Goal: Transaction & Acquisition: Purchase product/service

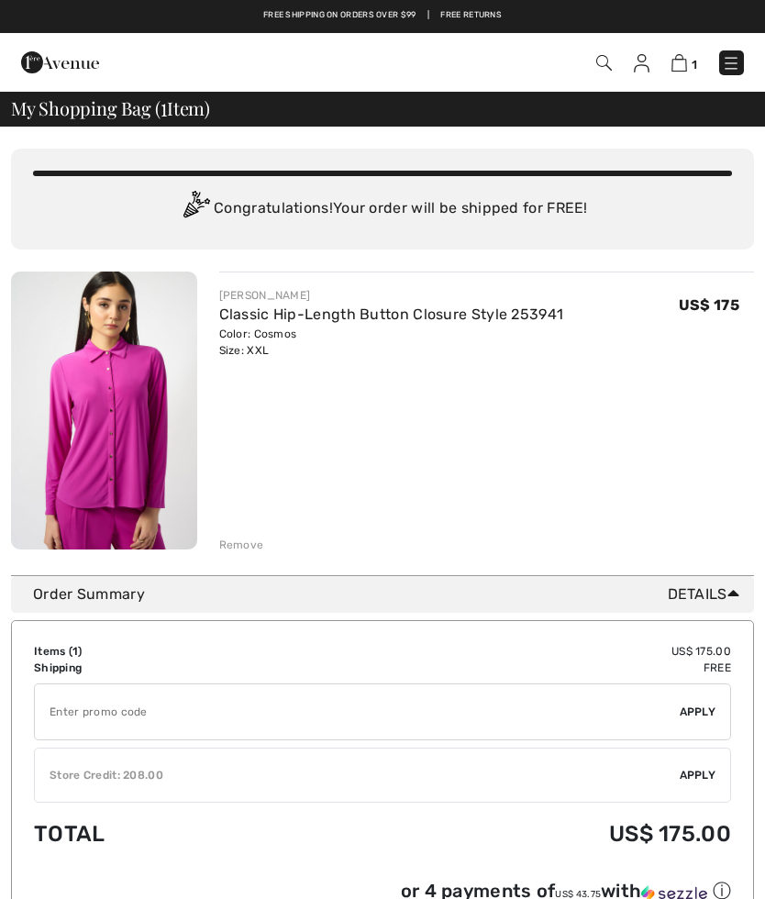
click at [740, 52] on link at bounding box center [731, 62] width 25 height 25
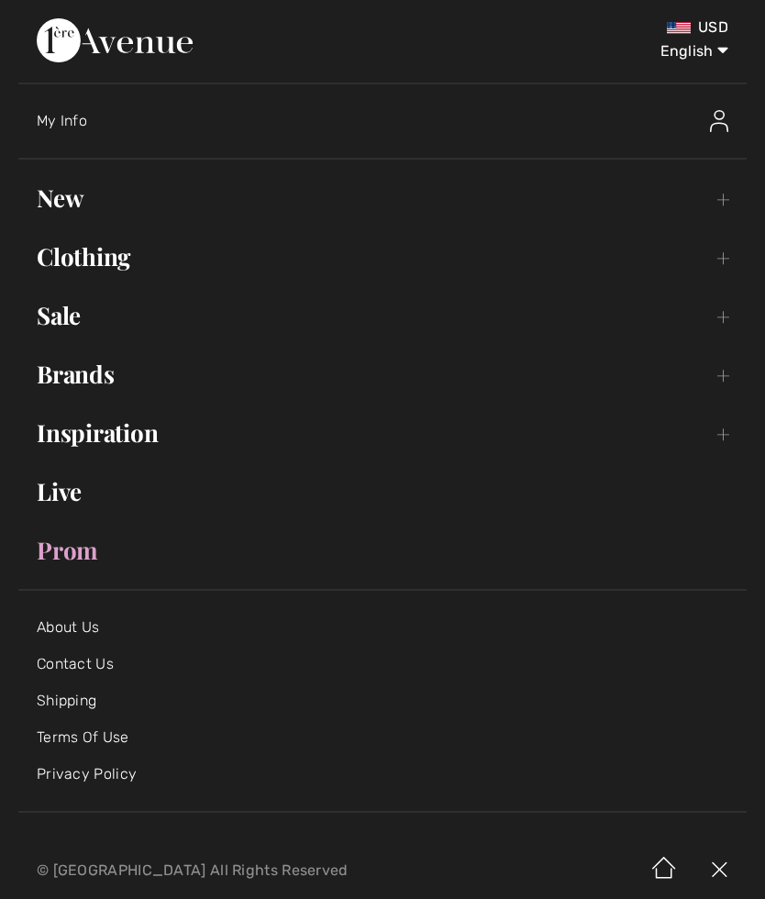
click at [69, 189] on link "New Toggle submenu" at bounding box center [382, 198] width 728 height 40
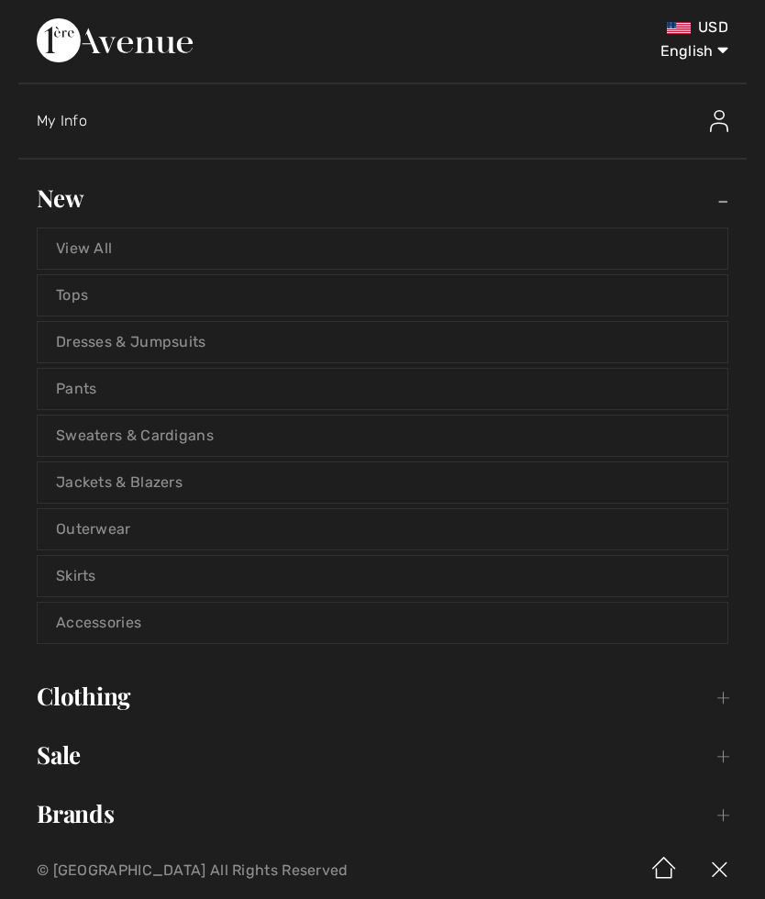
click at [100, 242] on link "View All" at bounding box center [383, 248] width 690 height 40
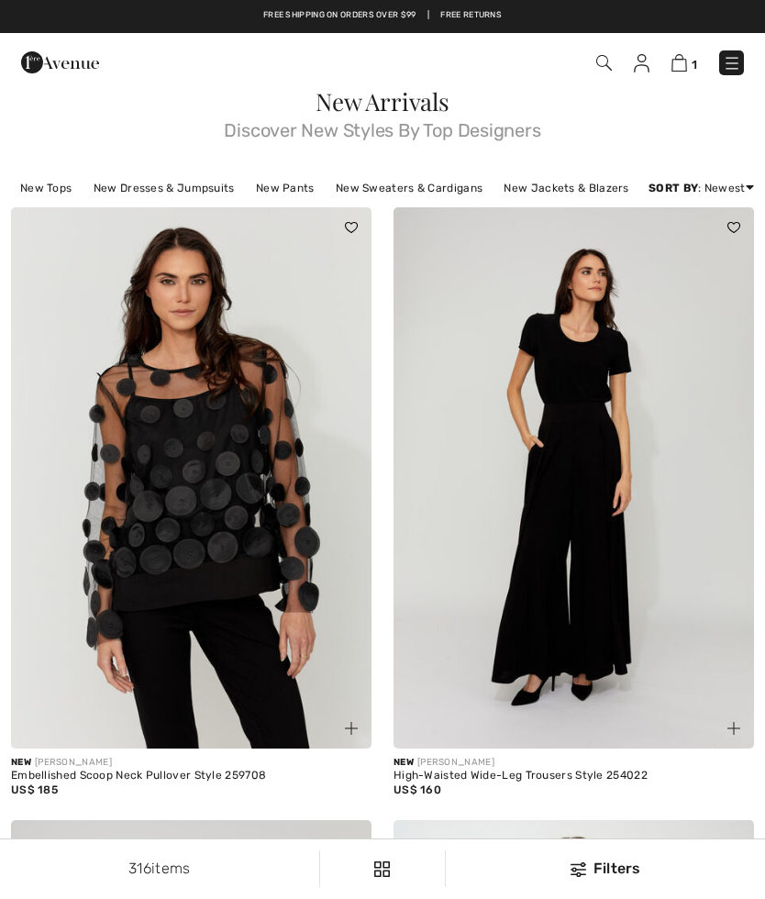
checkbox input "true"
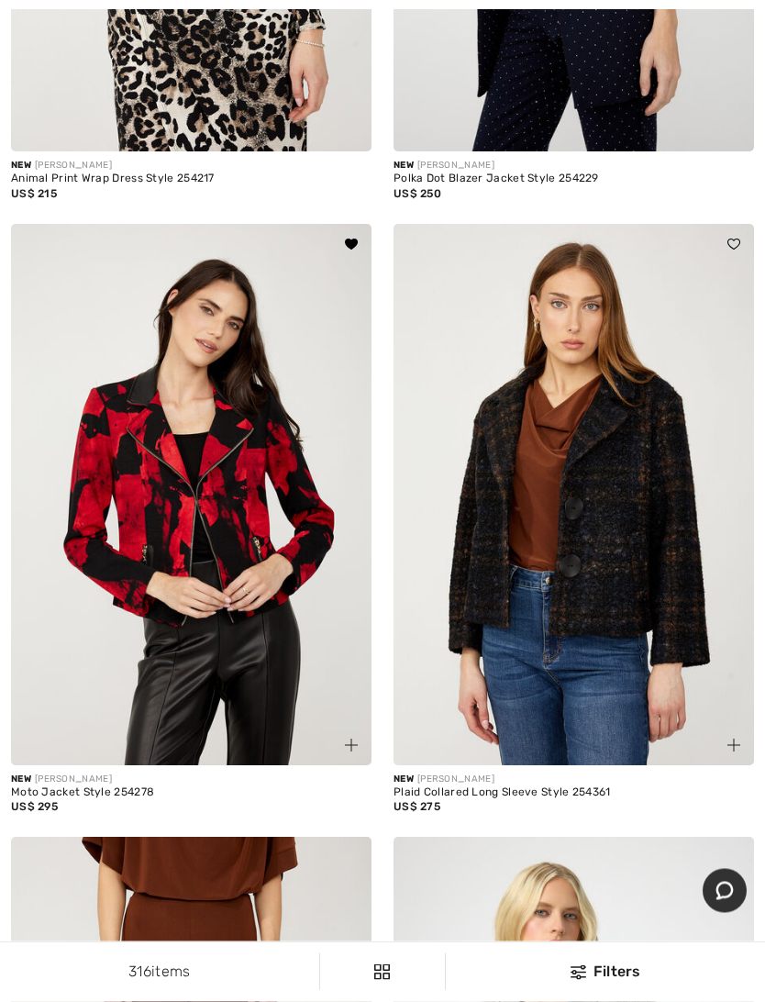
scroll to position [9627, 0]
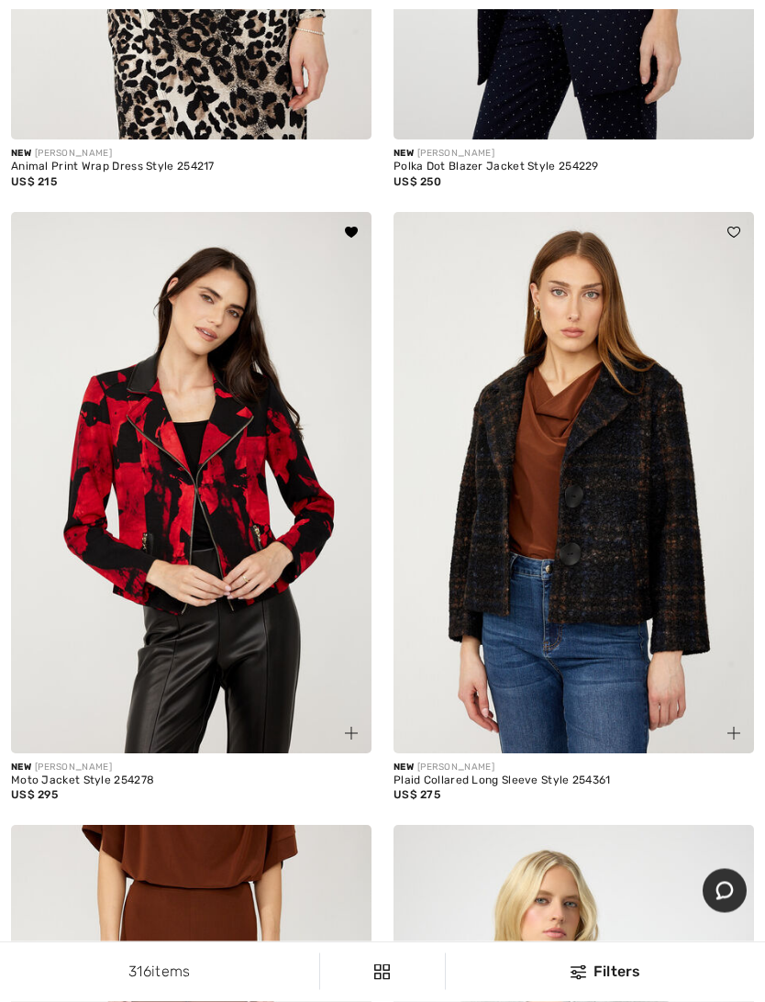
click at [238, 673] on img at bounding box center [191, 483] width 360 height 541
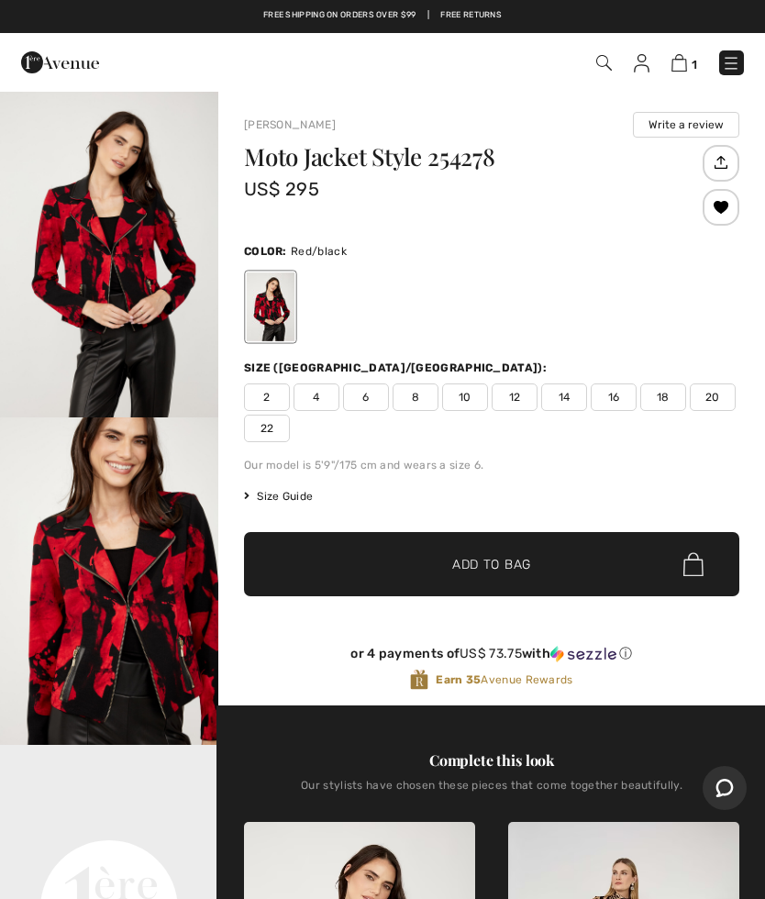
click at [276, 431] on span "22" at bounding box center [267, 429] width 46 height 28
click at [498, 559] on span "Add to Bag" at bounding box center [491, 564] width 79 height 19
click at [683, 72] on img at bounding box center [678, 62] width 16 height 17
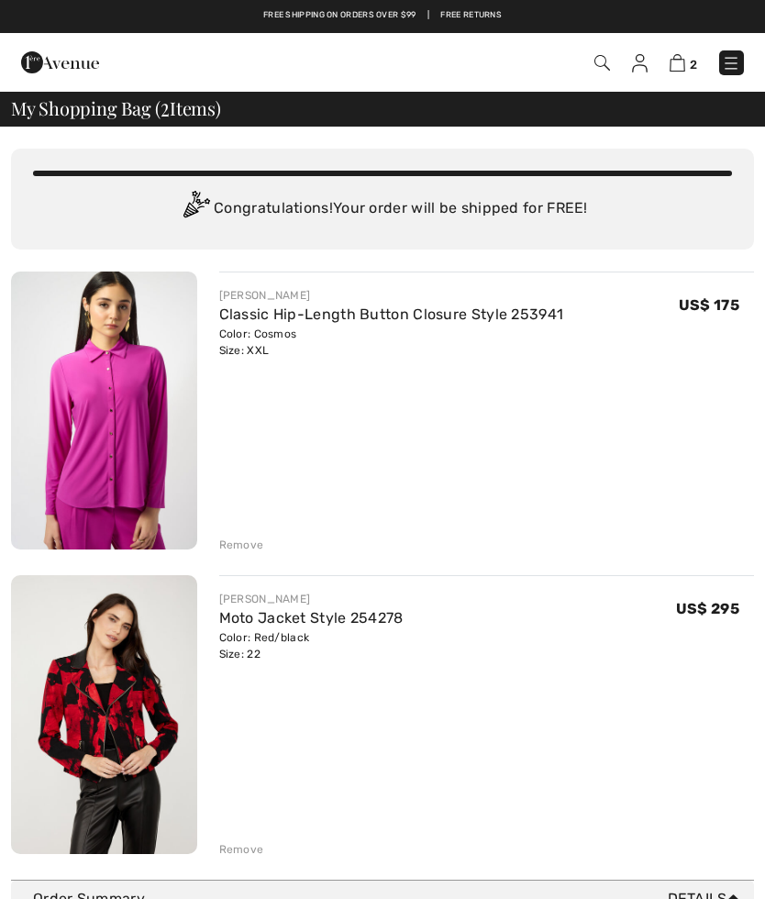
click at [235, 544] on div "Remove" at bounding box center [241, 545] width 45 height 17
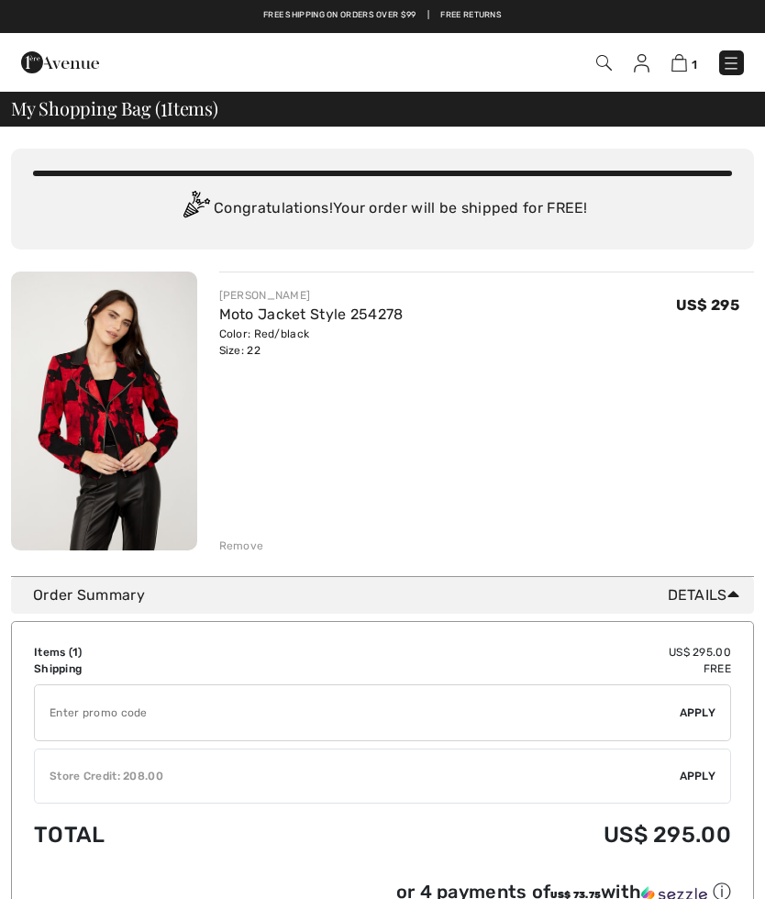
click at [687, 58] on img at bounding box center [679, 62] width 16 height 17
click at [731, 66] on img at bounding box center [731, 63] width 18 height 18
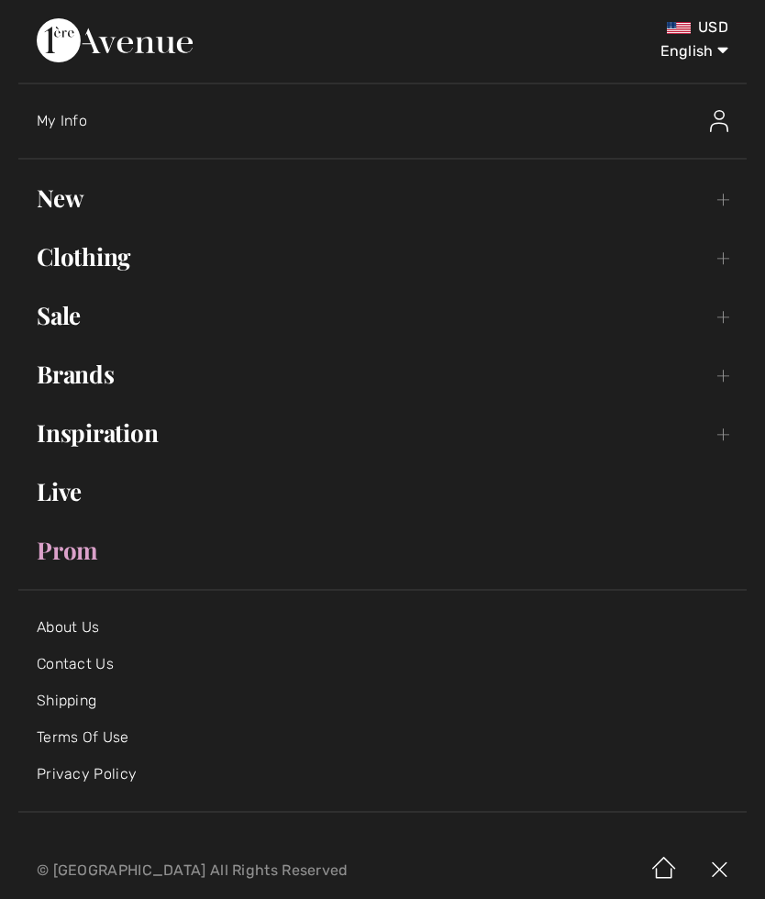
click at [75, 186] on link "New Toggle submenu" at bounding box center [382, 198] width 728 height 40
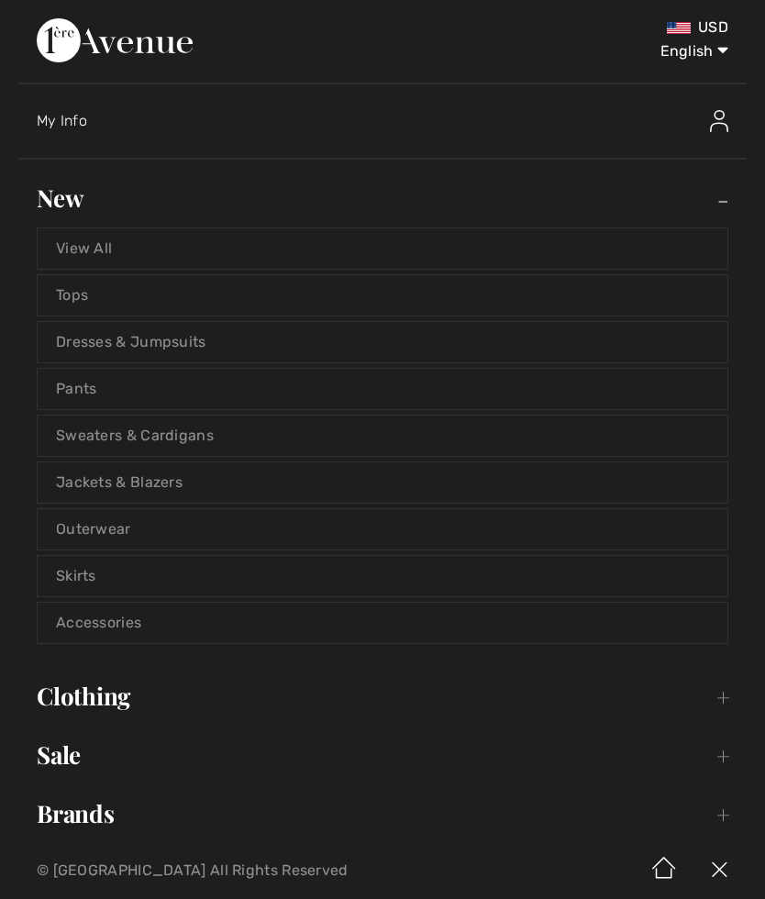
click at [120, 524] on link "Outerwear" at bounding box center [383, 529] width 690 height 40
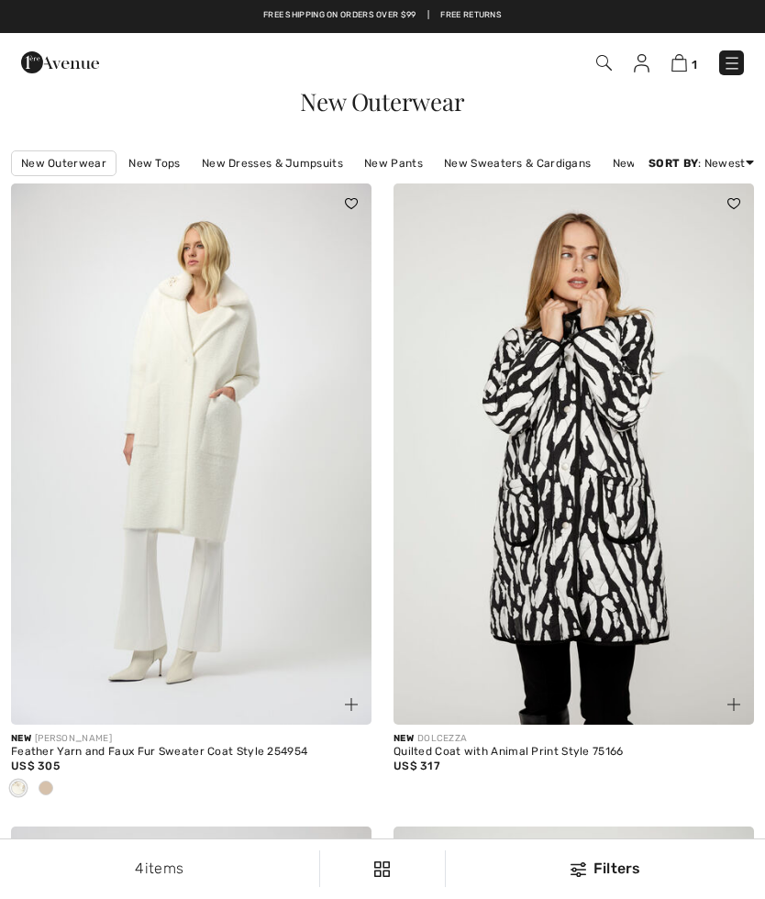
checkbox input "true"
click at [739, 59] on img at bounding box center [732, 63] width 18 height 18
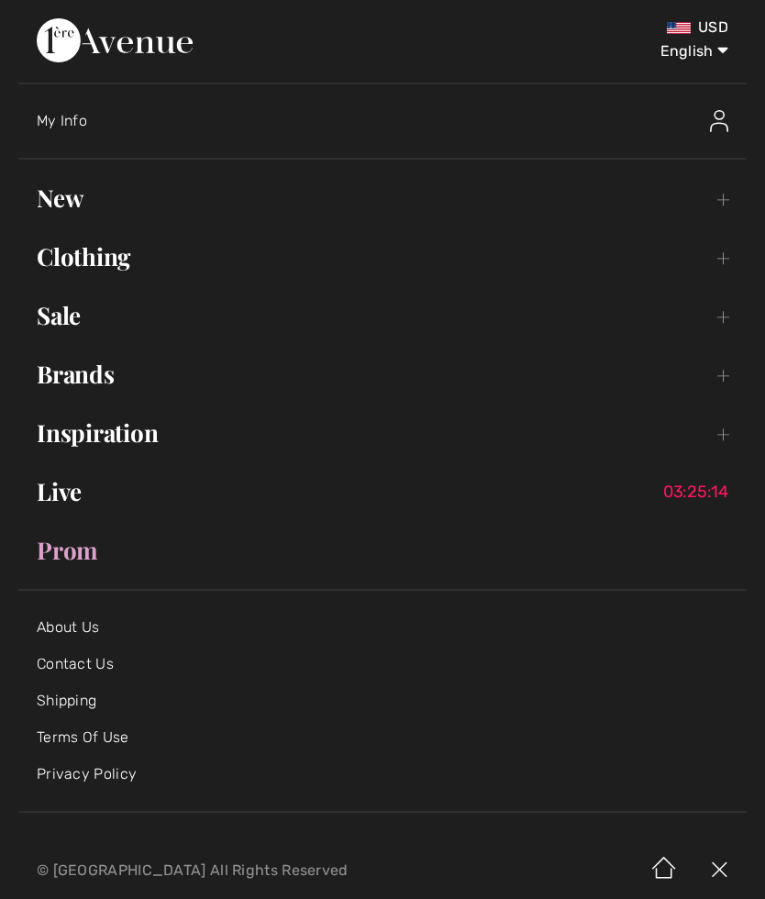
click at [83, 183] on link "New Toggle submenu" at bounding box center [382, 198] width 728 height 40
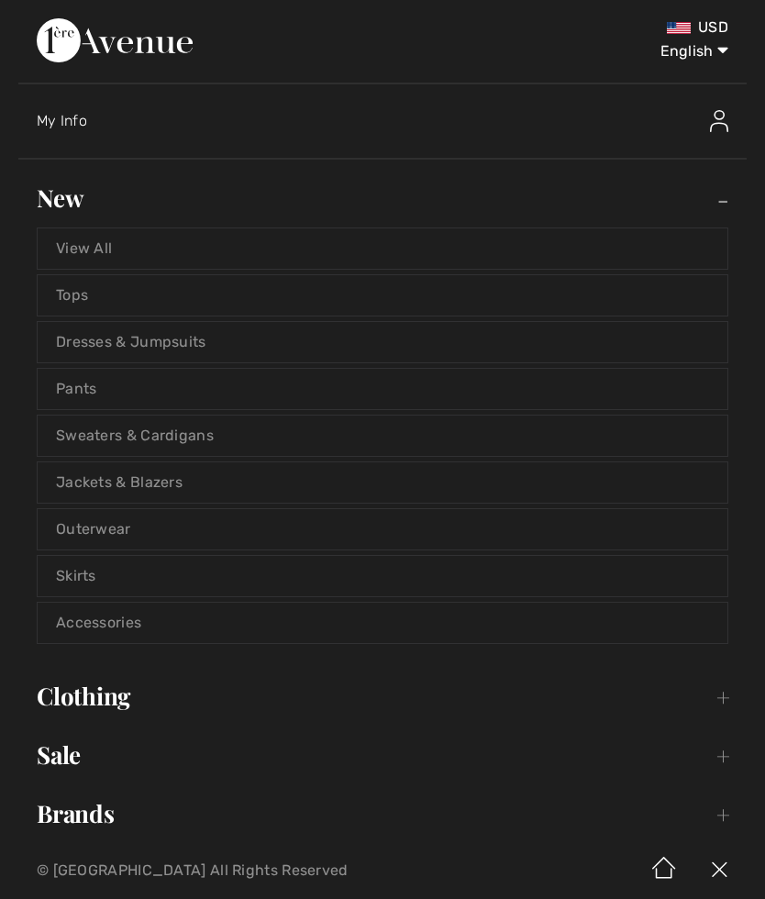
click at [79, 292] on link "Tops" at bounding box center [383, 295] width 690 height 40
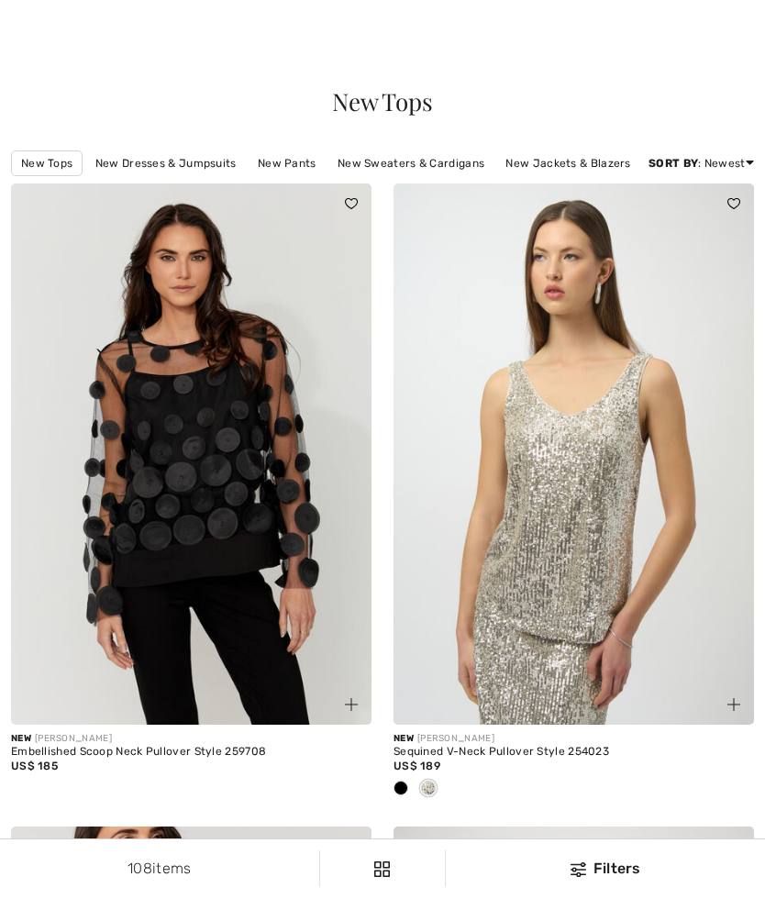
click at [398, 781] on span at bounding box center [401, 788] width 15 height 15
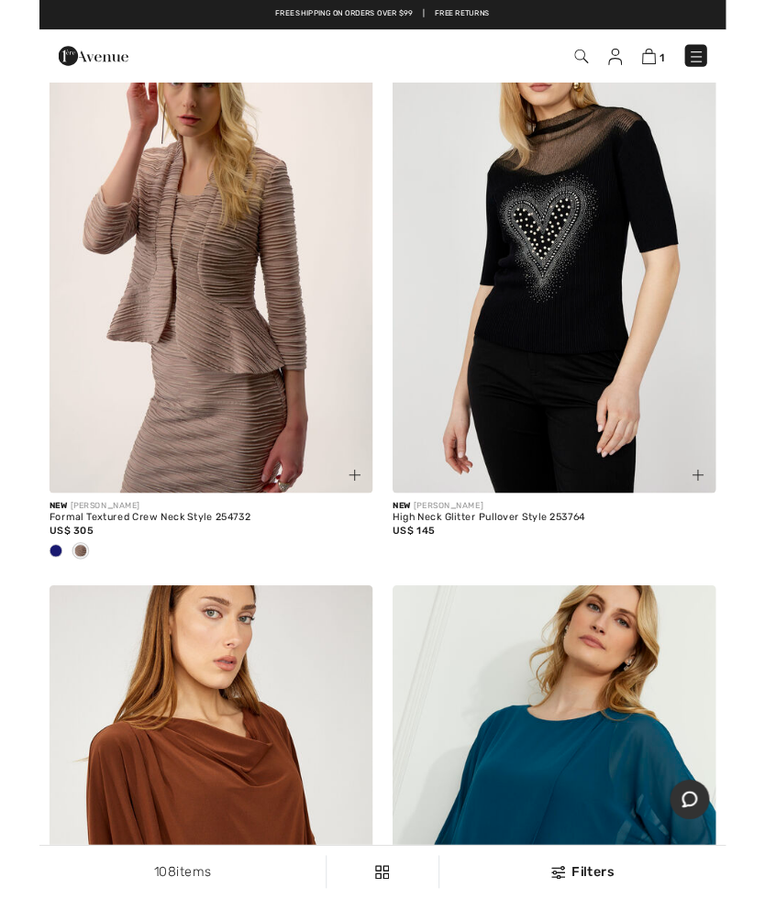
scroll to position [1429, 0]
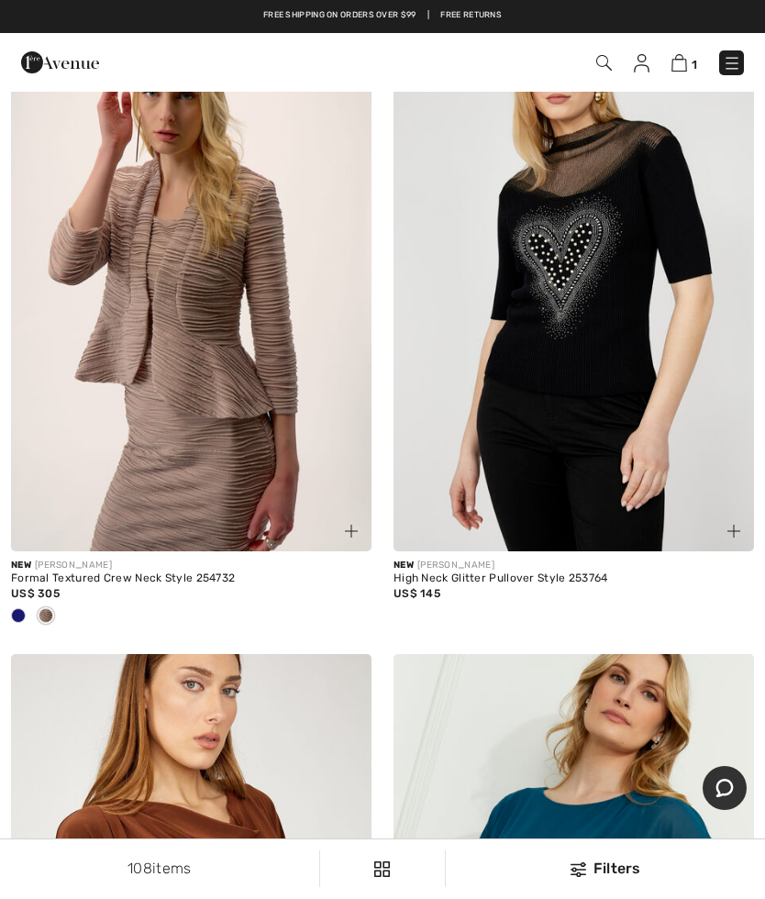
click at [23, 631] on div at bounding box center [19, 617] width 28 height 30
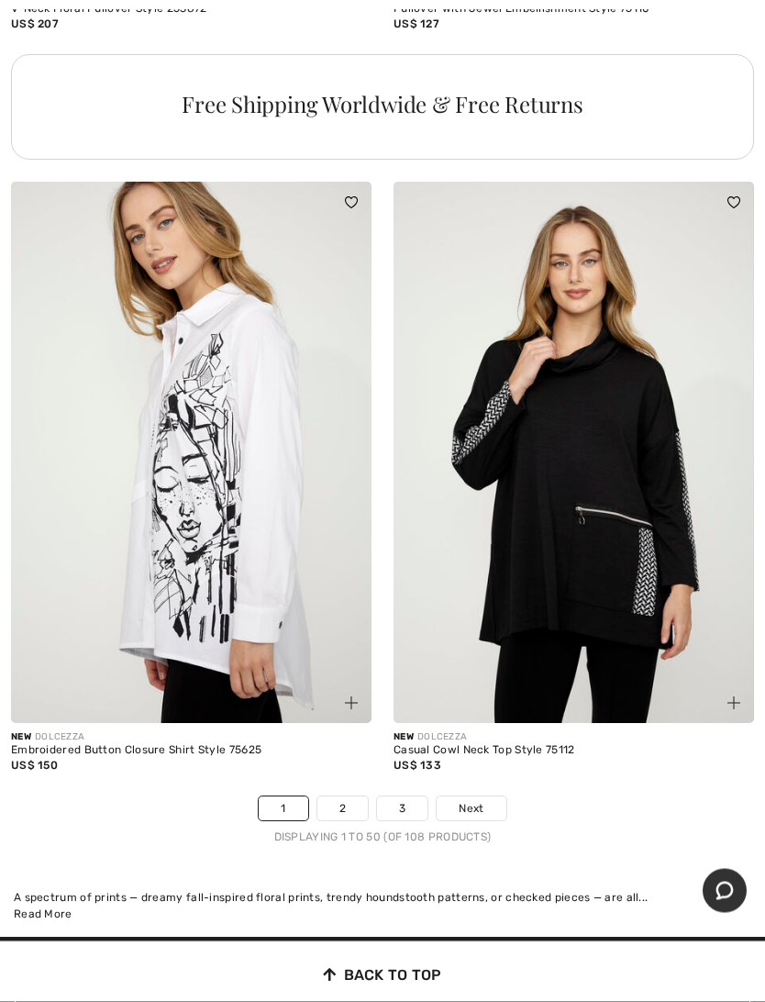
scroll to position [15497, 0]
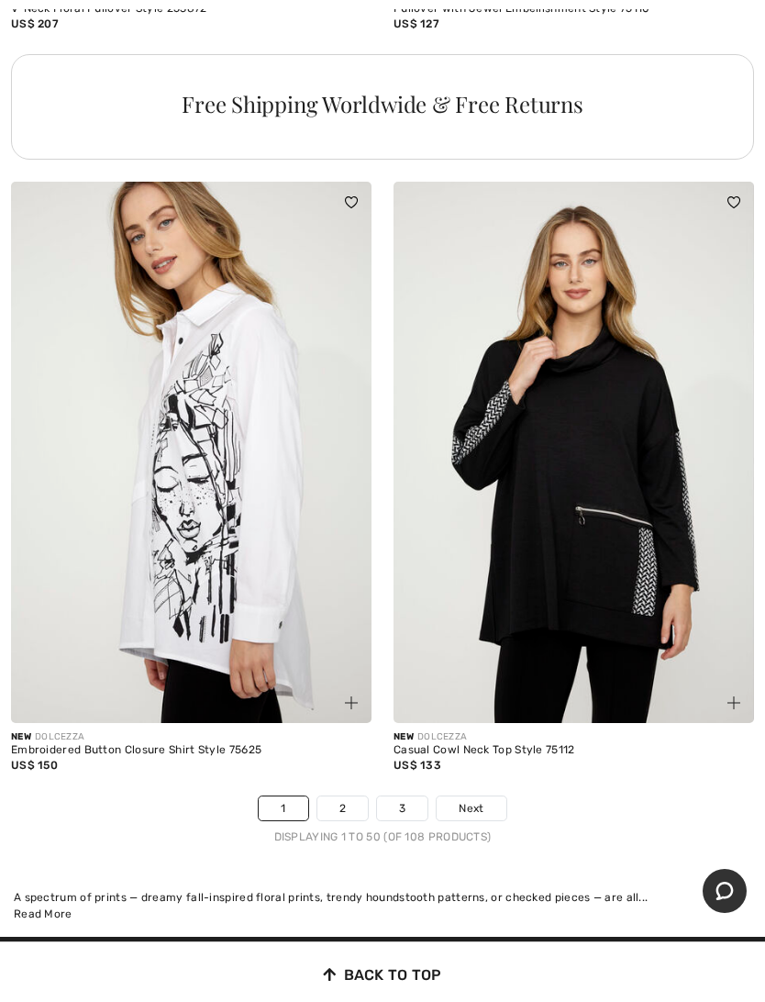
click at [485, 820] on link "Next" at bounding box center [471, 808] width 69 height 24
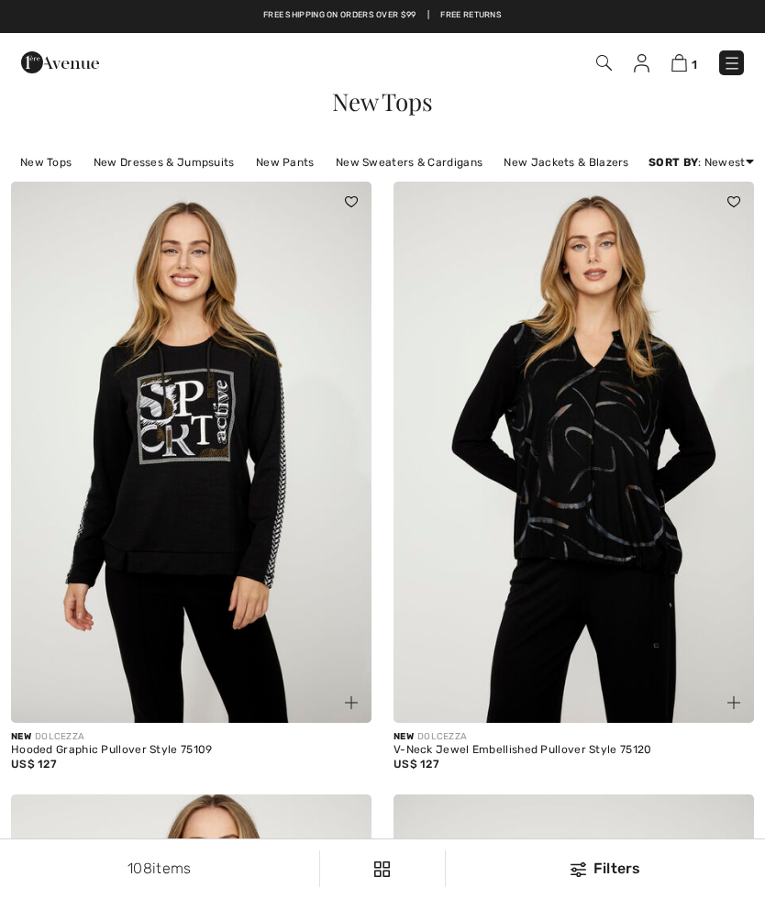
checkbox input "true"
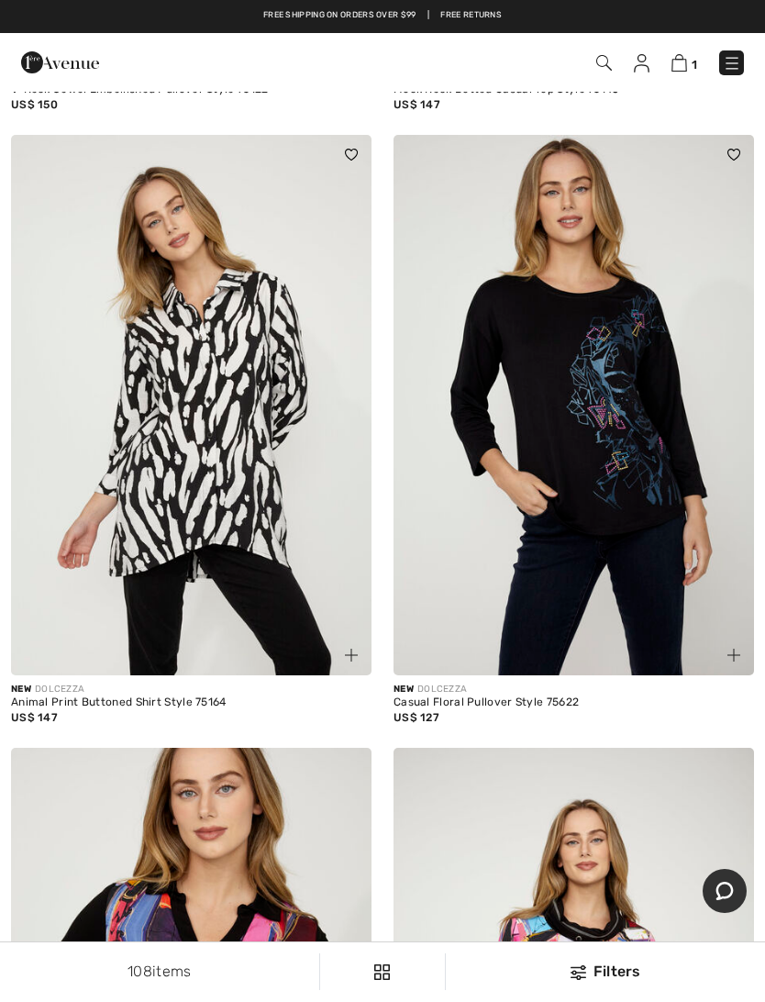
scroll to position [1270, 0]
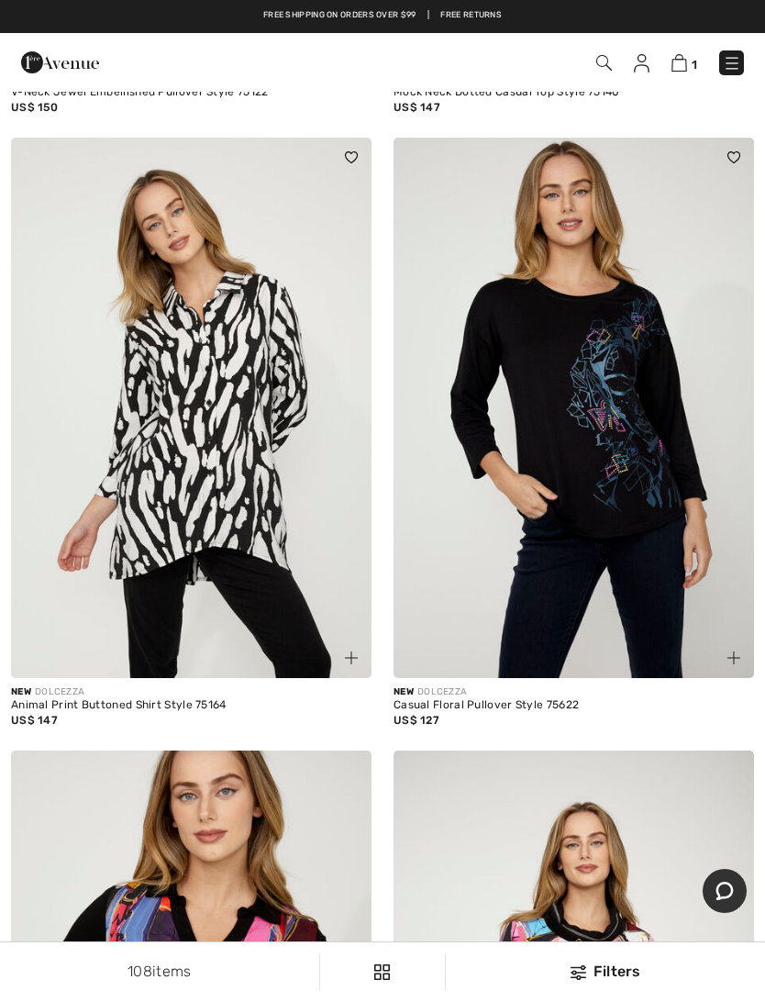
click at [593, 538] on img at bounding box center [574, 408] width 360 height 541
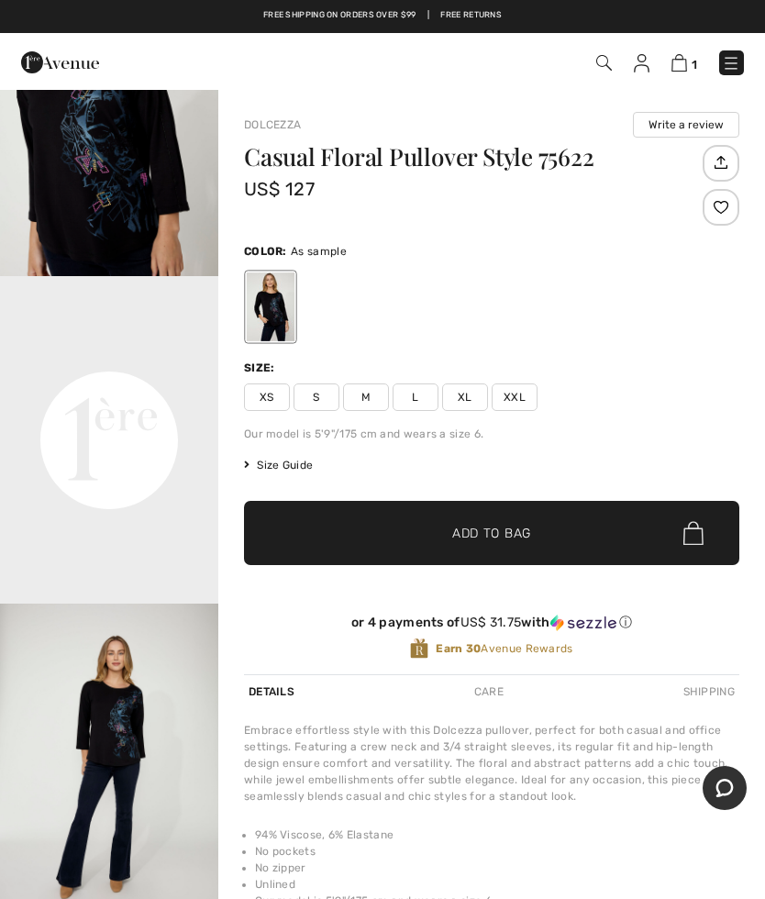
scroll to position [470, 0]
click at [518, 394] on span "XXL" at bounding box center [515, 397] width 46 height 28
click at [503, 529] on span "Add to Bag" at bounding box center [491, 533] width 79 height 19
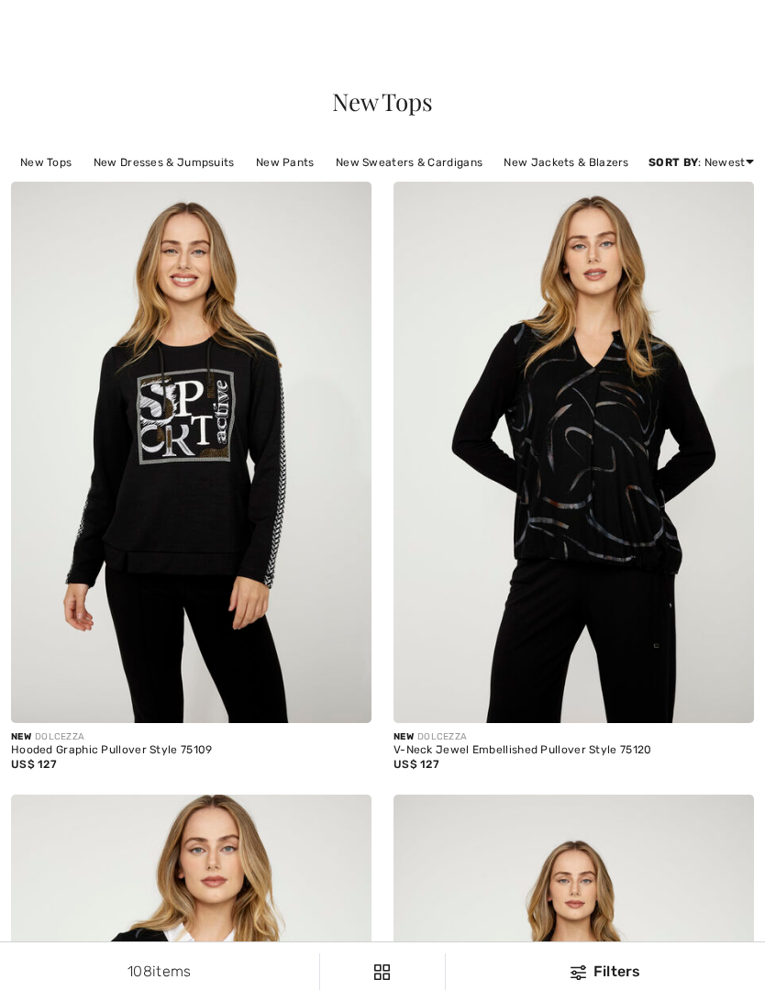
checkbox input "true"
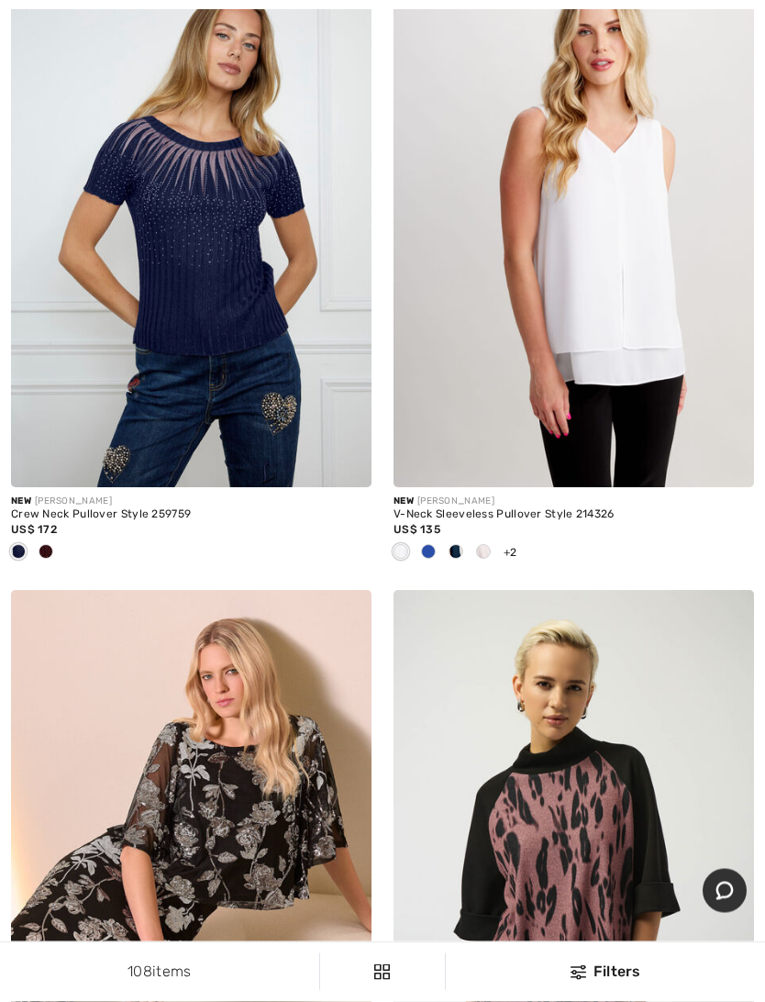
scroll to position [11837, 0]
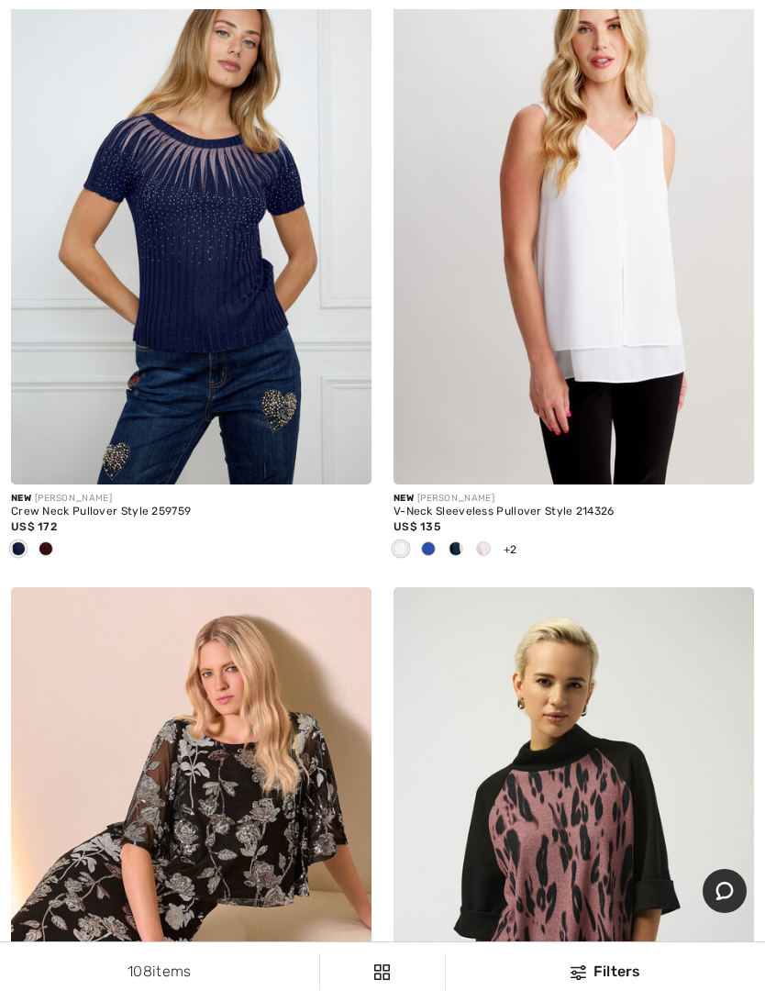
click at [429, 556] on span at bounding box center [428, 548] width 15 height 15
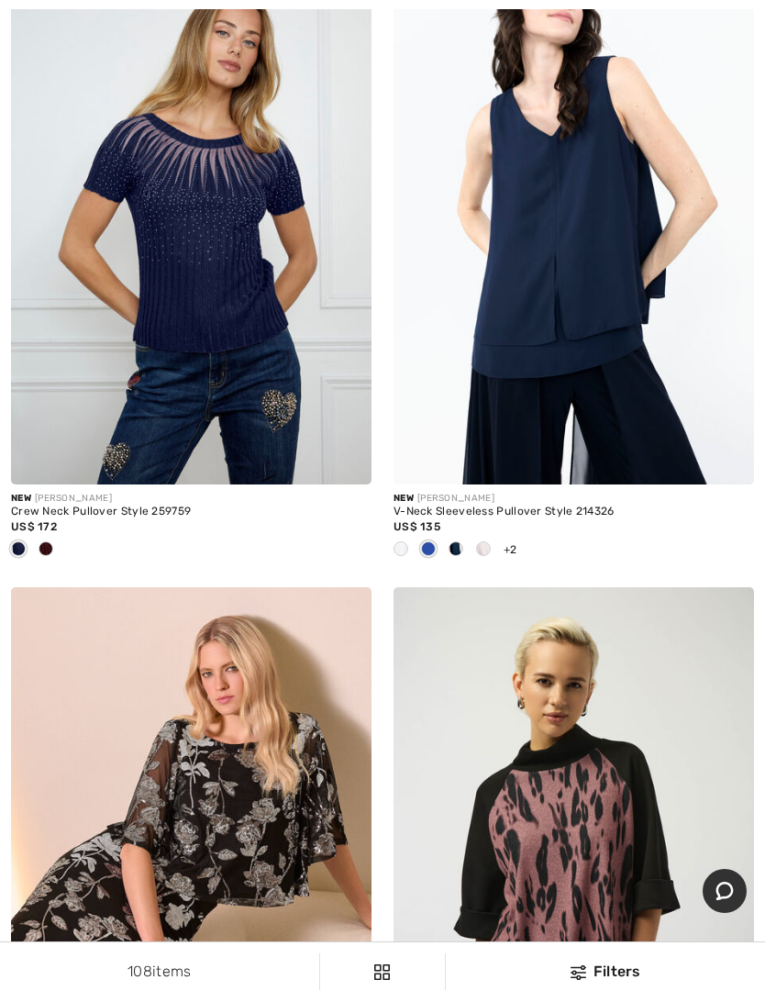
click at [467, 565] on div at bounding box center [456, 550] width 28 height 30
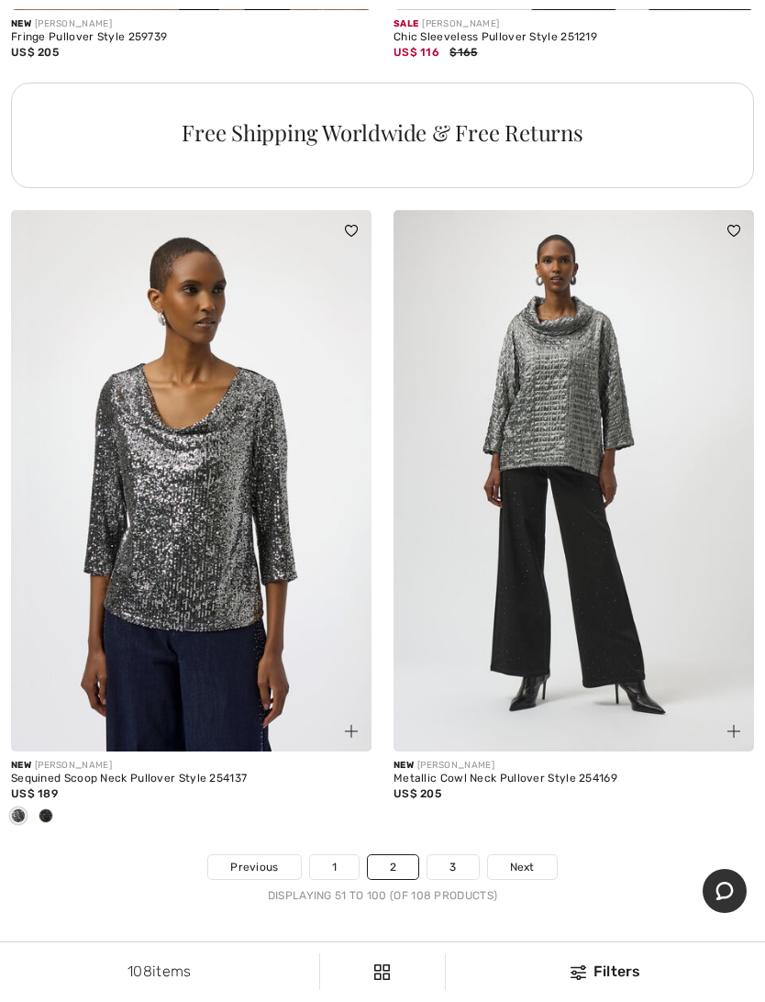
scroll to position [15461, 0]
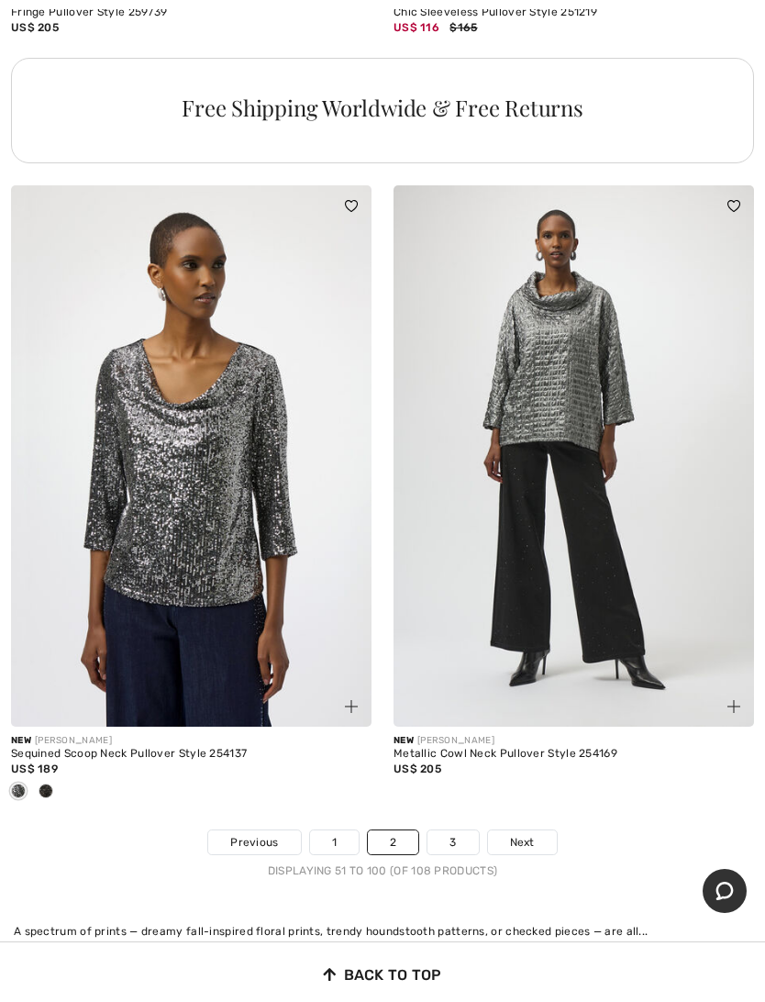
click at [450, 854] on link "3" at bounding box center [452, 842] width 50 height 24
click at [519, 834] on span "Next" at bounding box center [522, 842] width 25 height 17
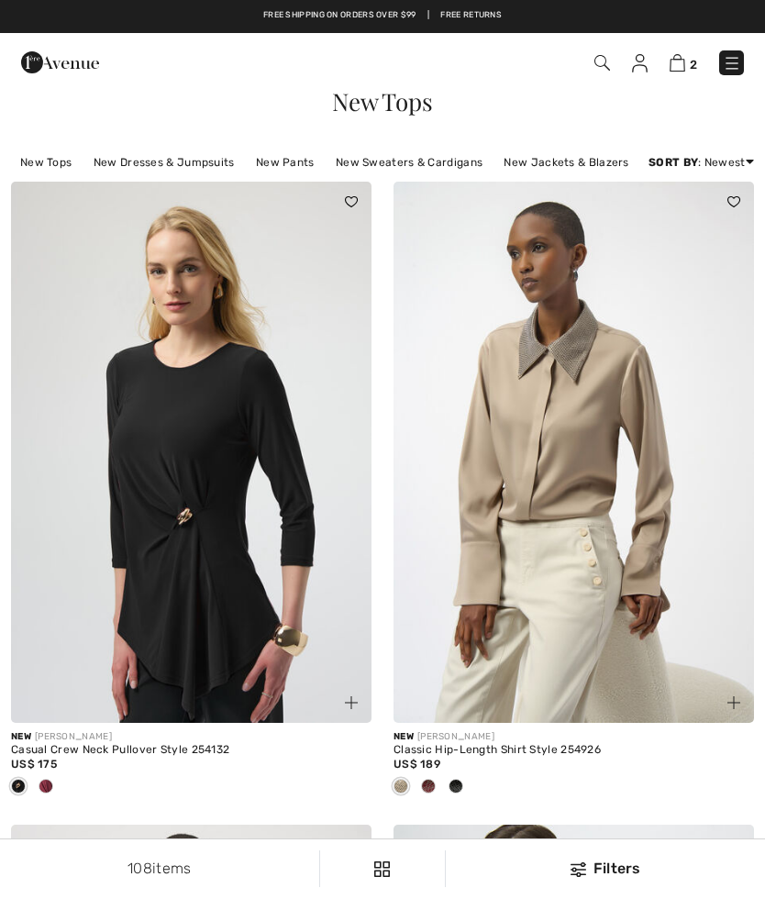
checkbox input "true"
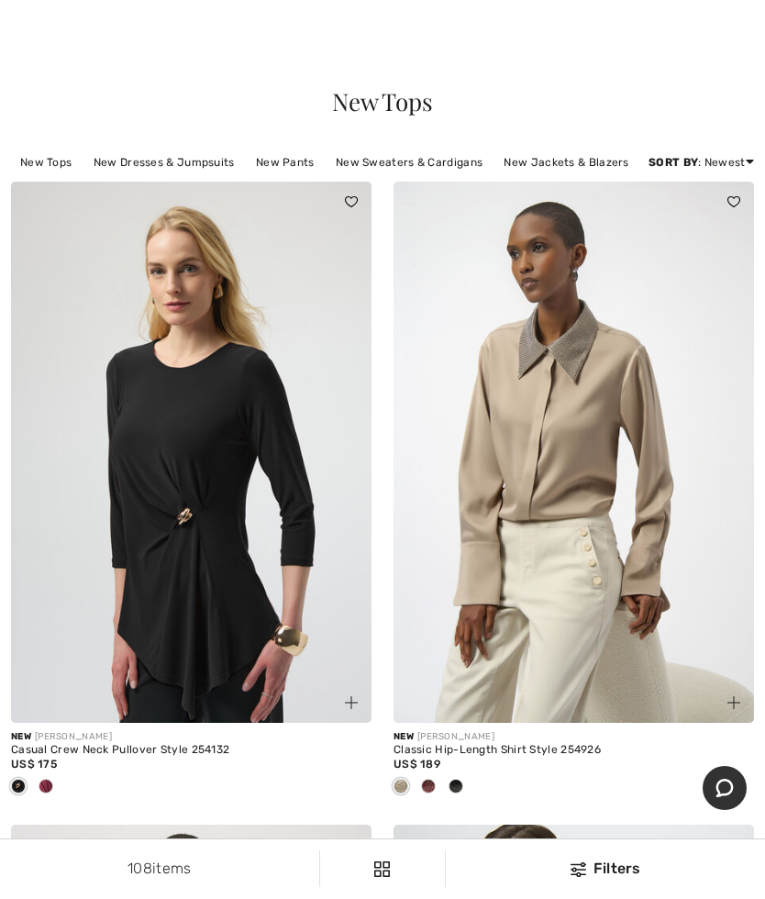
click at [459, 793] on span at bounding box center [456, 786] width 15 height 15
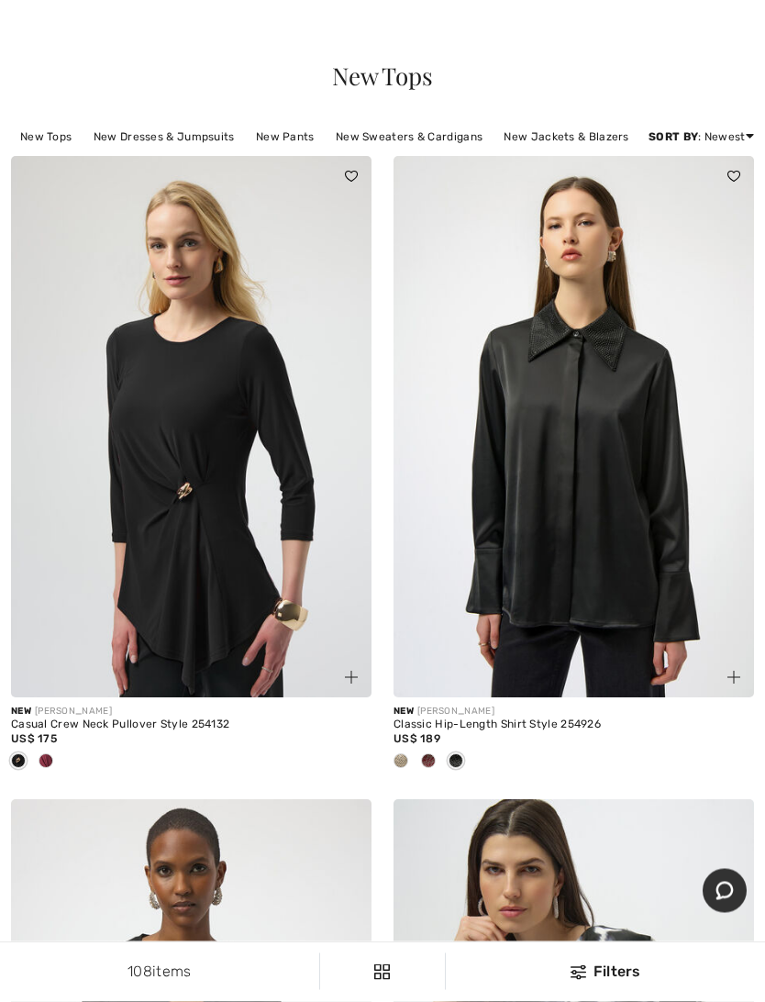
scroll to position [37, 0]
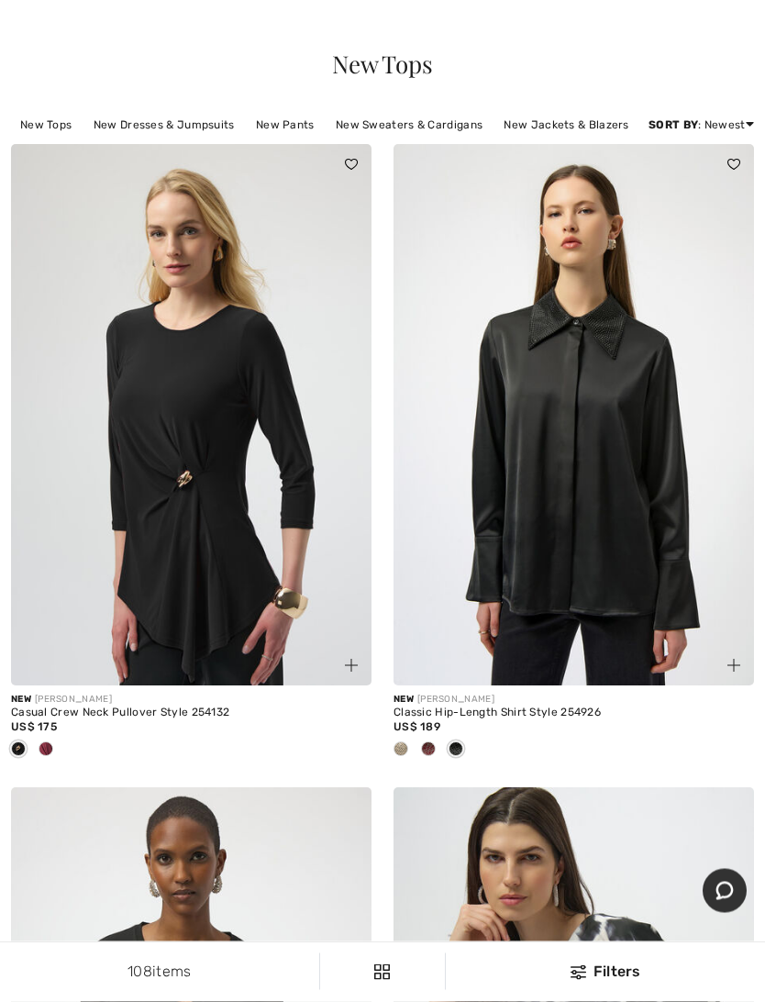
click at [429, 757] on span at bounding box center [428, 749] width 15 height 15
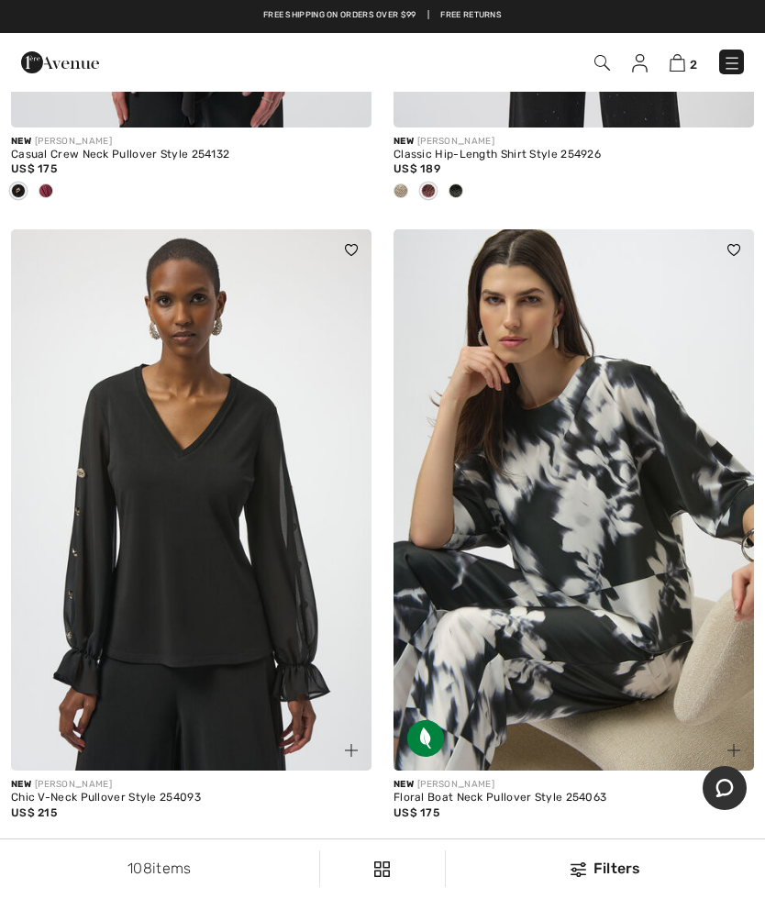
scroll to position [583, 0]
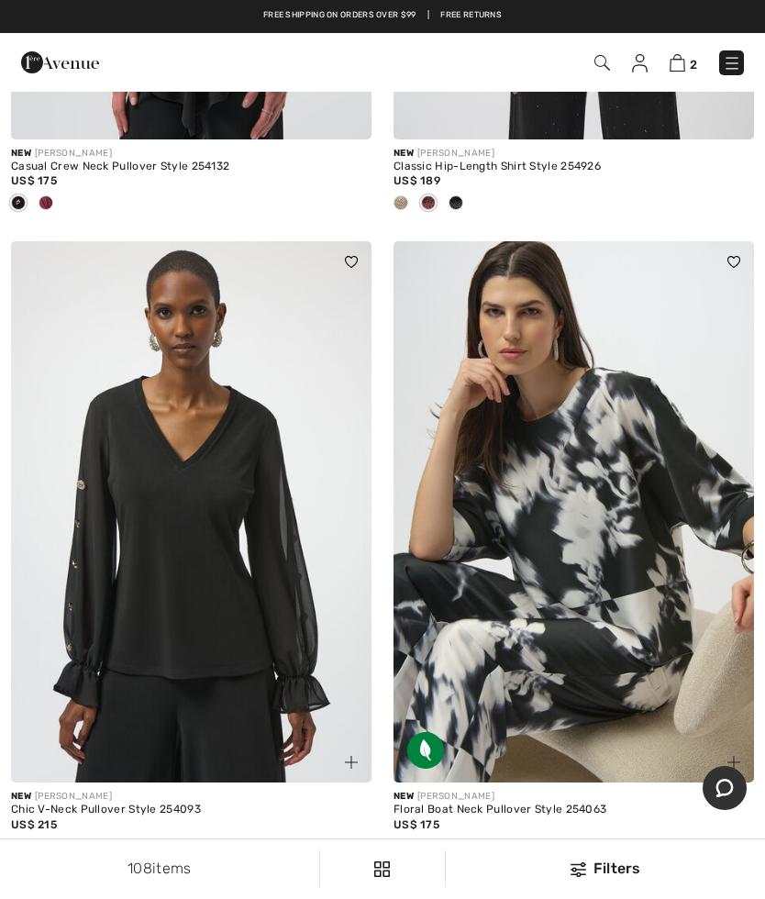
click at [726, 61] on img at bounding box center [732, 63] width 18 height 18
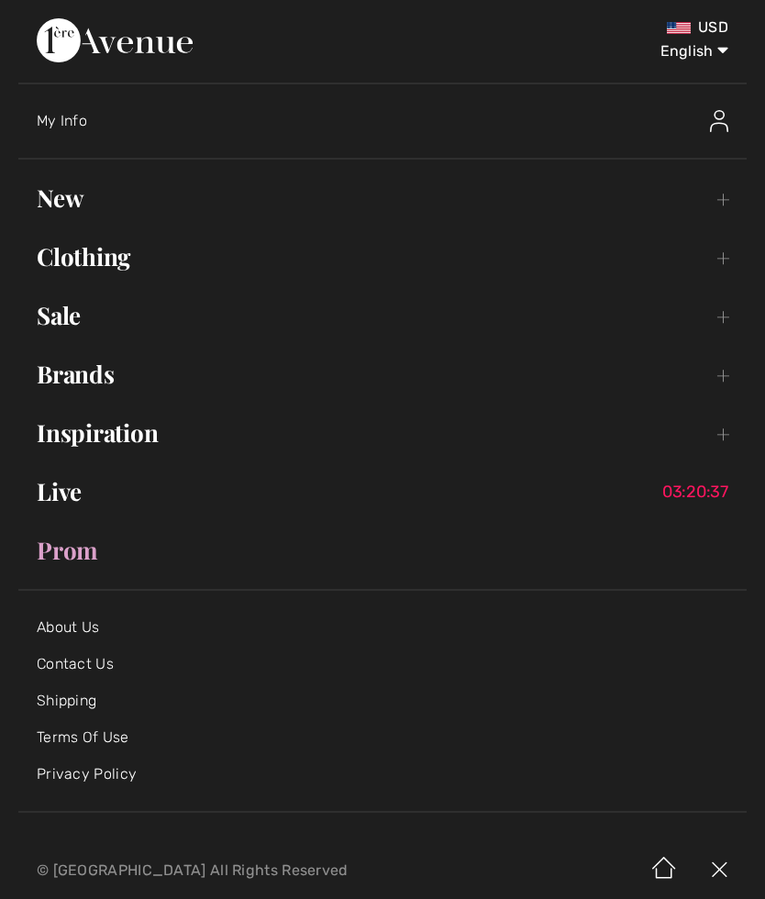
click at [73, 204] on link "New Toggle submenu" at bounding box center [382, 198] width 728 height 40
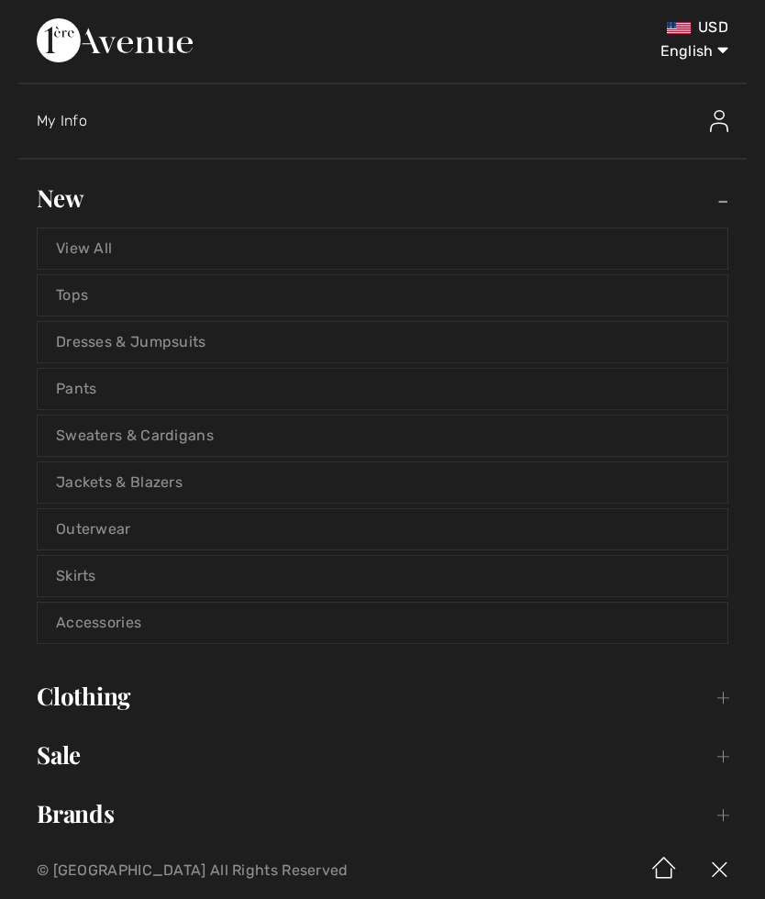
click at [175, 431] on link "Sweaters & Cardigans" at bounding box center [383, 436] width 690 height 40
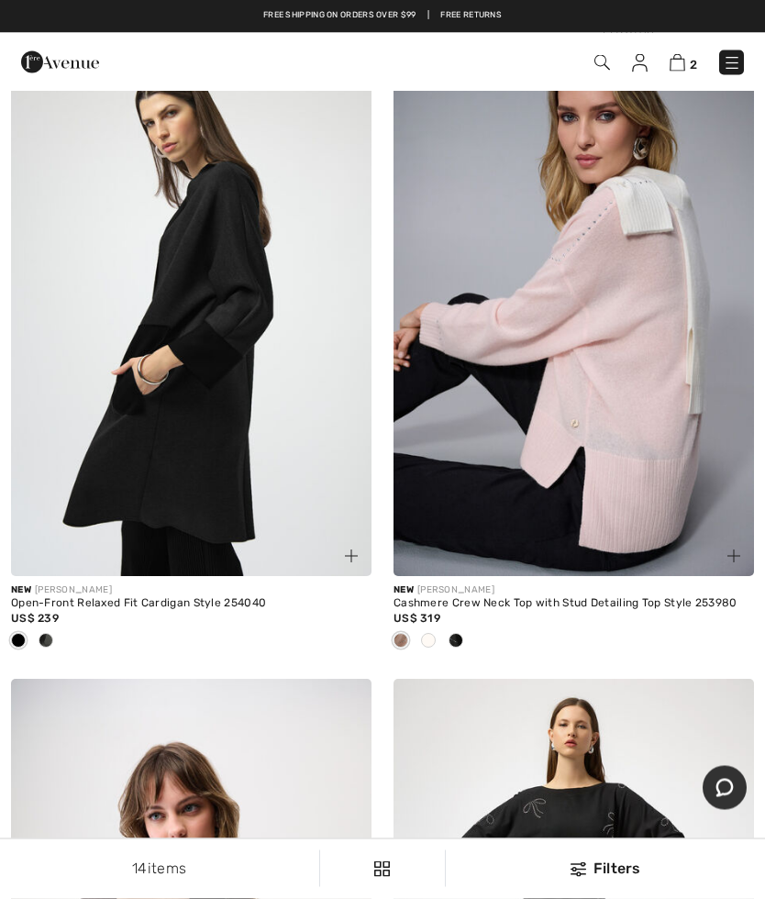
scroll to position [766, 0]
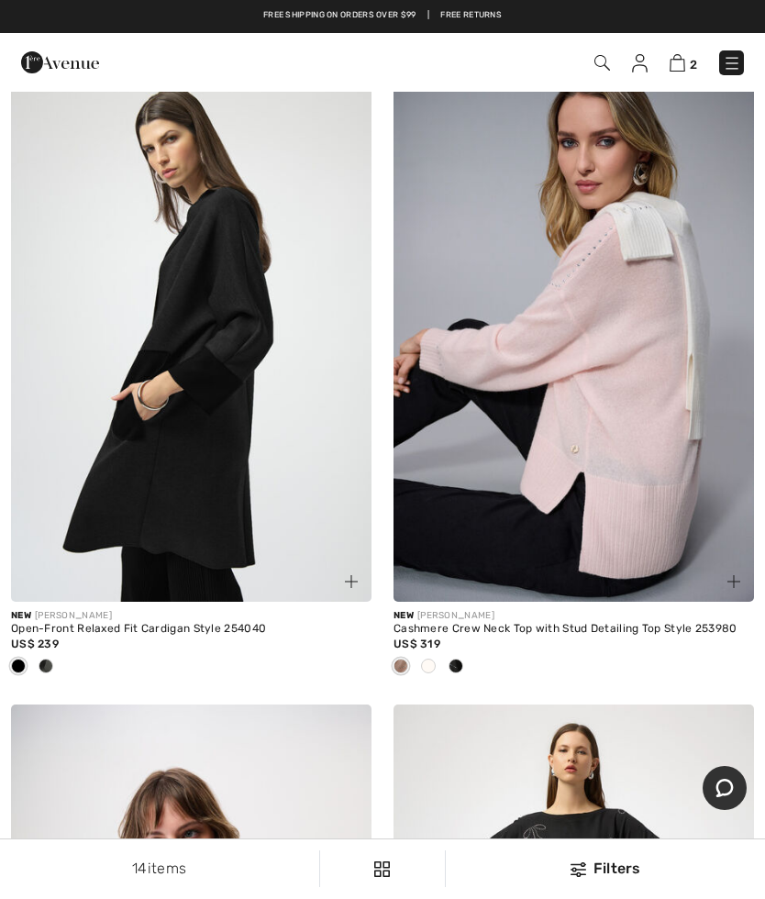
click at [684, 59] on img at bounding box center [678, 62] width 16 height 17
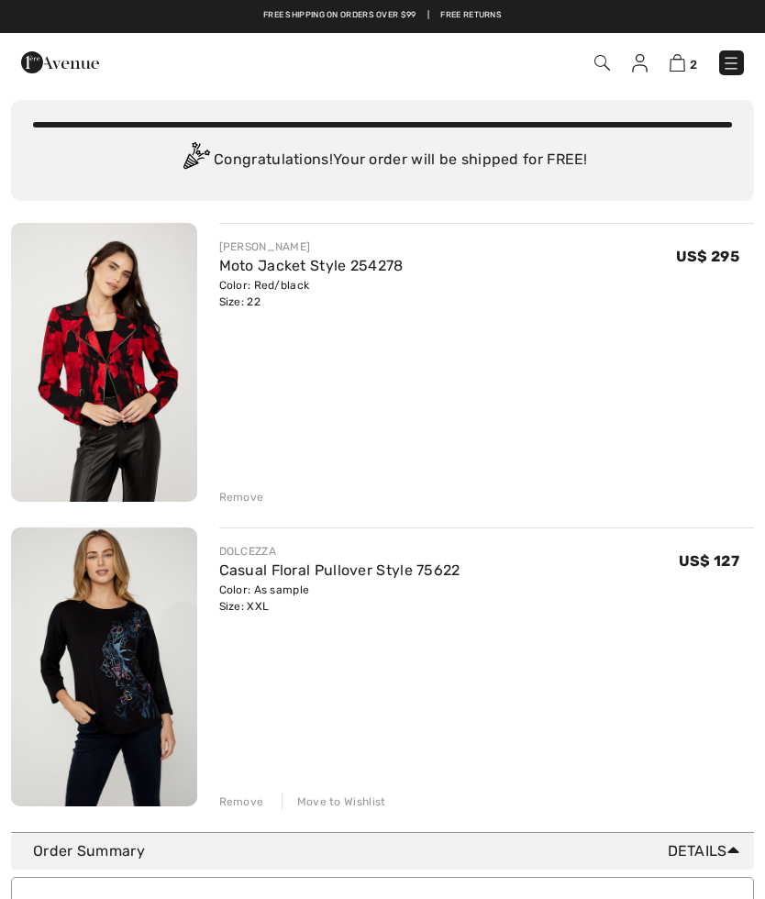
scroll to position [48, 0]
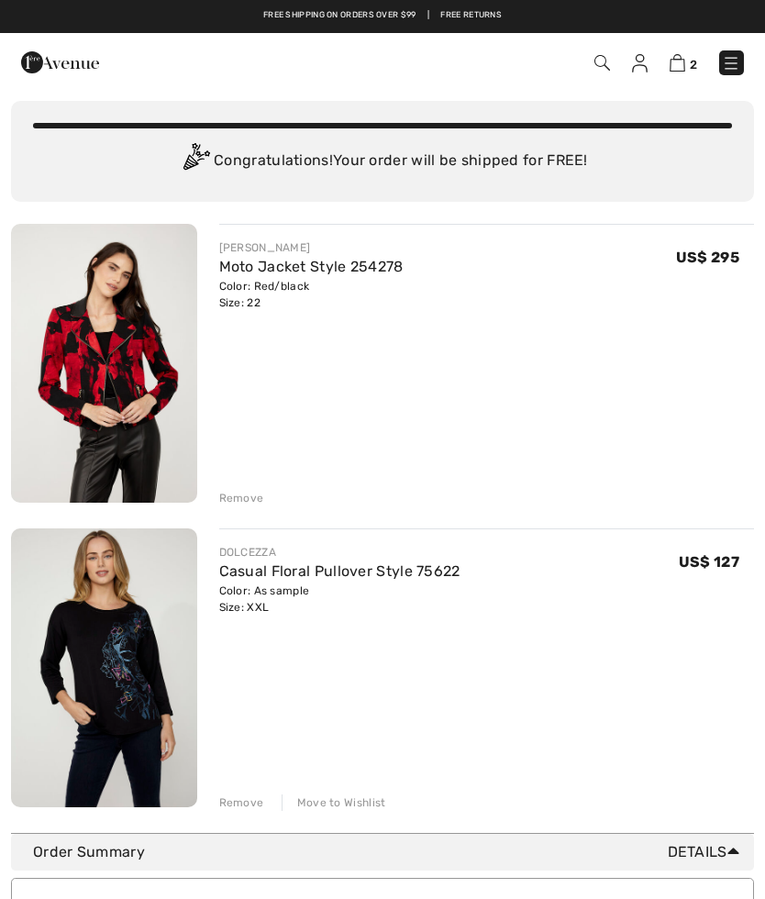
click at [319, 789] on div "DOLCEZZA Casual Floral Pullover Style 75622 Color: As sample Size: XXL Final Sa…" at bounding box center [487, 669] width 536 height 283
click at [323, 801] on div "Move to Wishlist" at bounding box center [334, 802] width 105 height 17
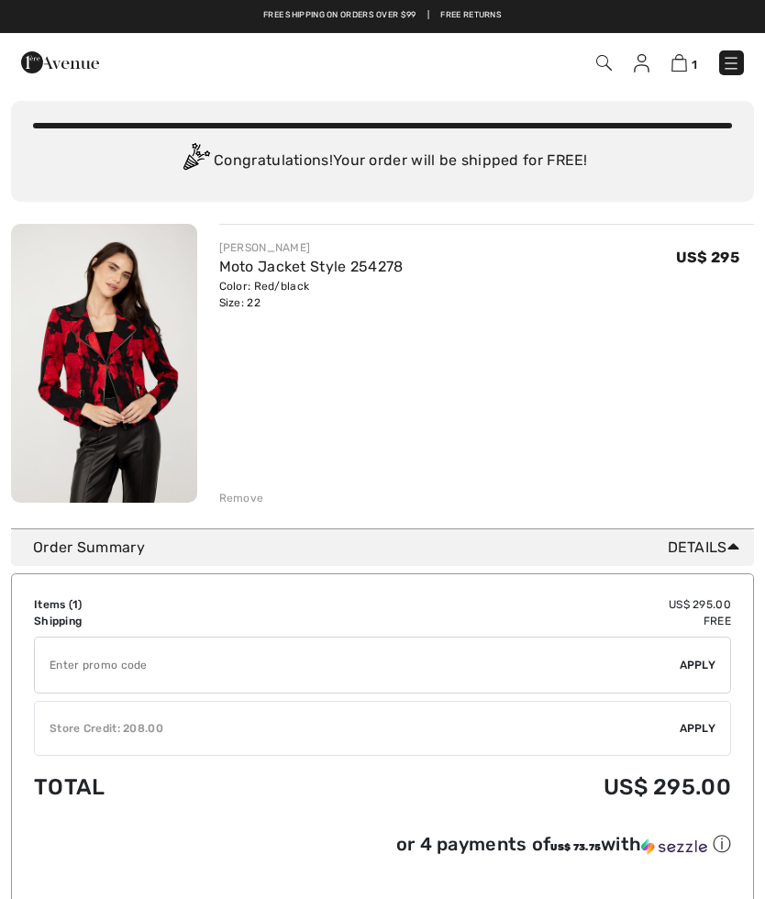
click at [116, 406] on img at bounding box center [104, 363] width 186 height 279
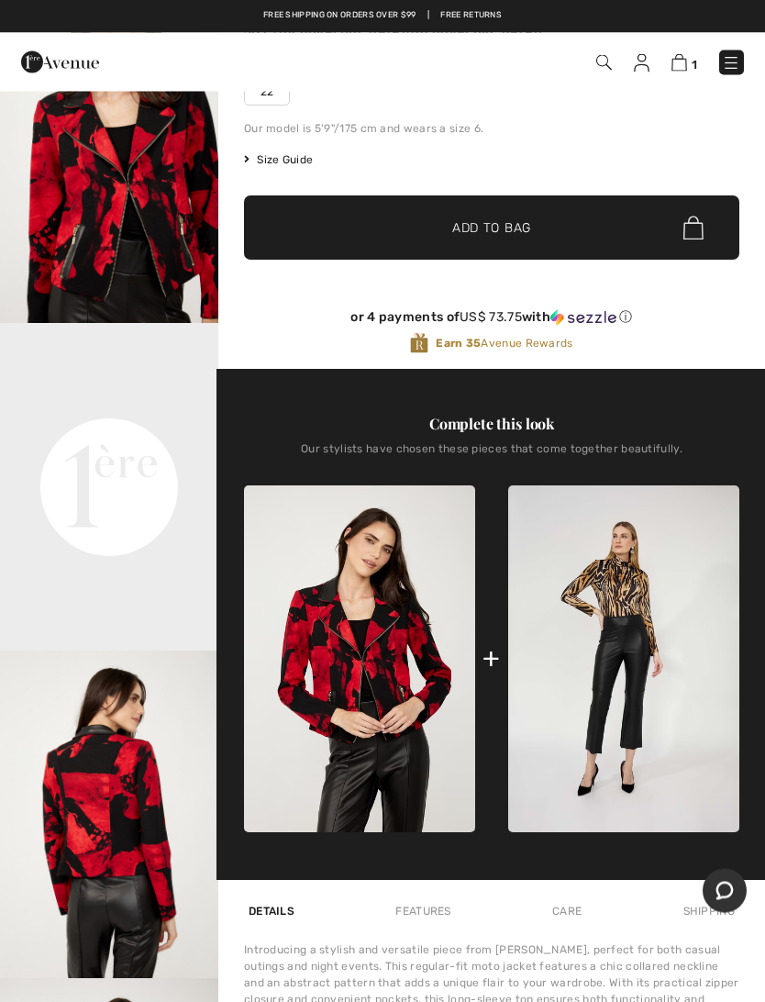
scroll to position [338, 0]
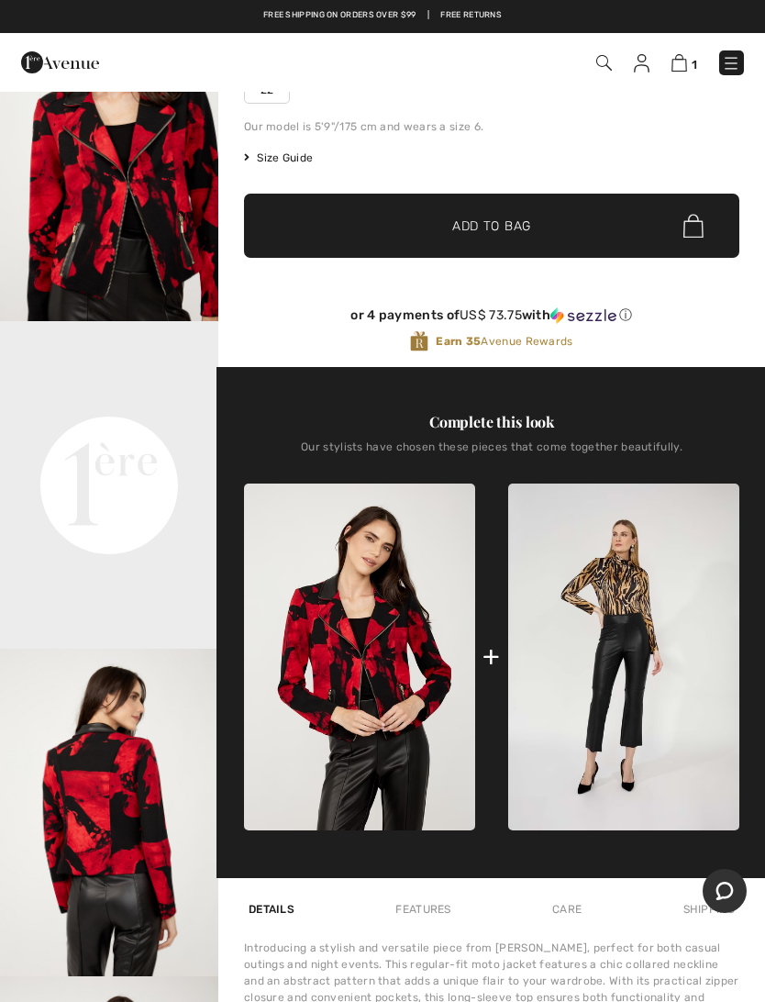
click at [622, 688] on img at bounding box center [623, 657] width 231 height 348
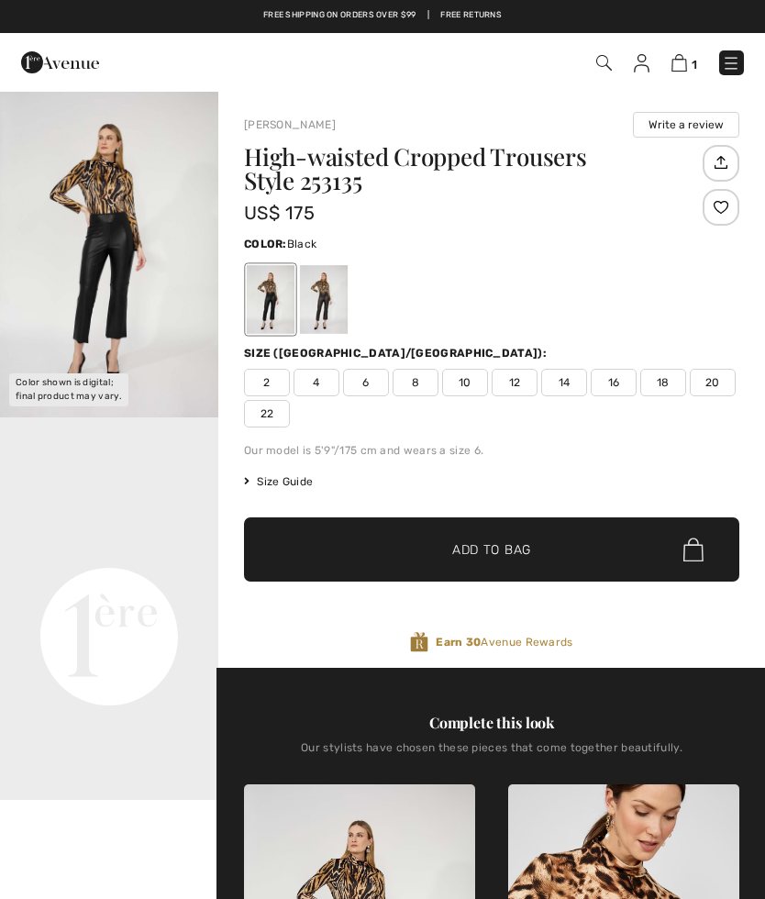
checkbox input "true"
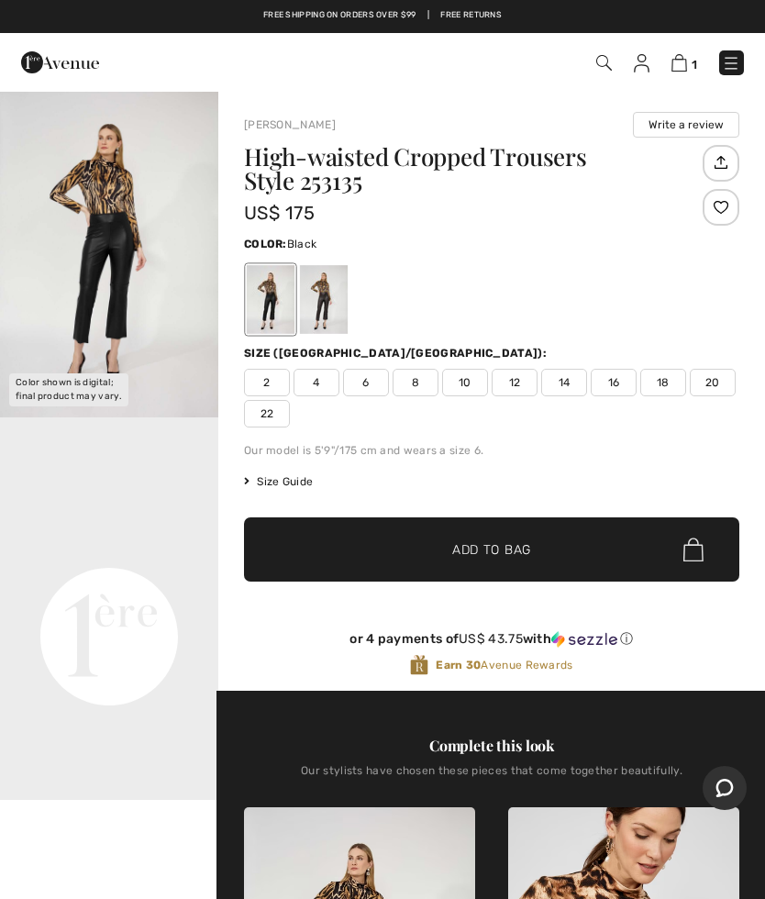
click at [666, 380] on span "18" at bounding box center [663, 383] width 46 height 28
click at [494, 546] on span "Add to Bag" at bounding box center [491, 549] width 79 height 19
click at [685, 60] on img at bounding box center [678, 62] width 16 height 17
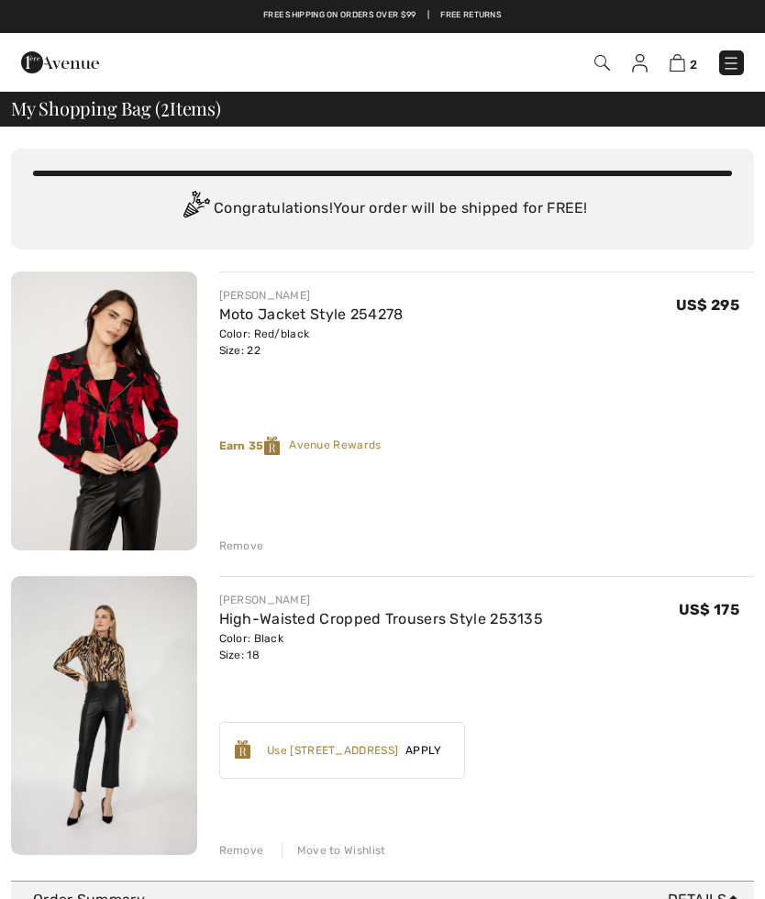
checkbox input "true"
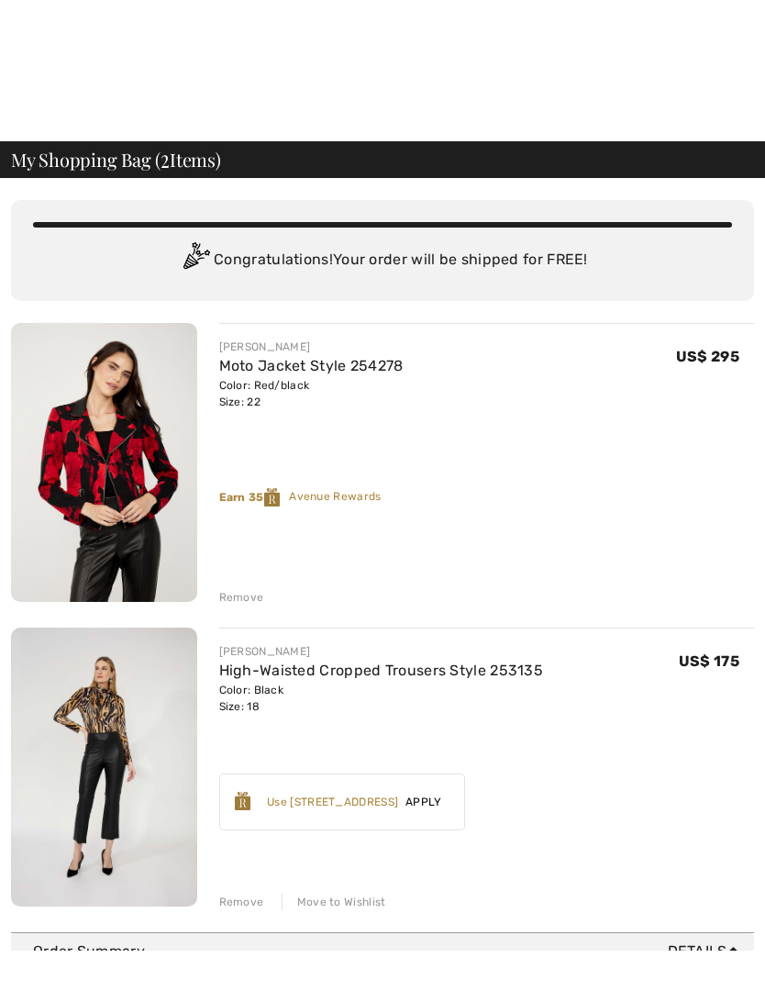
scroll to position [38, 0]
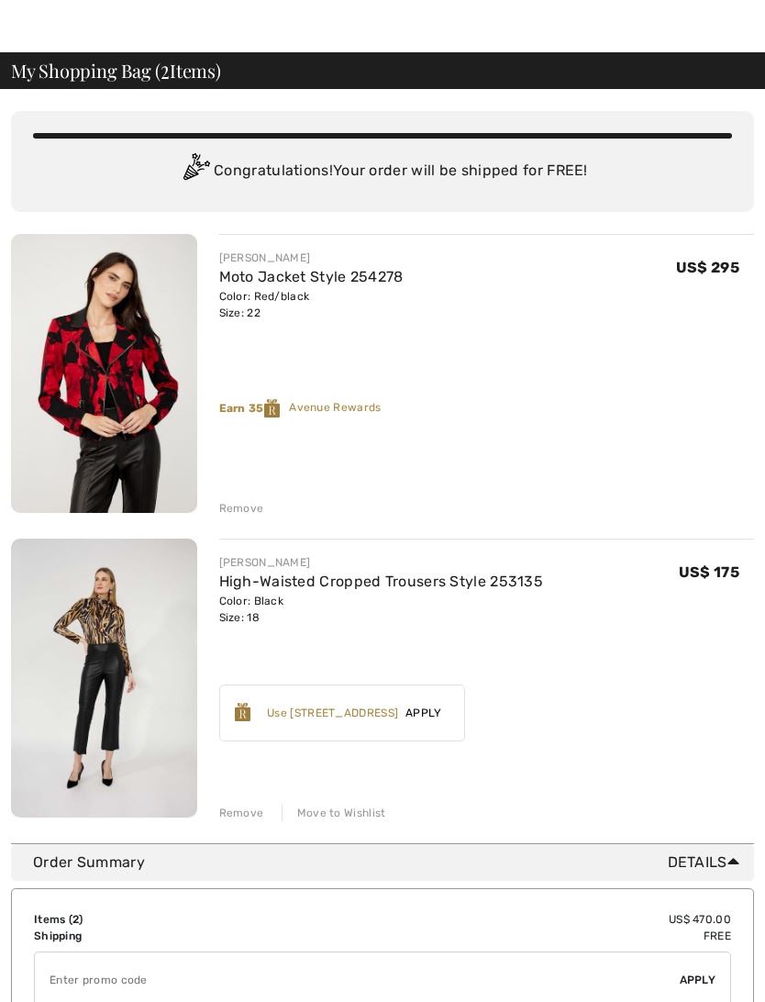
click at [316, 810] on div "Move to Wishlist" at bounding box center [334, 812] width 105 height 17
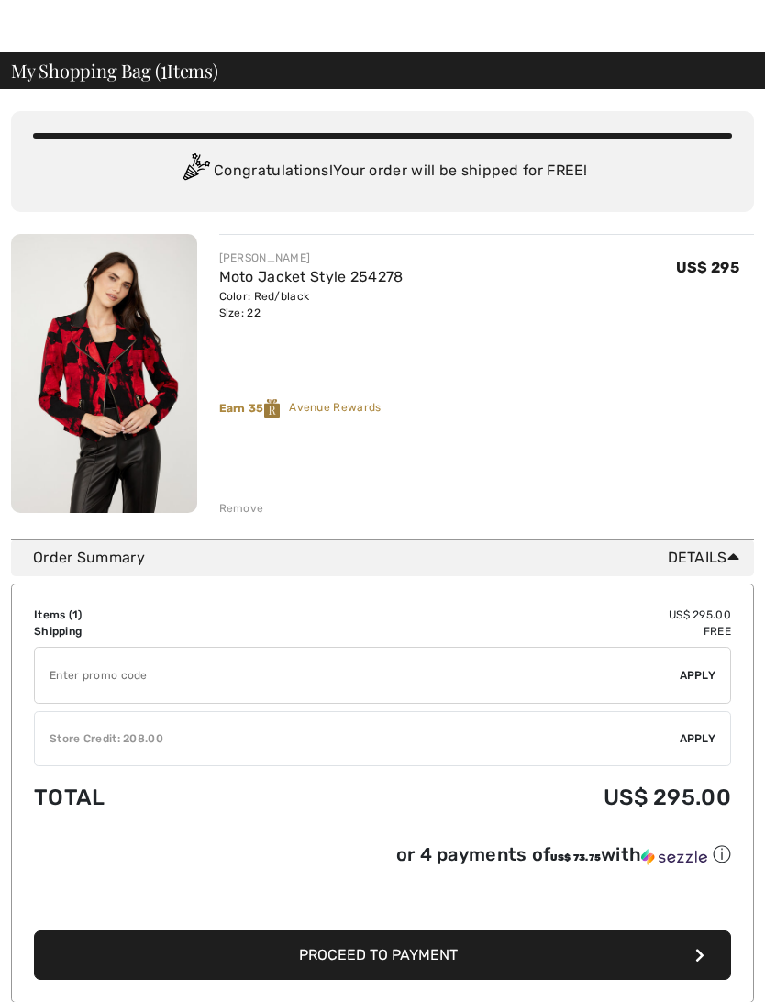
click at [694, 734] on span "Apply" at bounding box center [698, 738] width 37 height 17
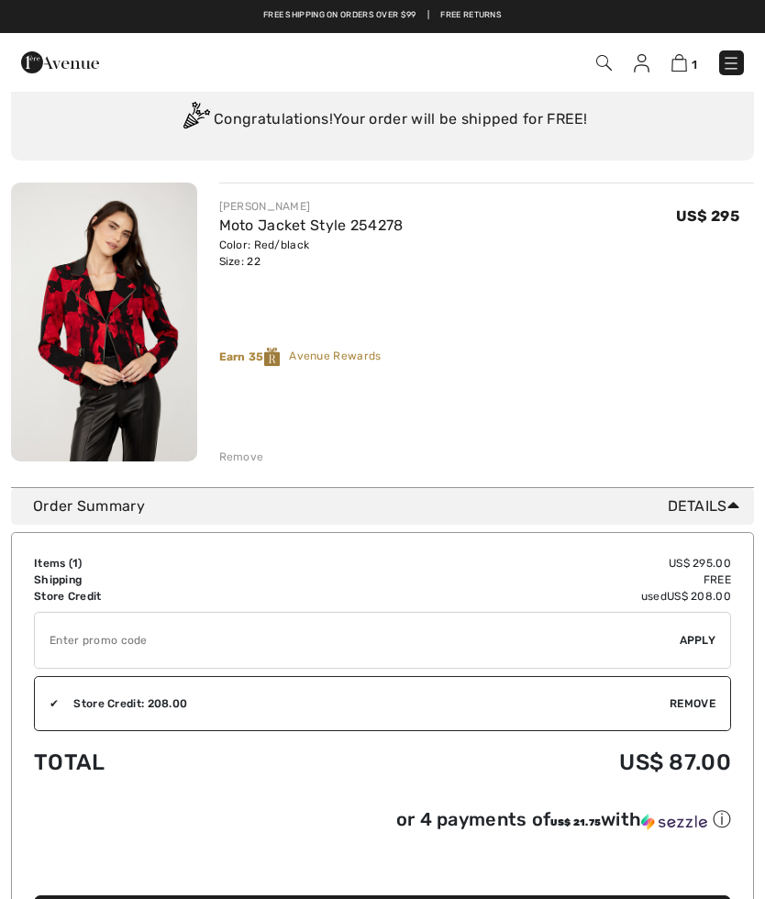
scroll to position [88, 0]
click at [644, 61] on img at bounding box center [642, 63] width 16 height 18
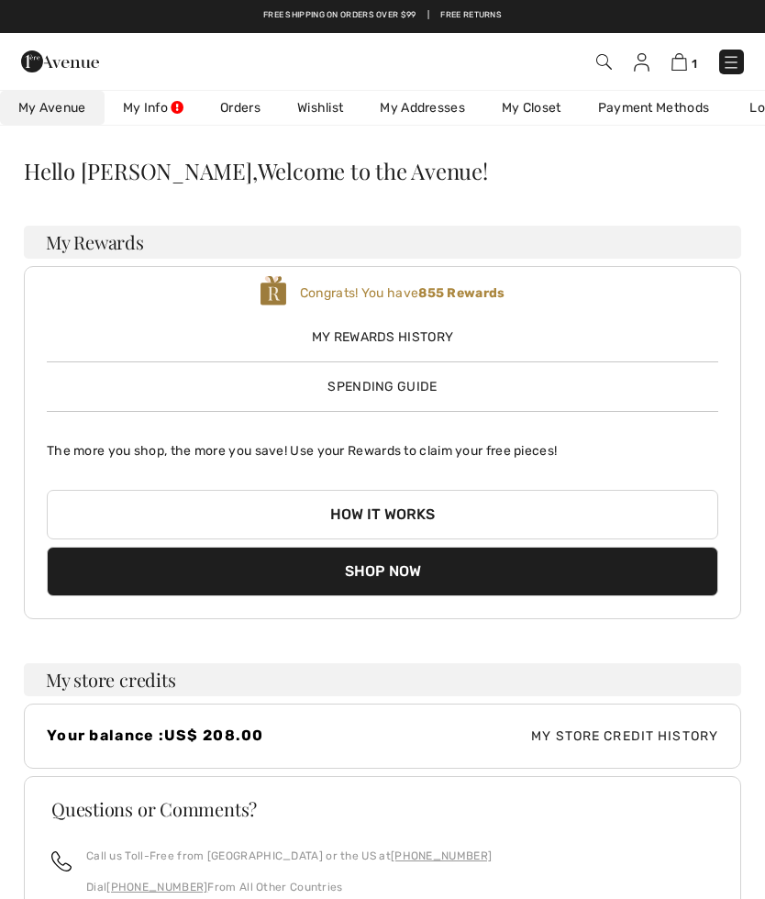
click at [237, 106] on link "Orders" at bounding box center [240, 108] width 77 height 34
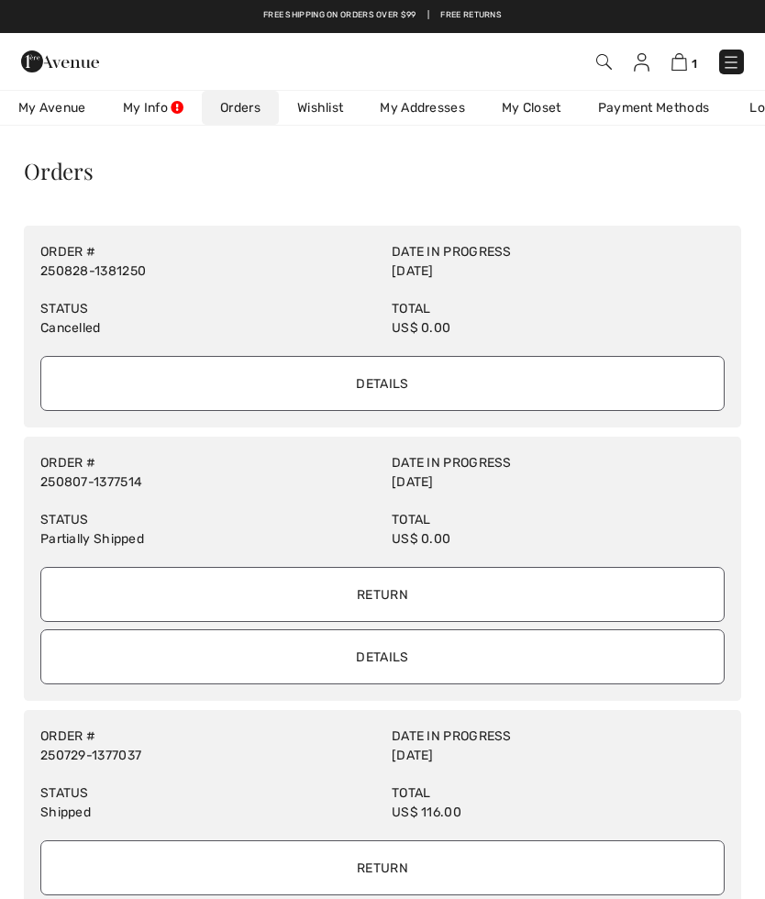
click at [374, 649] on input "Details" at bounding box center [382, 656] width 684 height 55
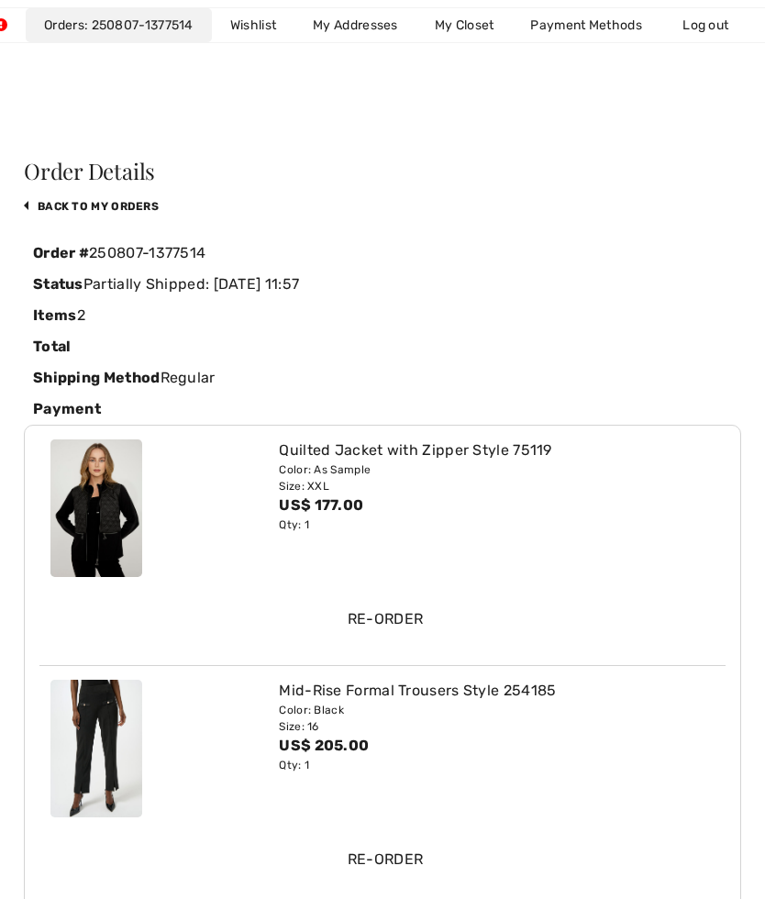
click at [100, 519] on img at bounding box center [96, 508] width 92 height 138
click at [110, 504] on img at bounding box center [96, 508] width 92 height 138
click at [94, 489] on img at bounding box center [96, 508] width 92 height 138
click at [307, 499] on div "US$ 177.00" at bounding box center [497, 505] width 436 height 22
click at [104, 504] on img at bounding box center [96, 508] width 92 height 138
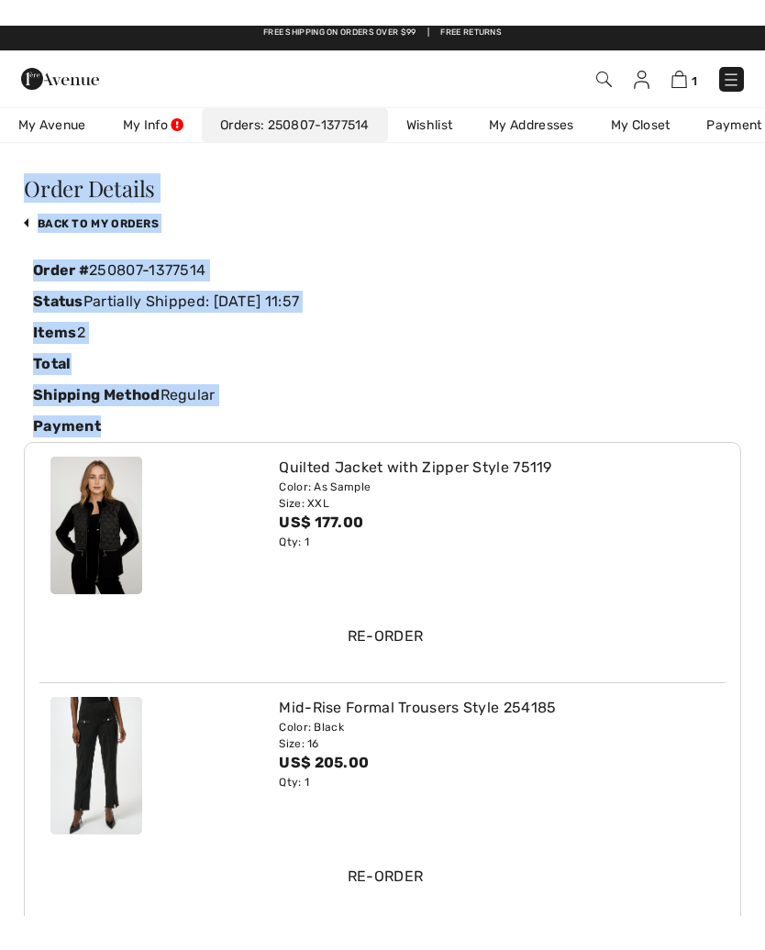
scroll to position [8, 0]
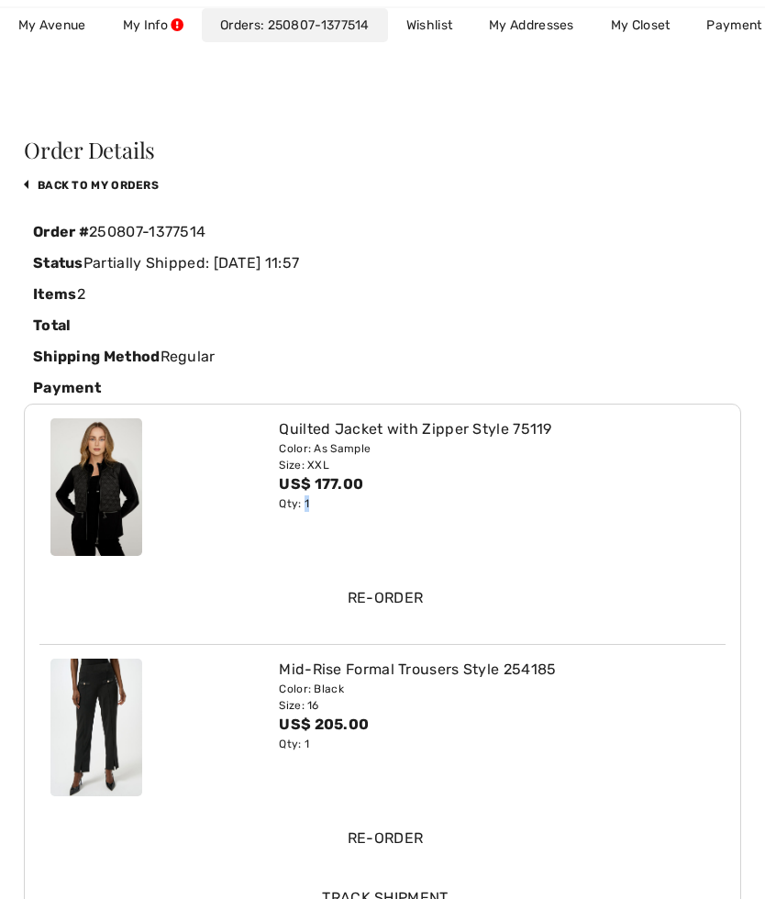
scroll to position [17, 0]
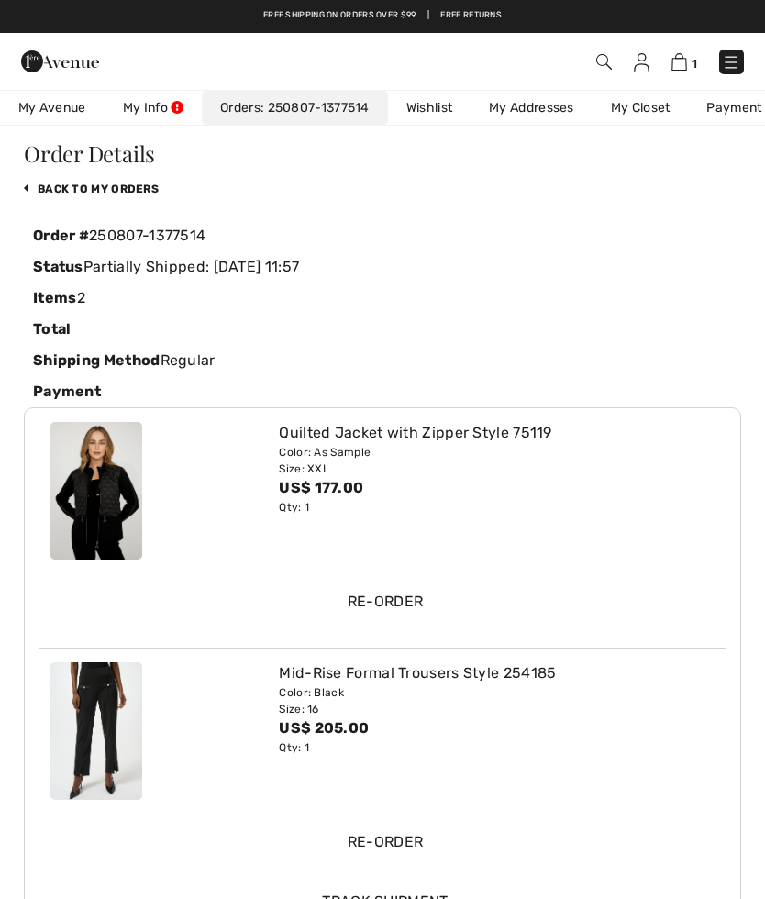
click at [329, 454] on div "Color: As Sample" at bounding box center [497, 452] width 436 height 17
click at [104, 494] on img at bounding box center [96, 491] width 92 height 138
click at [120, 494] on img at bounding box center [96, 491] width 92 height 138
click at [381, 599] on input "Re-order" at bounding box center [385, 601] width 664 height 55
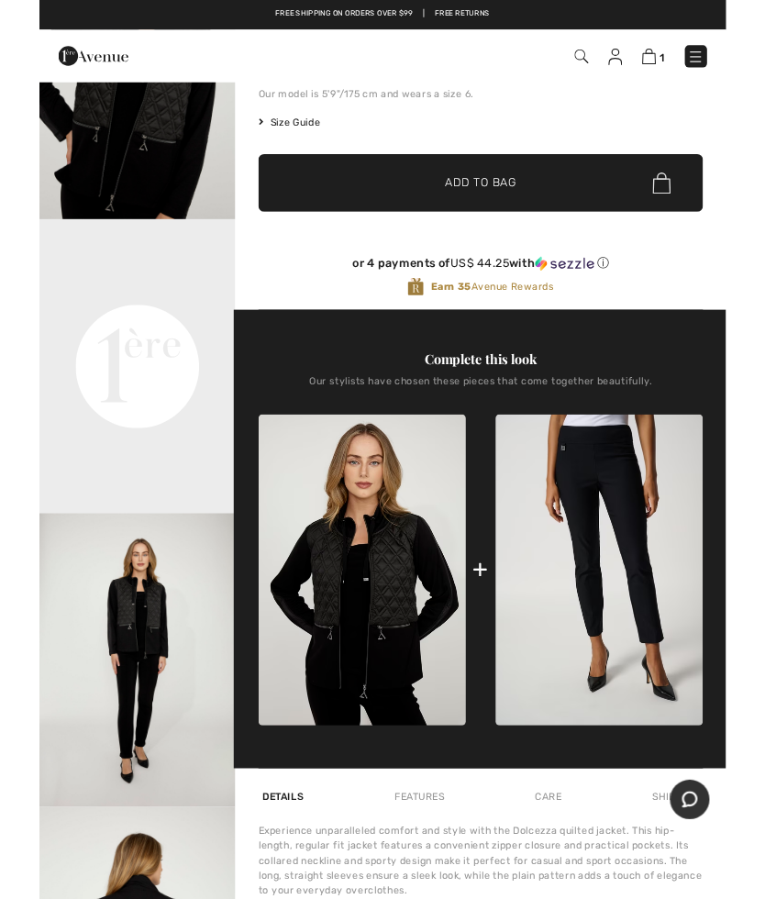
scroll to position [327, 0]
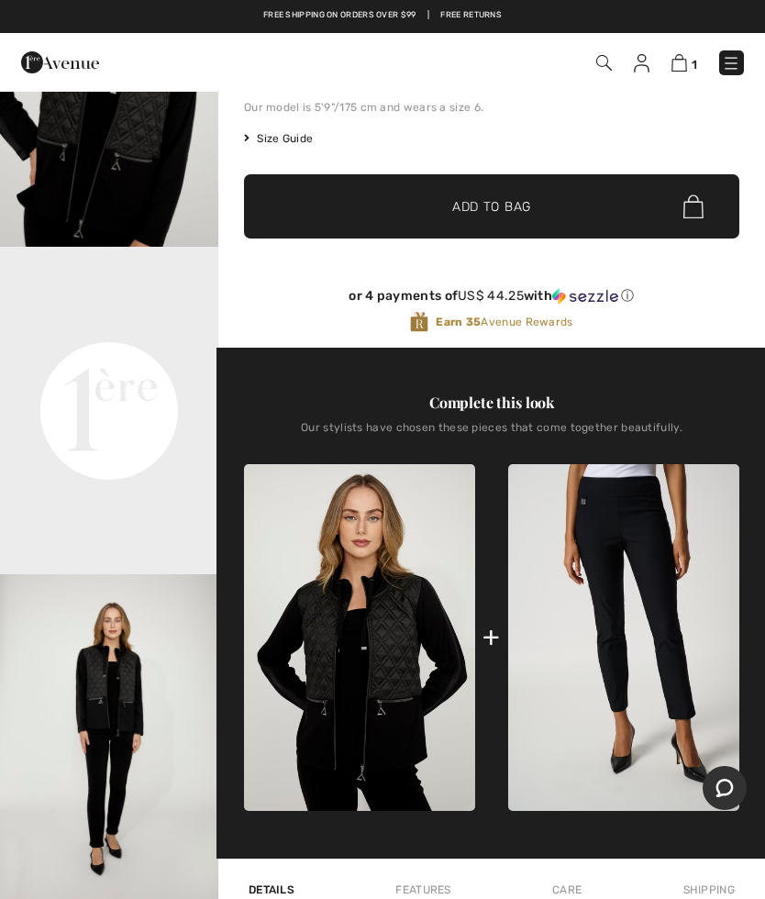
click at [627, 620] on img at bounding box center [623, 638] width 231 height 348
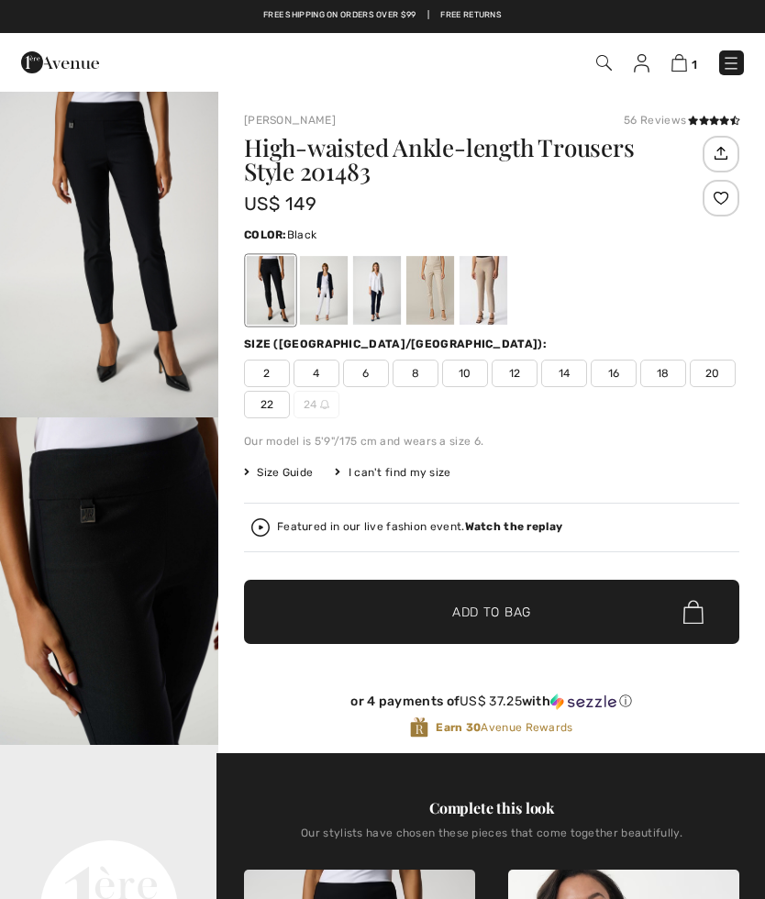
checkbox input "true"
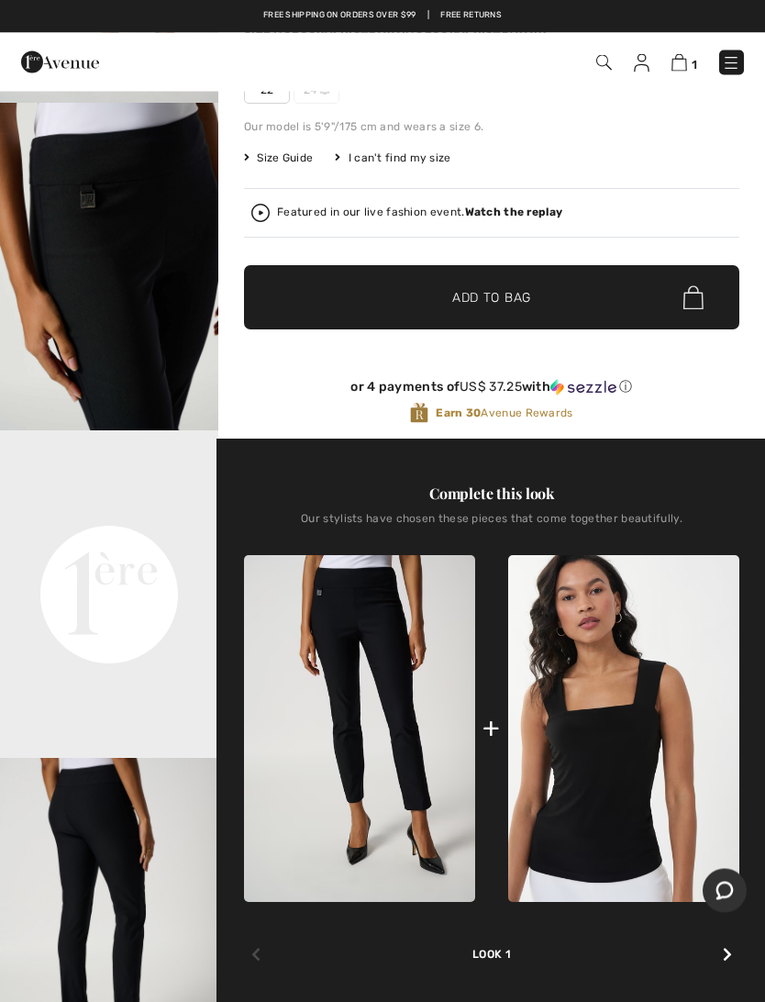
scroll to position [316, 0]
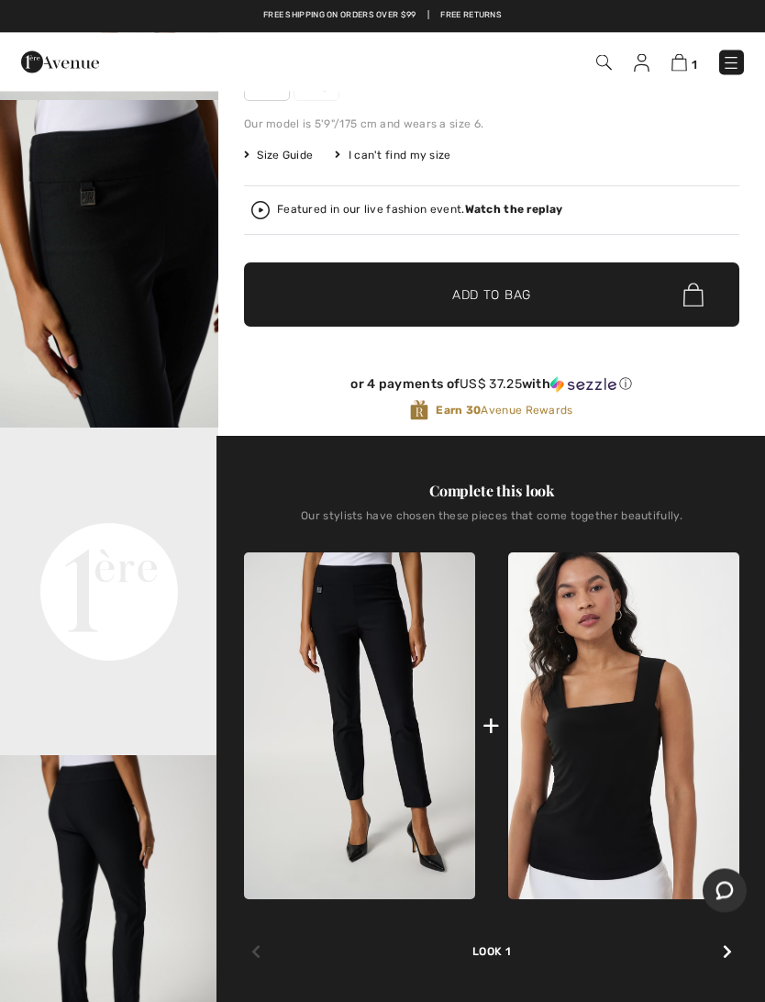
click at [629, 764] on img at bounding box center [623, 726] width 231 height 347
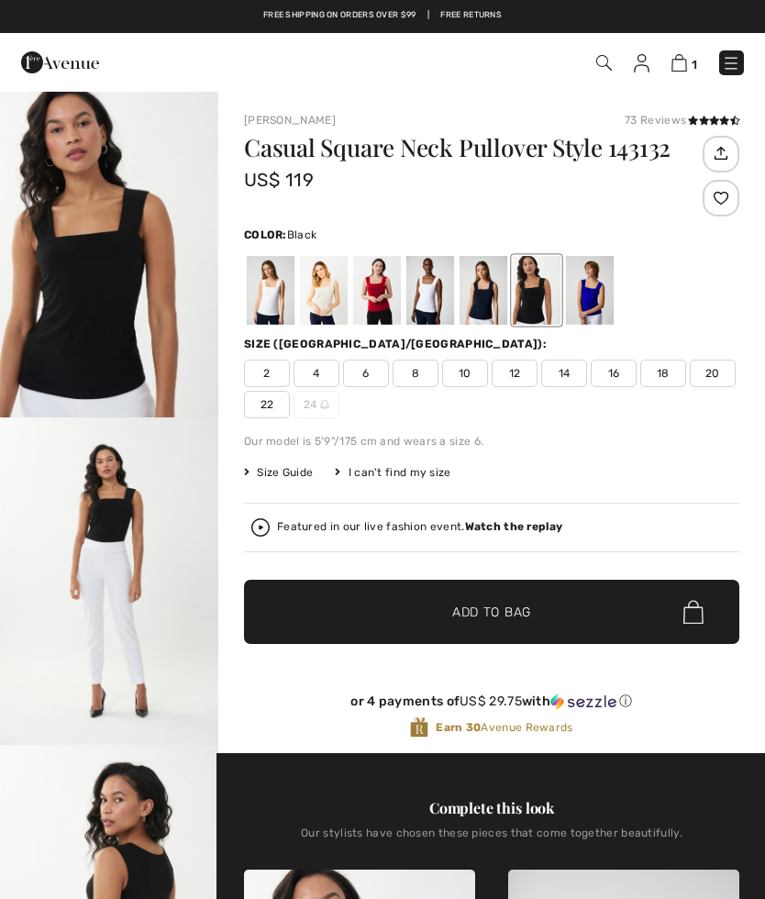
checkbox input "true"
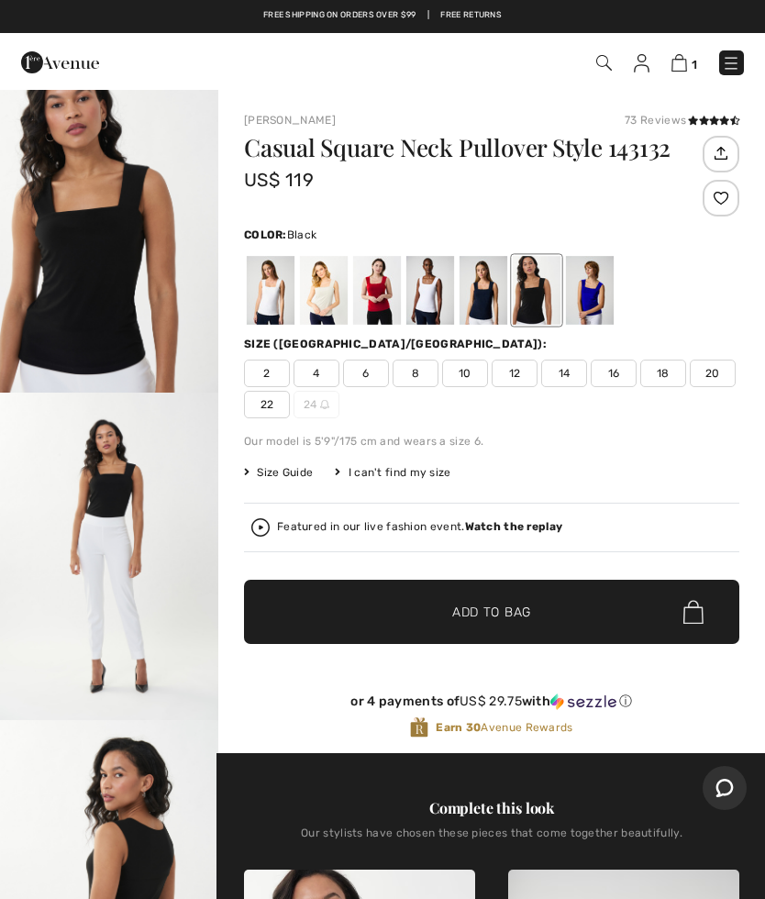
scroll to position [27, 0]
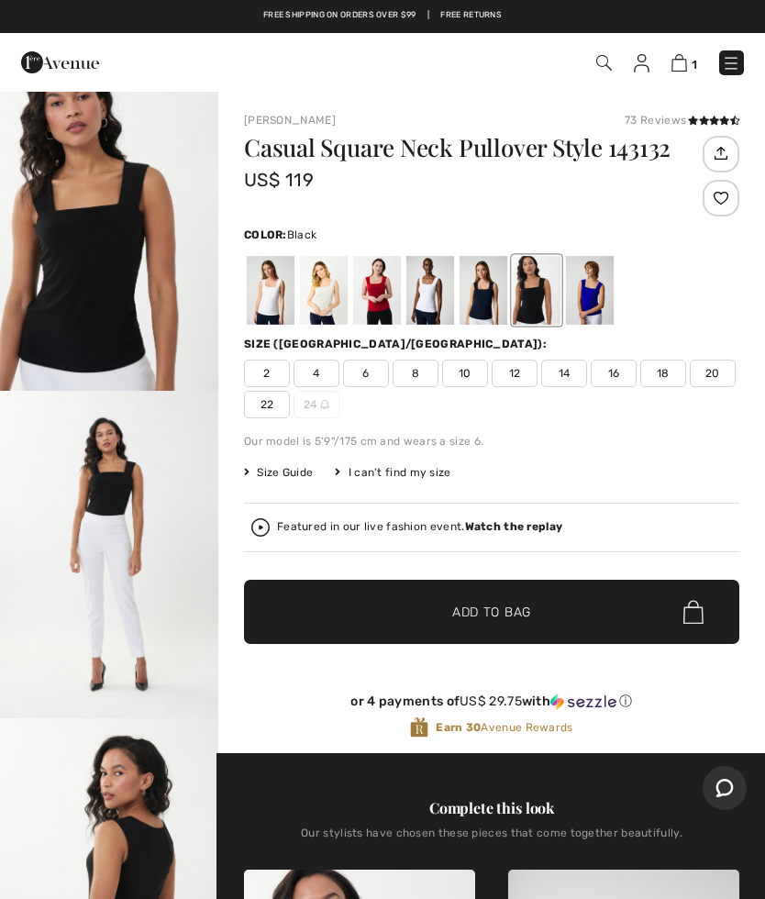
click at [377, 291] on div at bounding box center [377, 290] width 48 height 69
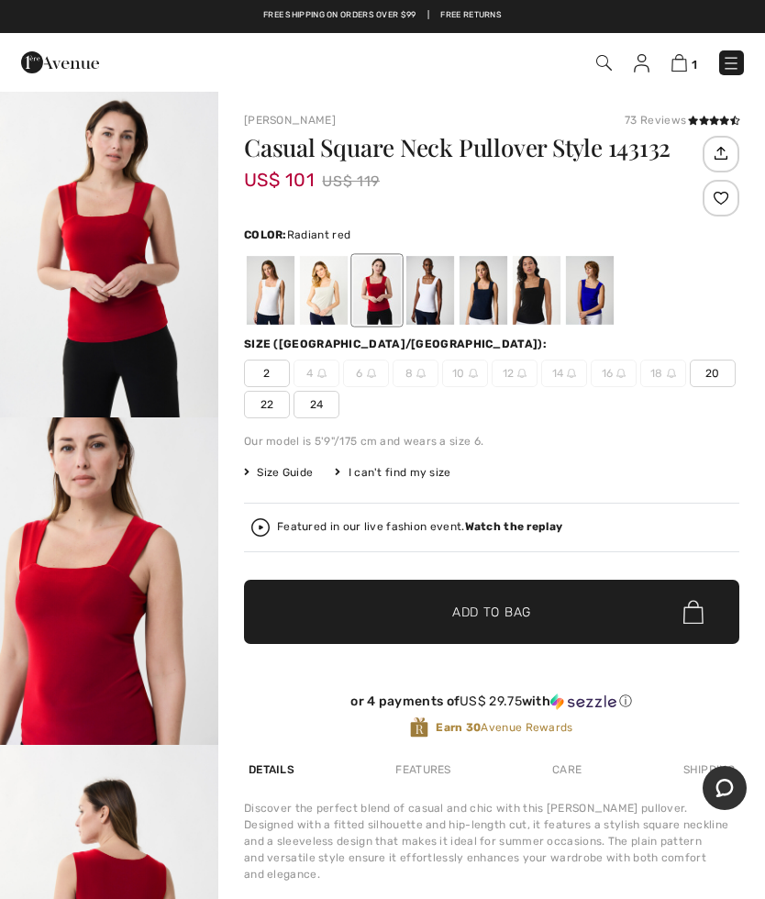
scroll to position [0, 0]
click at [716, 381] on span "20" at bounding box center [713, 374] width 46 height 28
click at [491, 604] on span "Add to Bag" at bounding box center [491, 612] width 79 height 19
click at [594, 287] on div at bounding box center [590, 290] width 48 height 69
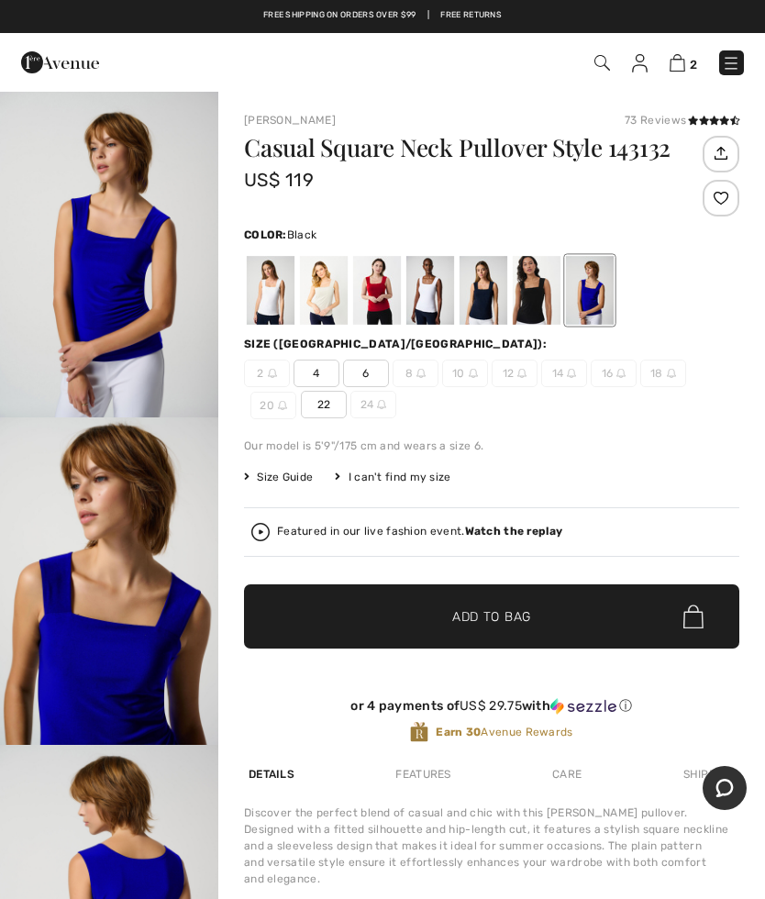
click at [537, 292] on div at bounding box center [537, 290] width 48 height 69
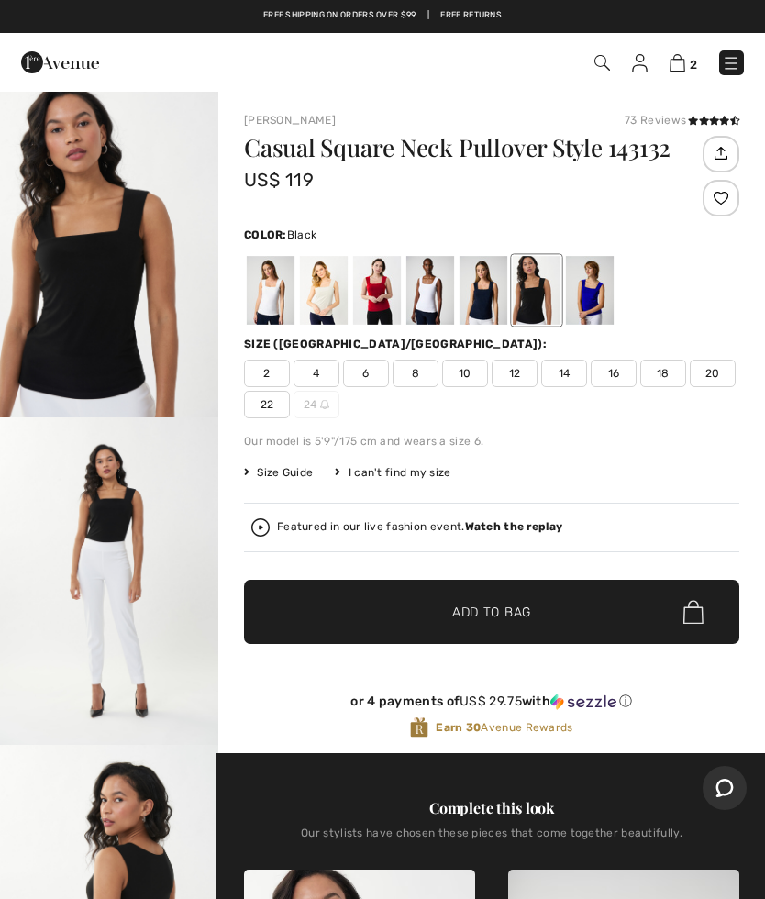
click at [482, 293] on div at bounding box center [484, 290] width 48 height 69
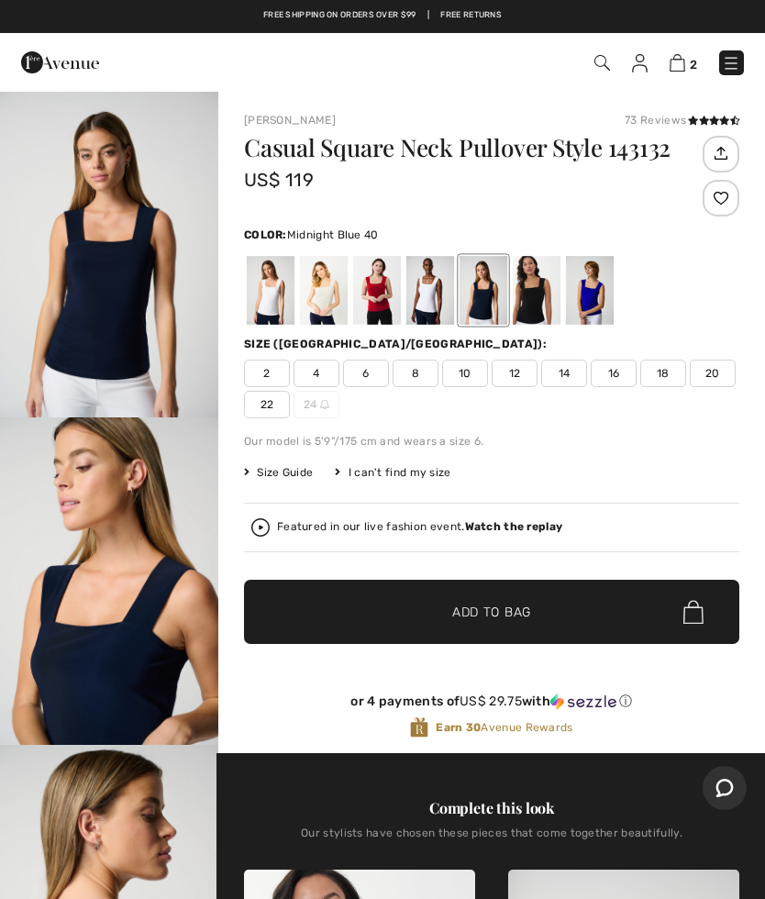
click at [686, 57] on link "2" at bounding box center [684, 62] width 28 height 22
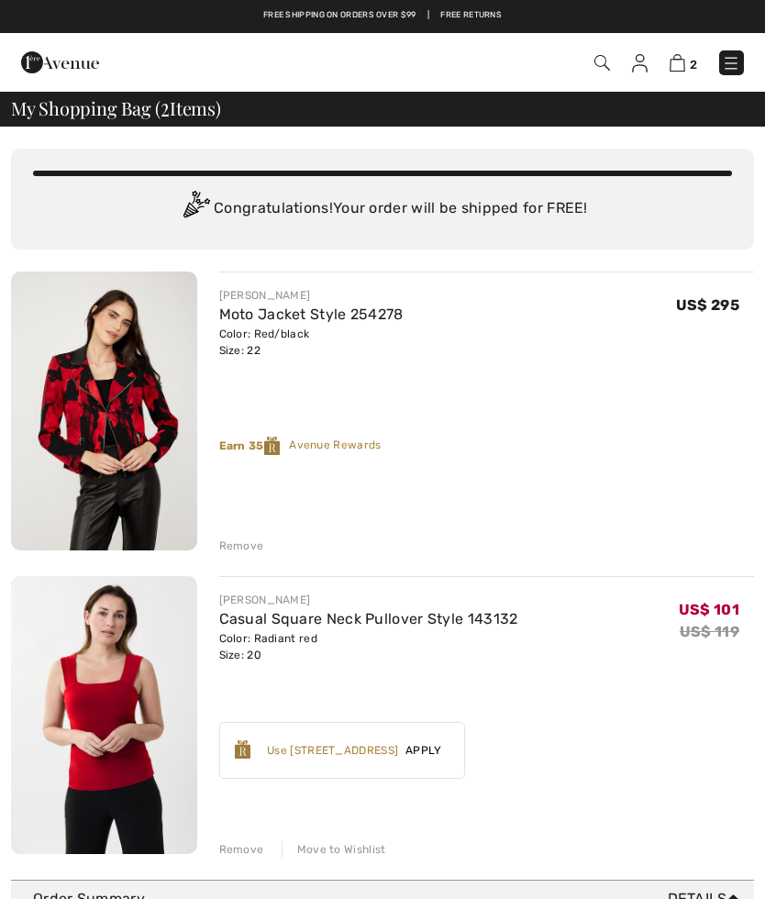
click at [235, 543] on div "Remove" at bounding box center [241, 546] width 45 height 17
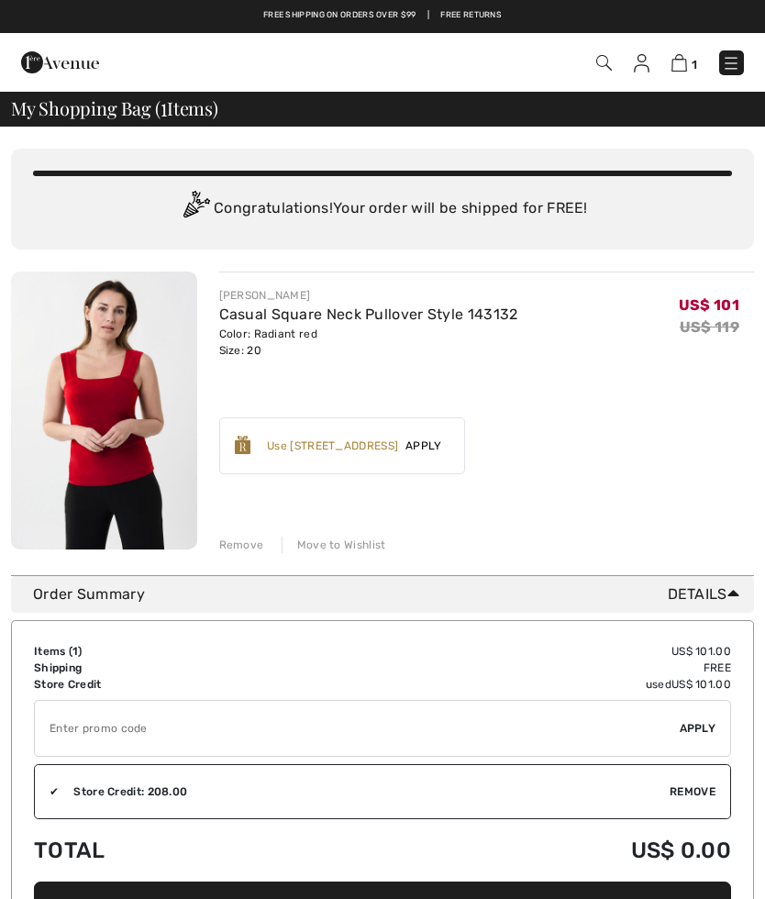
click at [313, 545] on div "Move to Wishlist" at bounding box center [334, 545] width 105 height 17
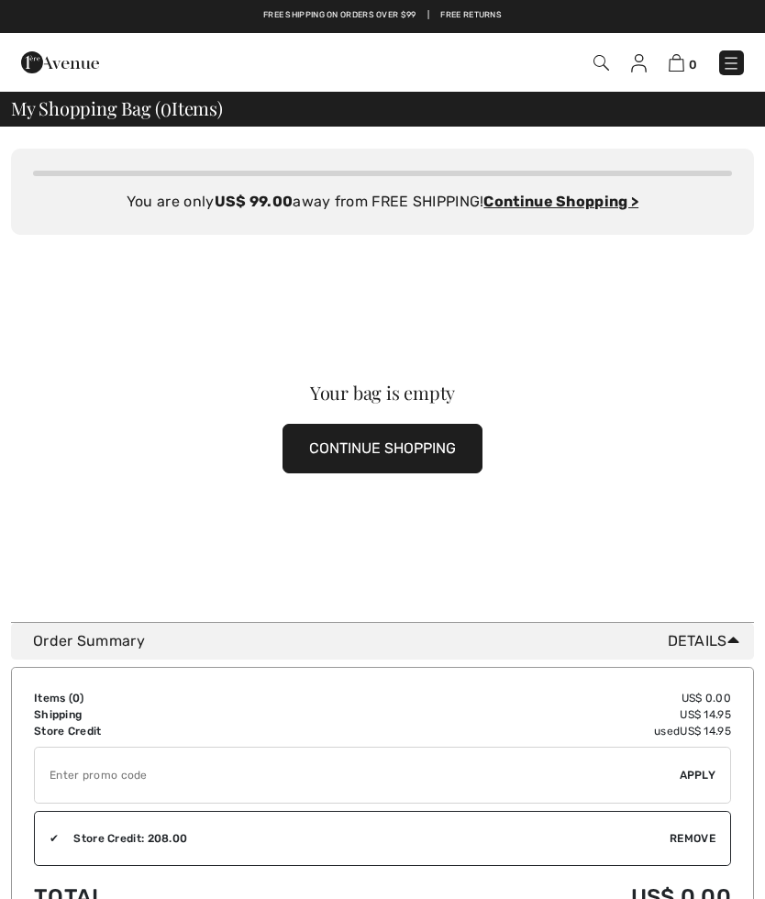
click at [637, 59] on img at bounding box center [639, 63] width 16 height 18
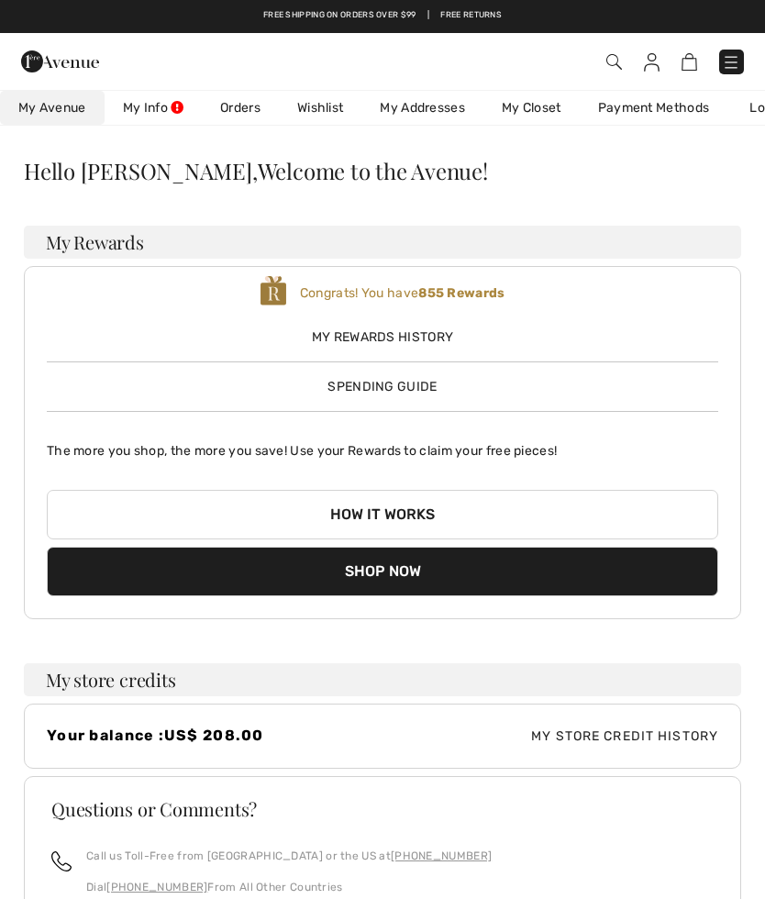
click at [311, 110] on link "Wishlist" at bounding box center [320, 108] width 83 height 34
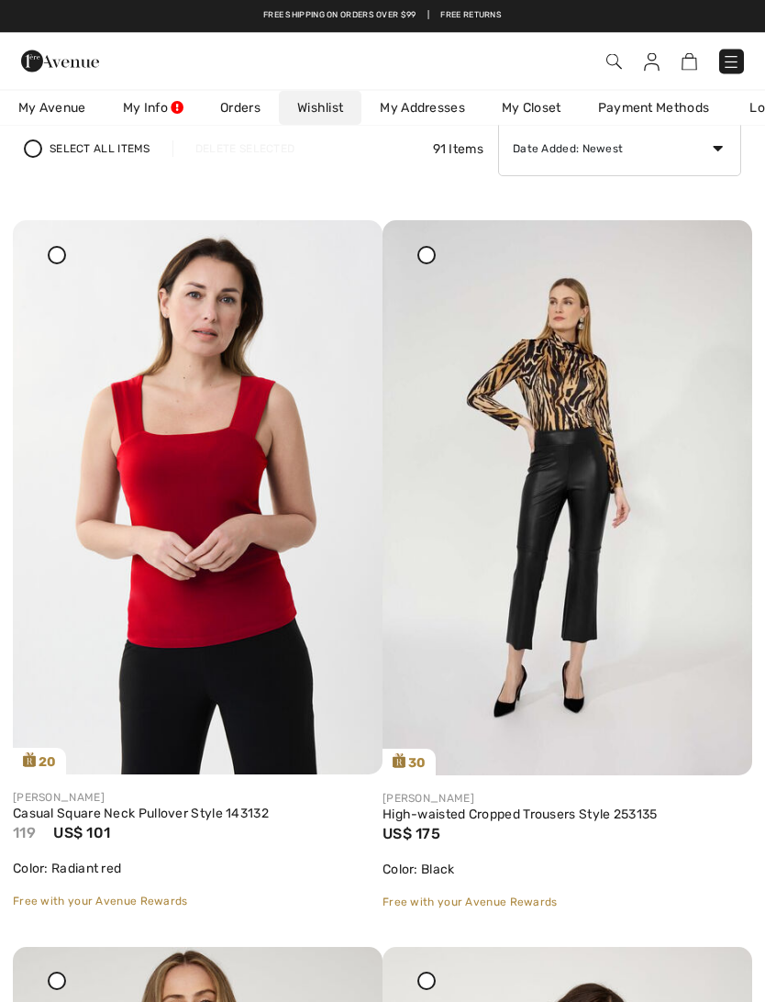
scroll to position [105, 0]
click at [238, 675] on img at bounding box center [198, 497] width 370 height 554
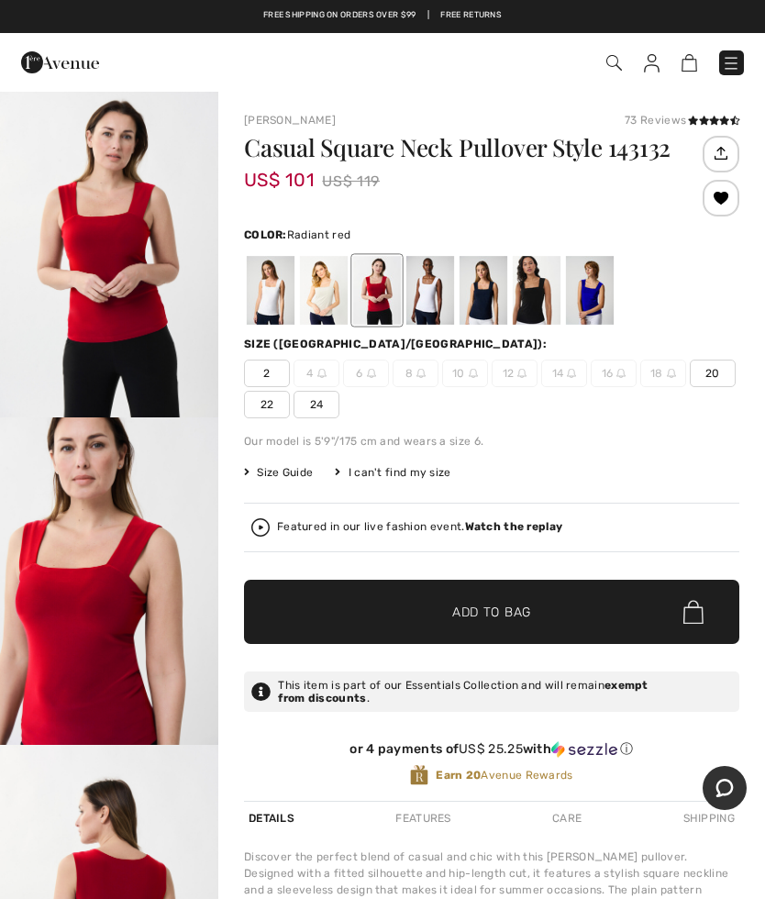
click at [271, 399] on span "22" at bounding box center [267, 405] width 46 height 28
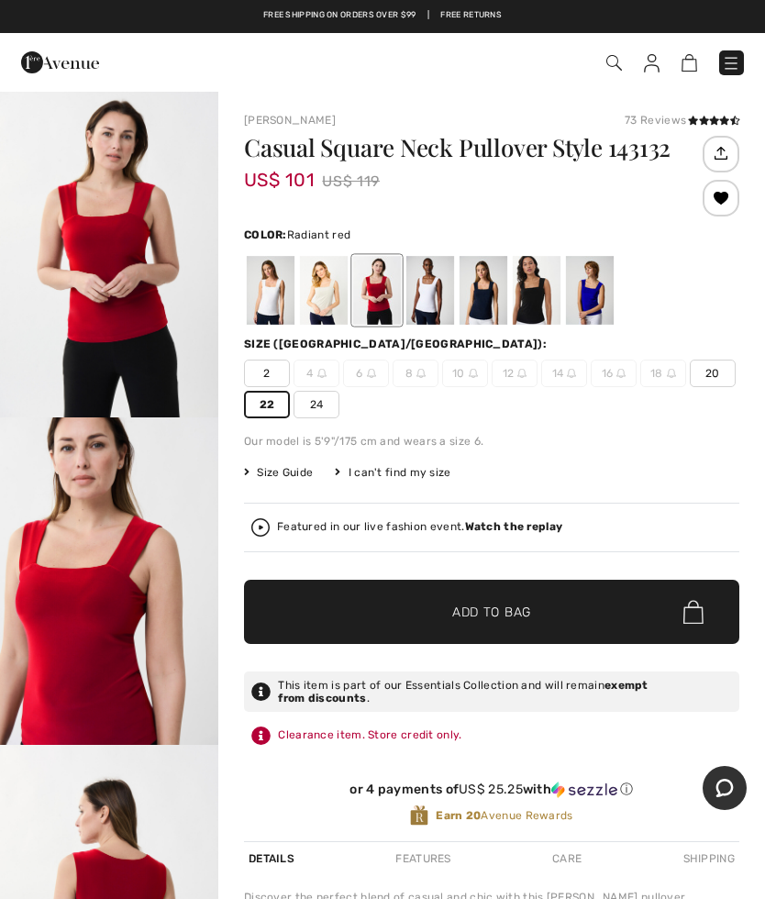
click at [483, 606] on span "Add to Bag" at bounding box center [491, 612] width 79 height 19
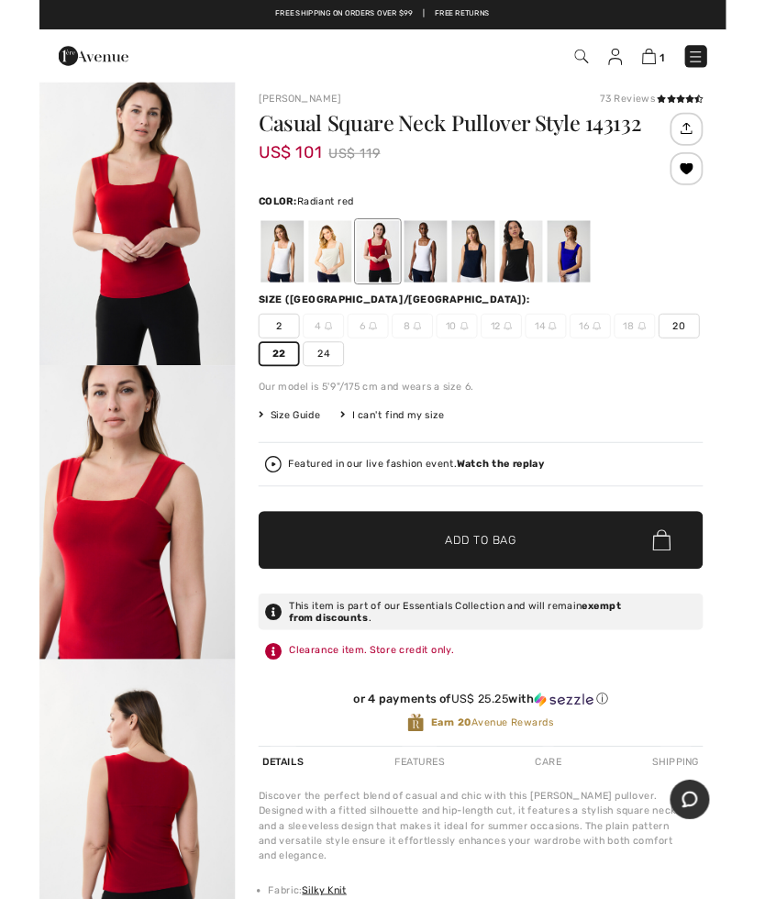
scroll to position [3, 0]
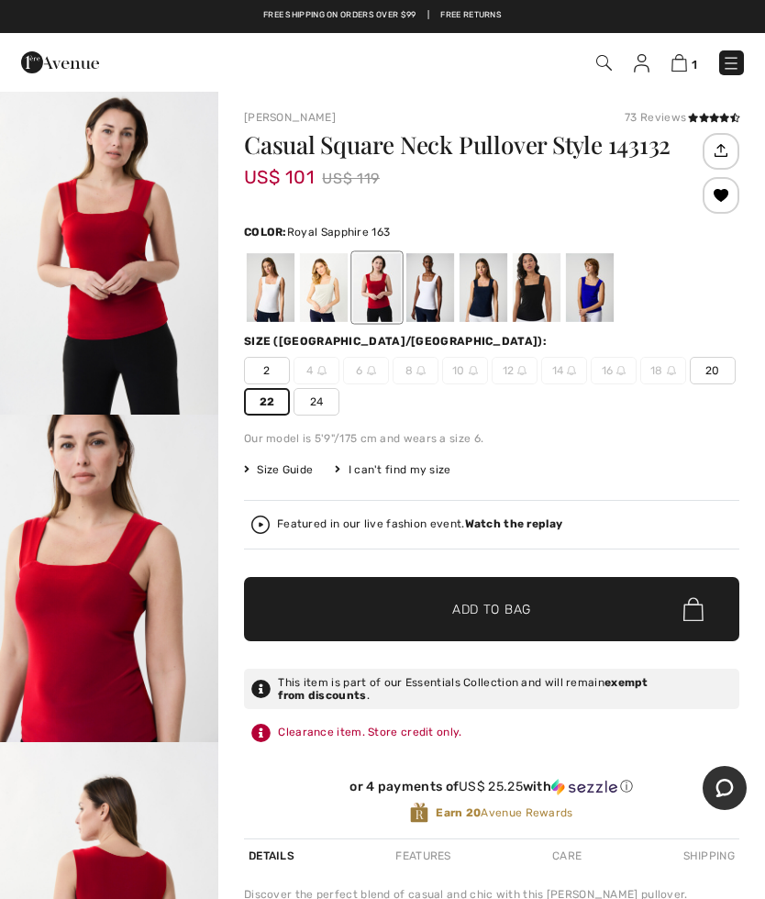
click at [591, 297] on div at bounding box center [590, 287] width 48 height 69
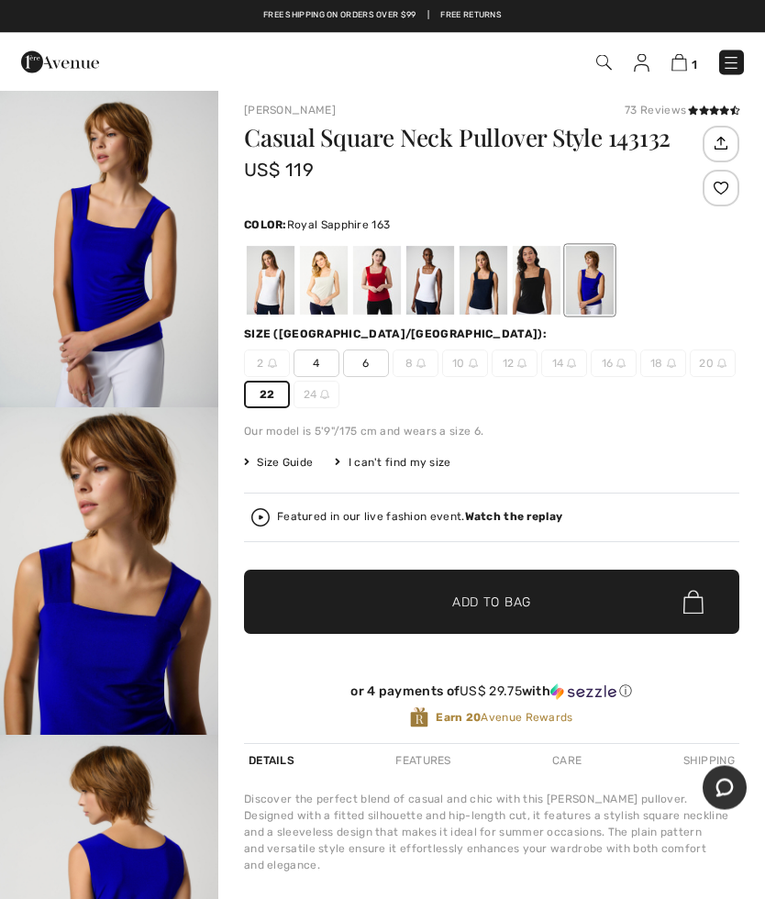
scroll to position [0, 0]
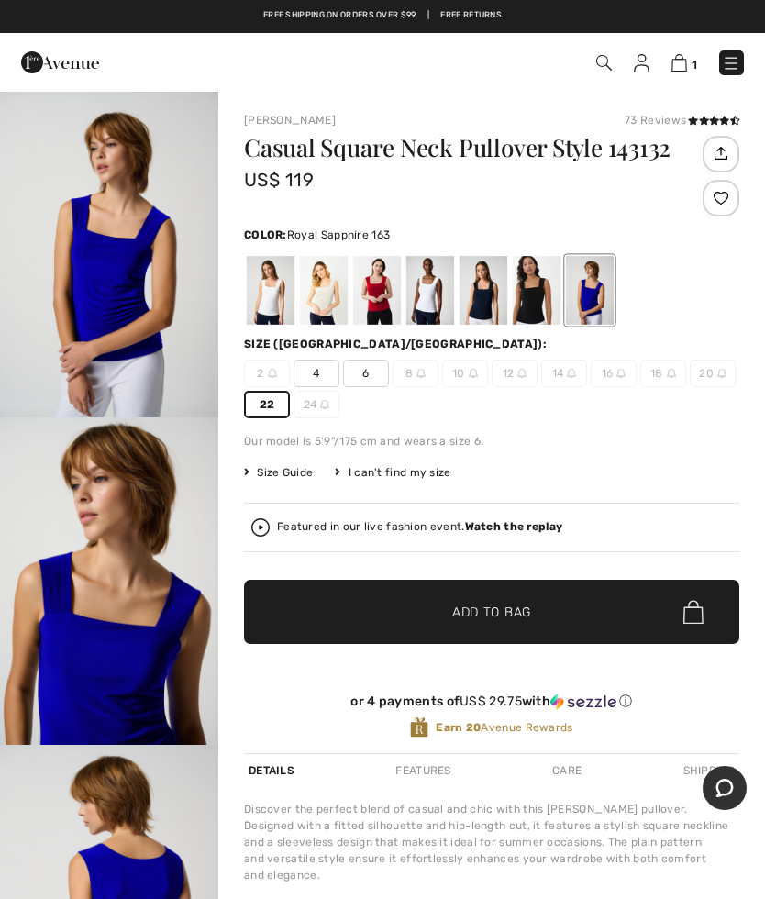
click at [498, 609] on span "Add to Bag" at bounding box center [491, 612] width 79 height 19
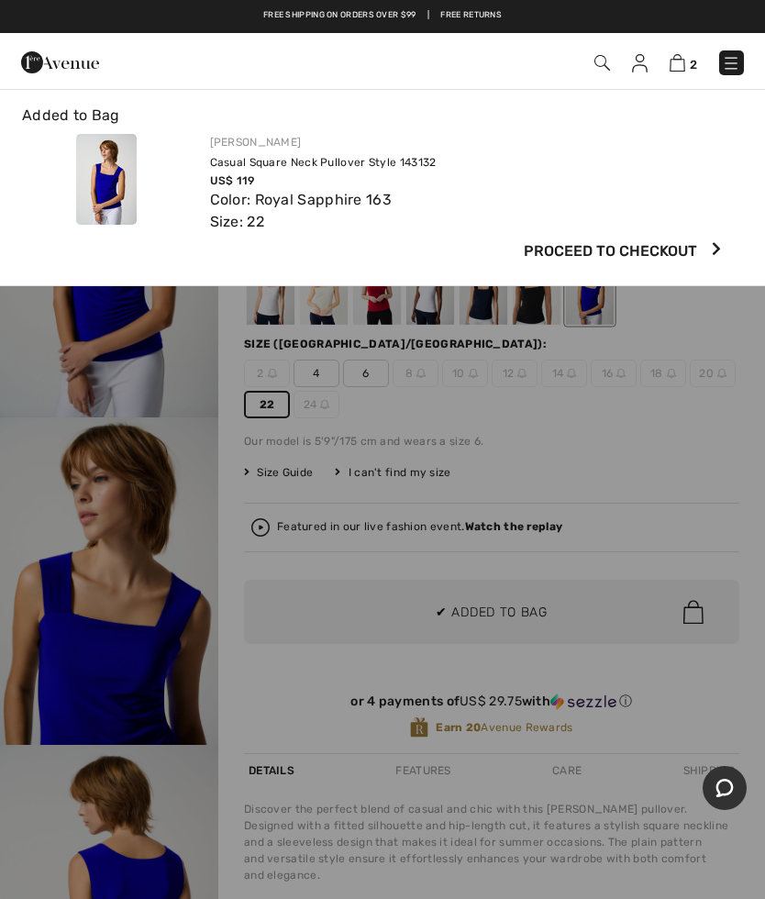
click at [682, 64] on img at bounding box center [678, 62] width 16 height 17
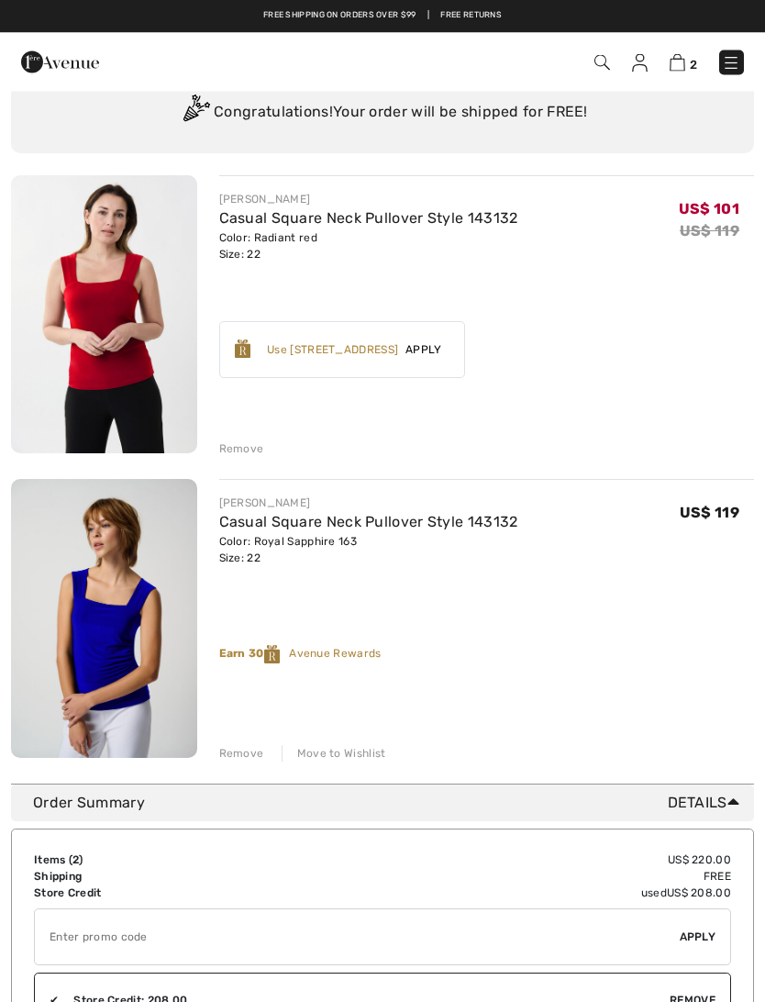
scroll to position [76, 0]
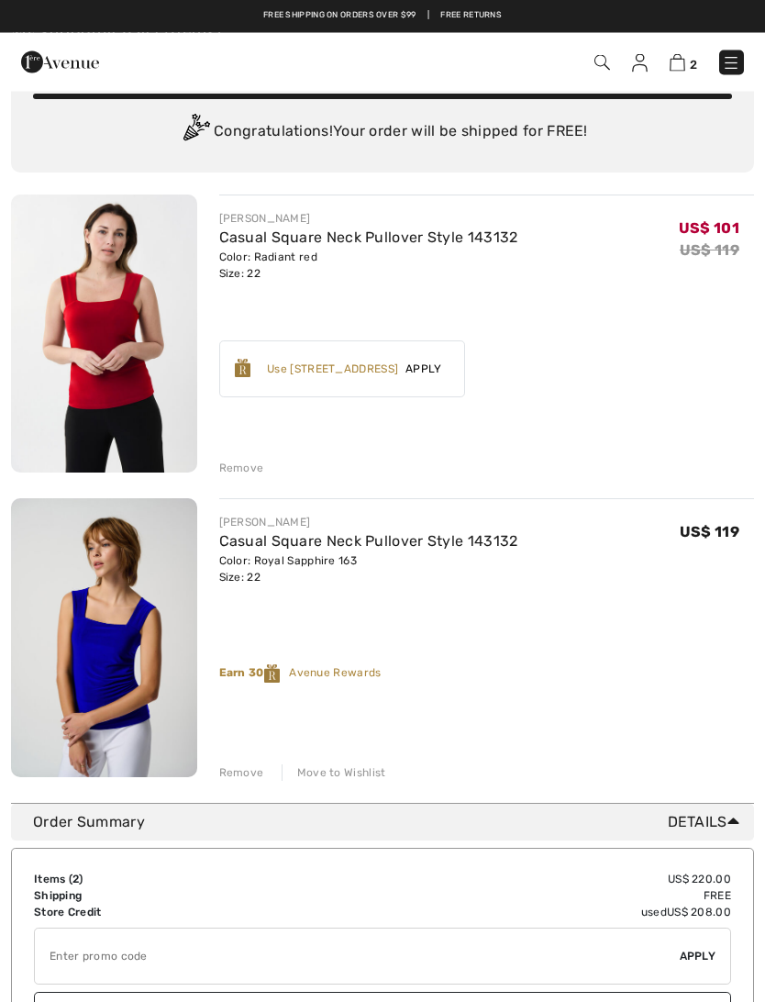
click at [233, 464] on div "Remove" at bounding box center [241, 468] width 45 height 17
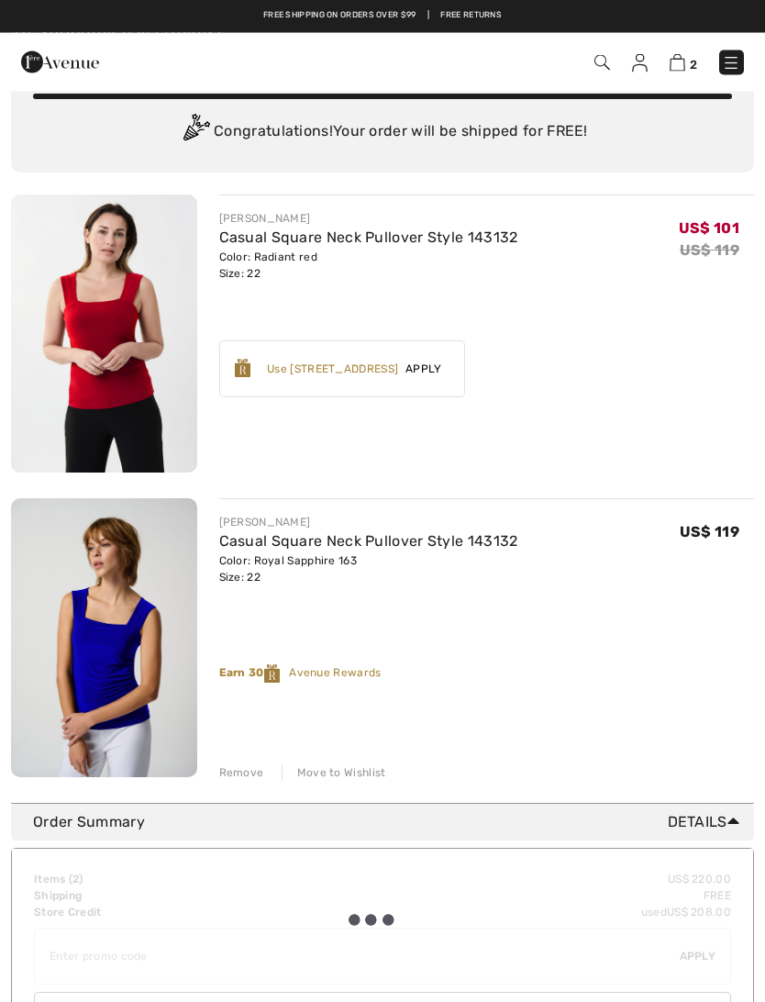
scroll to position [77, 0]
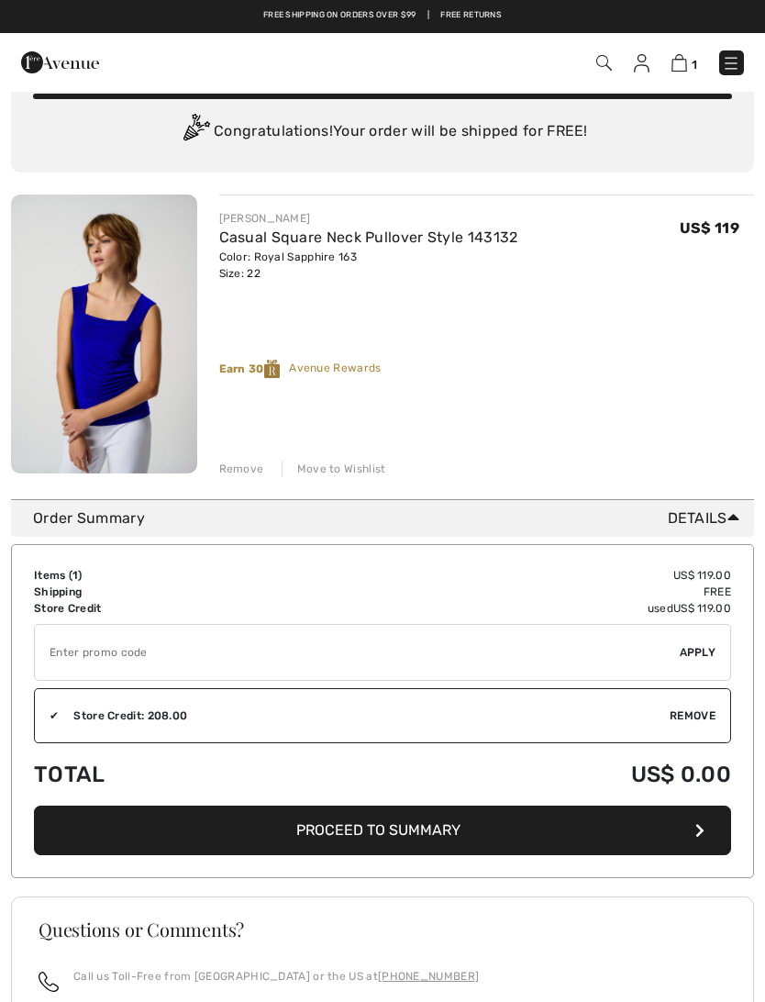
click at [387, 826] on span "Proceed to Summary" at bounding box center [378, 829] width 164 height 17
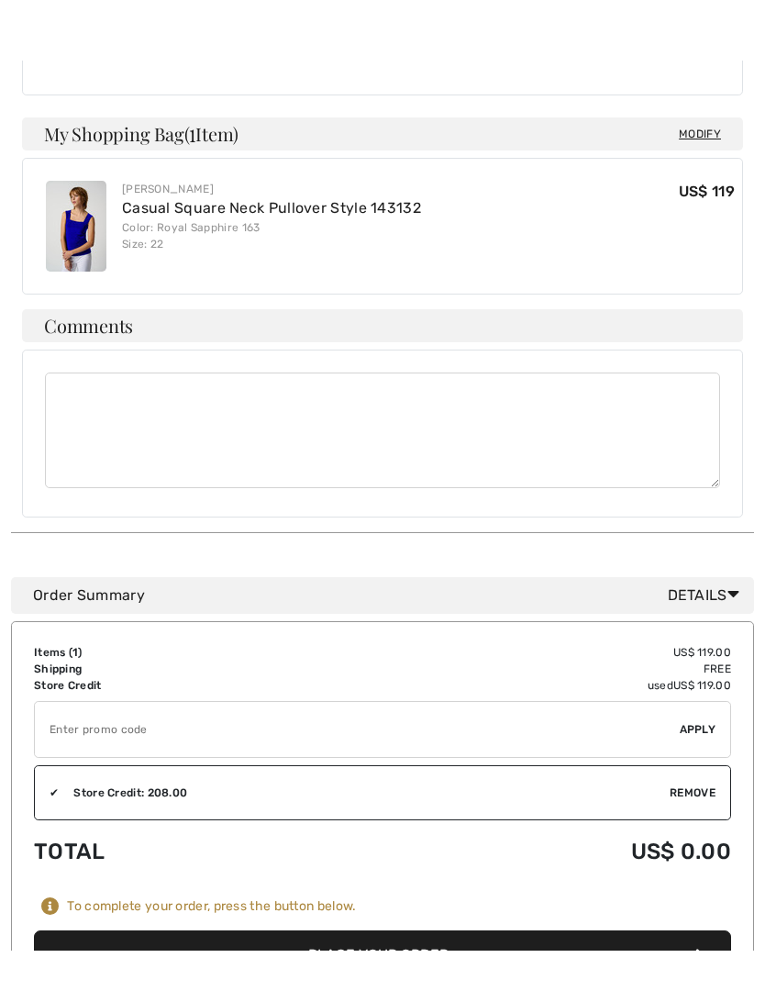
scroll to position [550, 0]
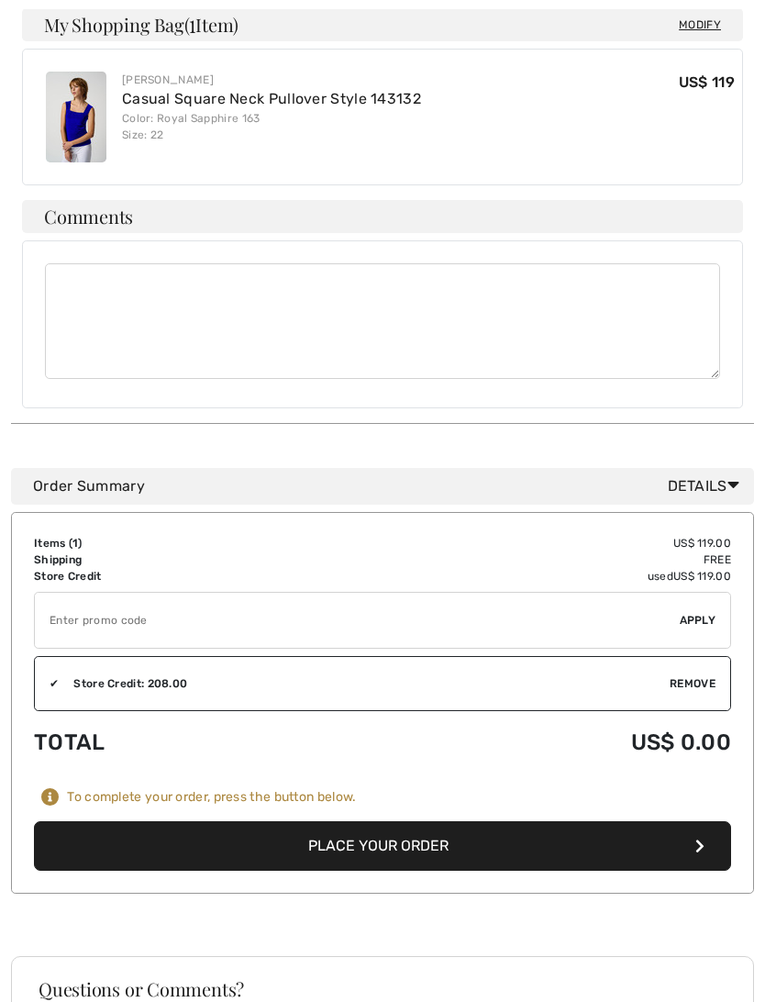
click at [380, 838] on button "Place Your Order" at bounding box center [382, 846] width 697 height 50
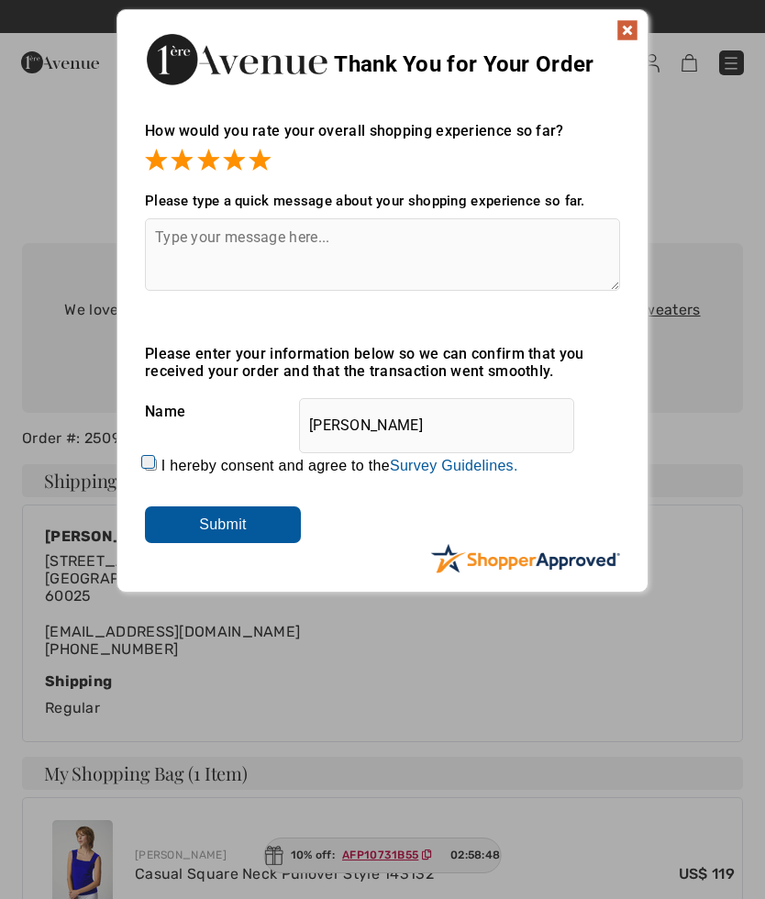
click at [157, 461] on input "I hereby consent and agree to the By submitting a review, you grant permission …" at bounding box center [151, 465] width 12 height 12
checkbox input "true"
click at [223, 519] on input "Submit" at bounding box center [223, 524] width 156 height 37
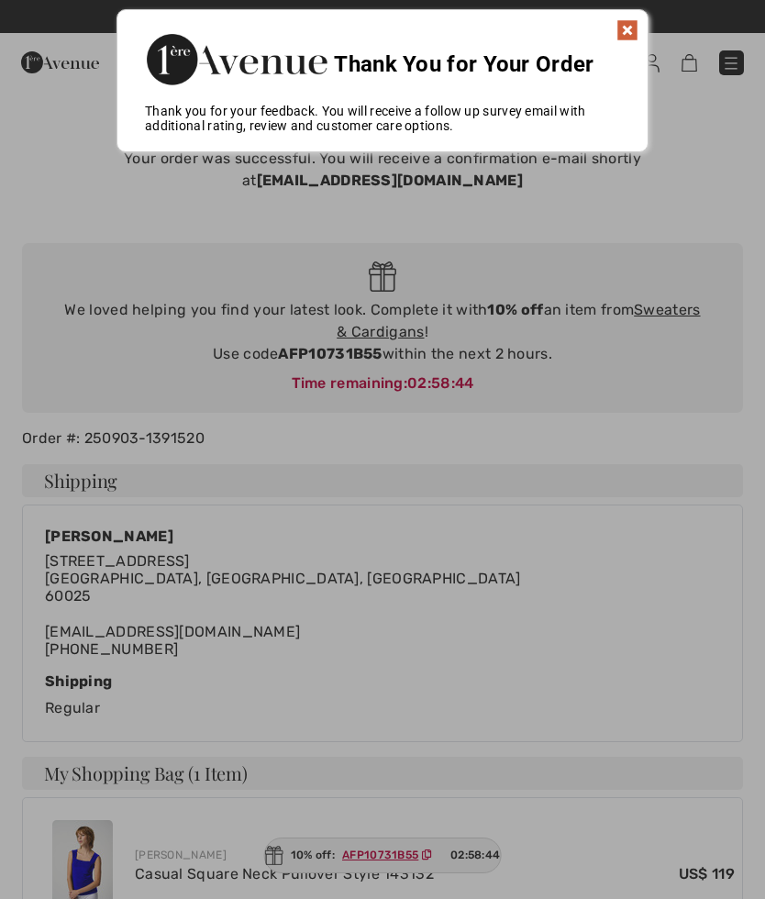
click at [627, 19] on img at bounding box center [627, 30] width 22 height 22
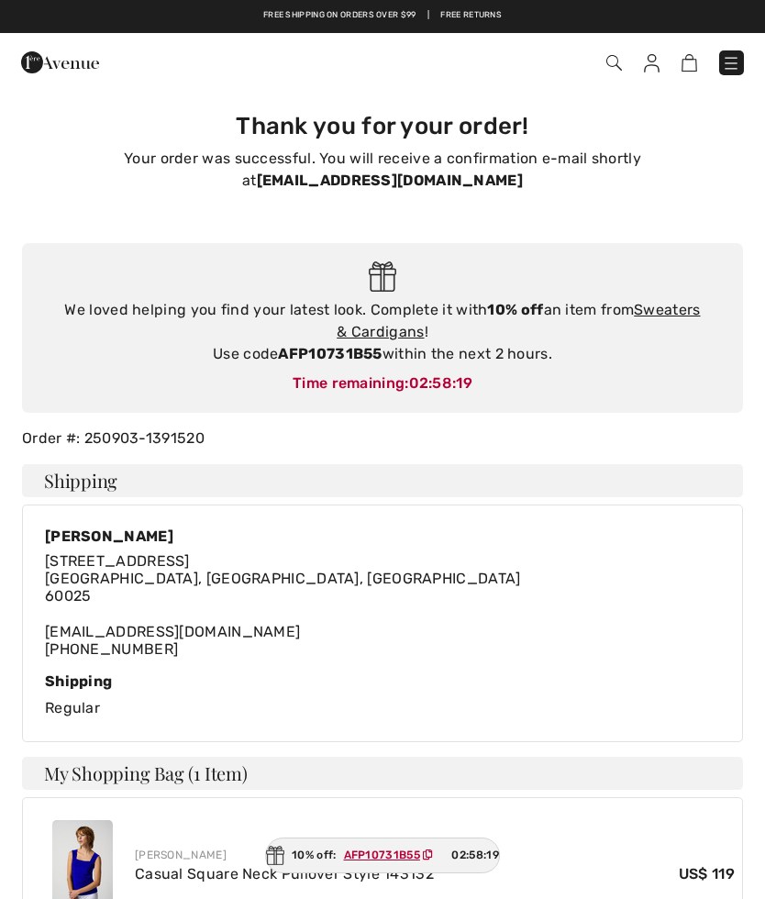
click at [729, 63] on img at bounding box center [731, 63] width 18 height 18
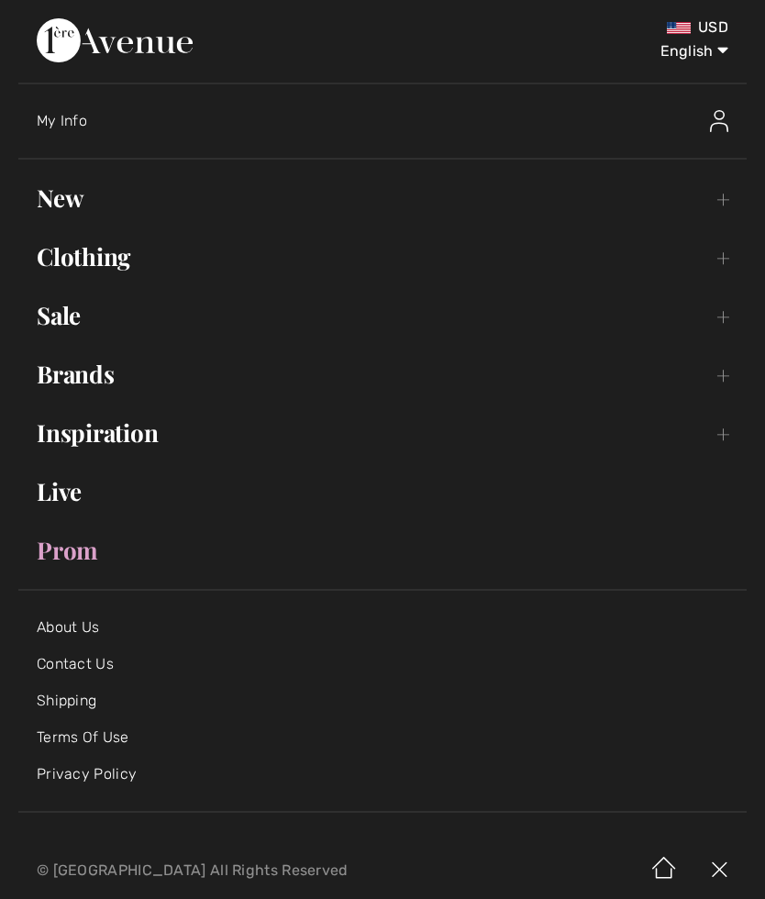
click at [68, 204] on link "New Toggle submenu" at bounding box center [382, 198] width 728 height 40
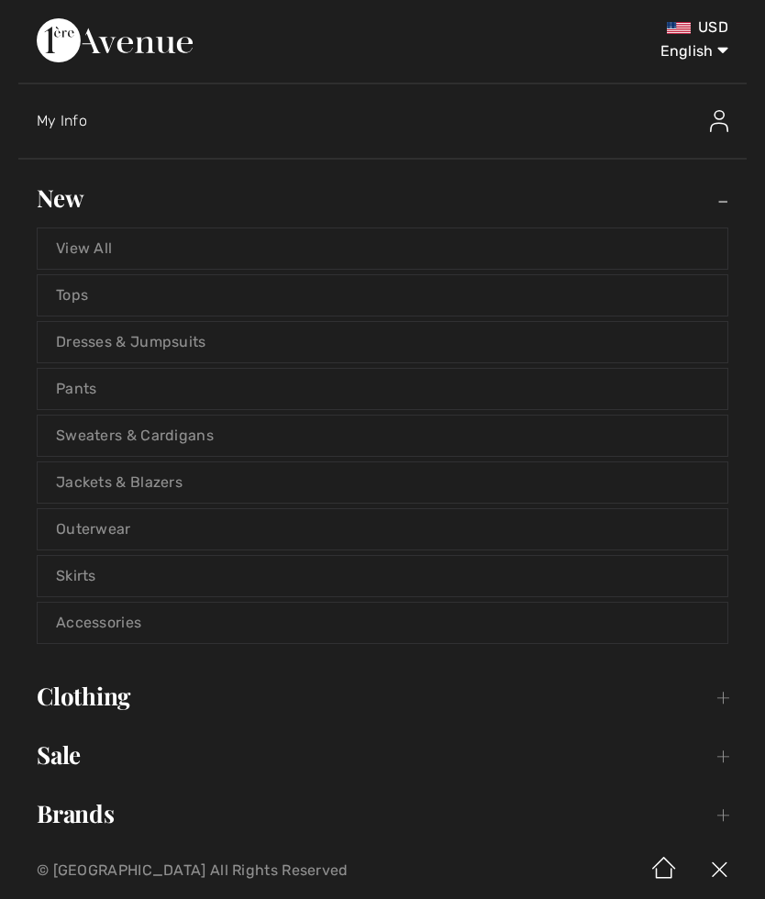
click at [174, 427] on link "Sweaters & Cardigans" at bounding box center [383, 436] width 690 height 40
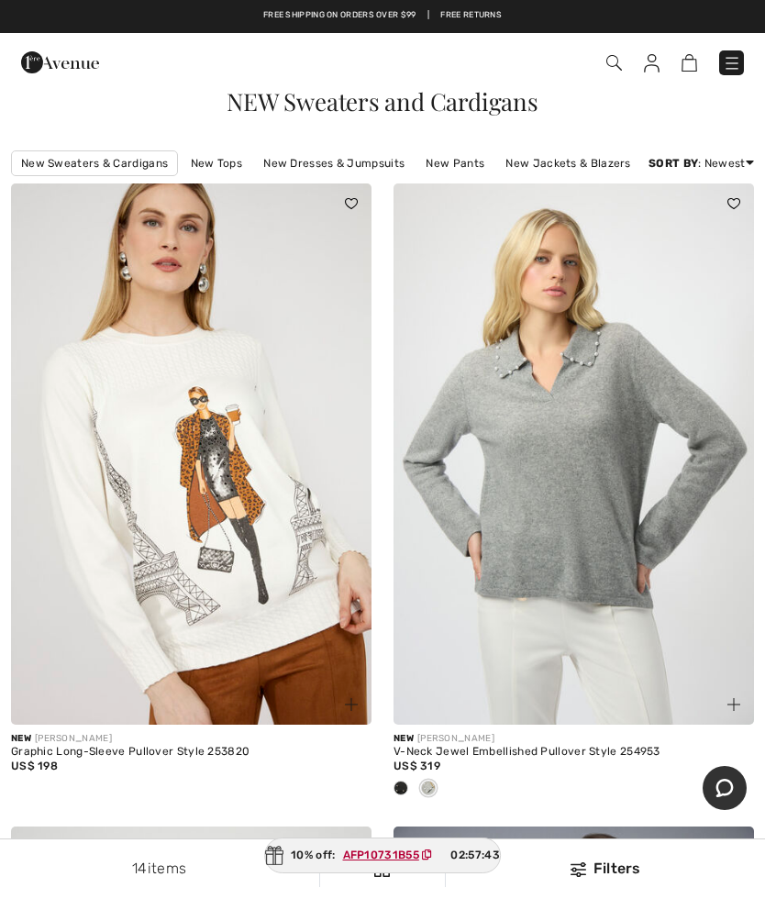
click at [644, 73] on span at bounding box center [539, 62] width 410 height 25
click at [648, 70] on img at bounding box center [652, 63] width 16 height 18
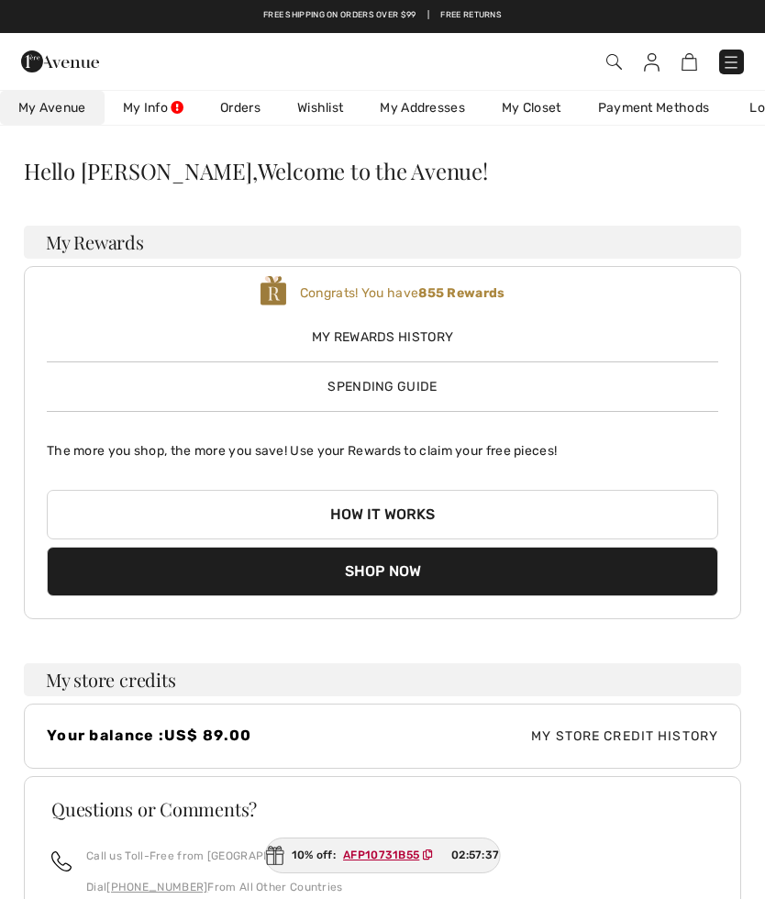
click at [316, 111] on link "Wishlist" at bounding box center [320, 108] width 83 height 34
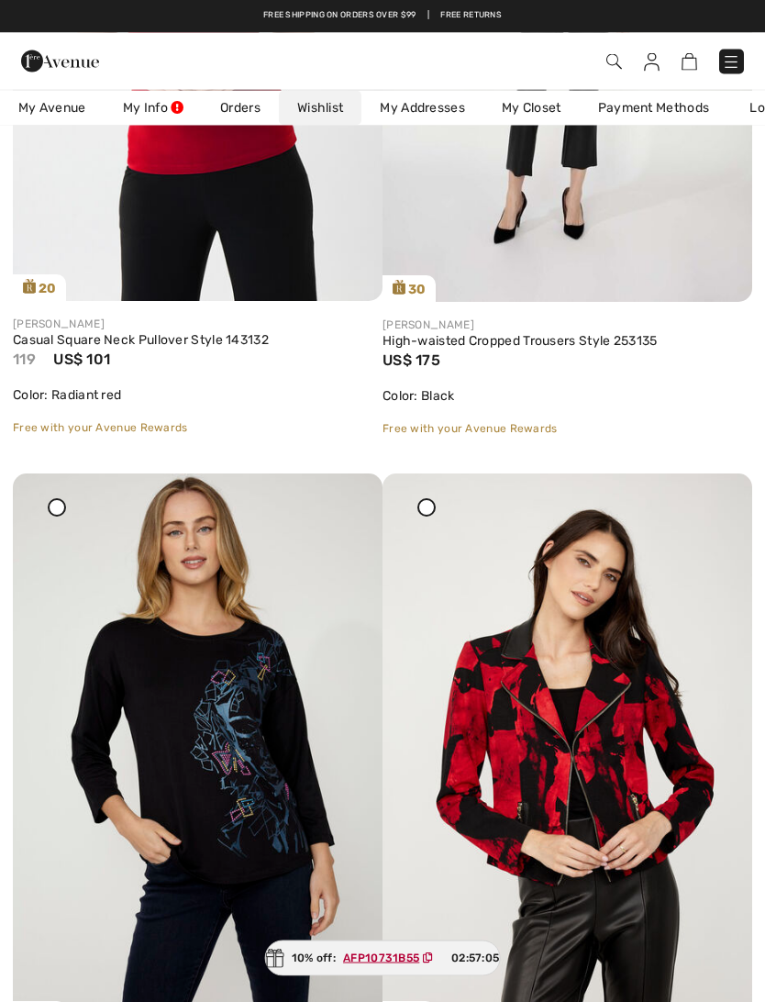
scroll to position [575, 0]
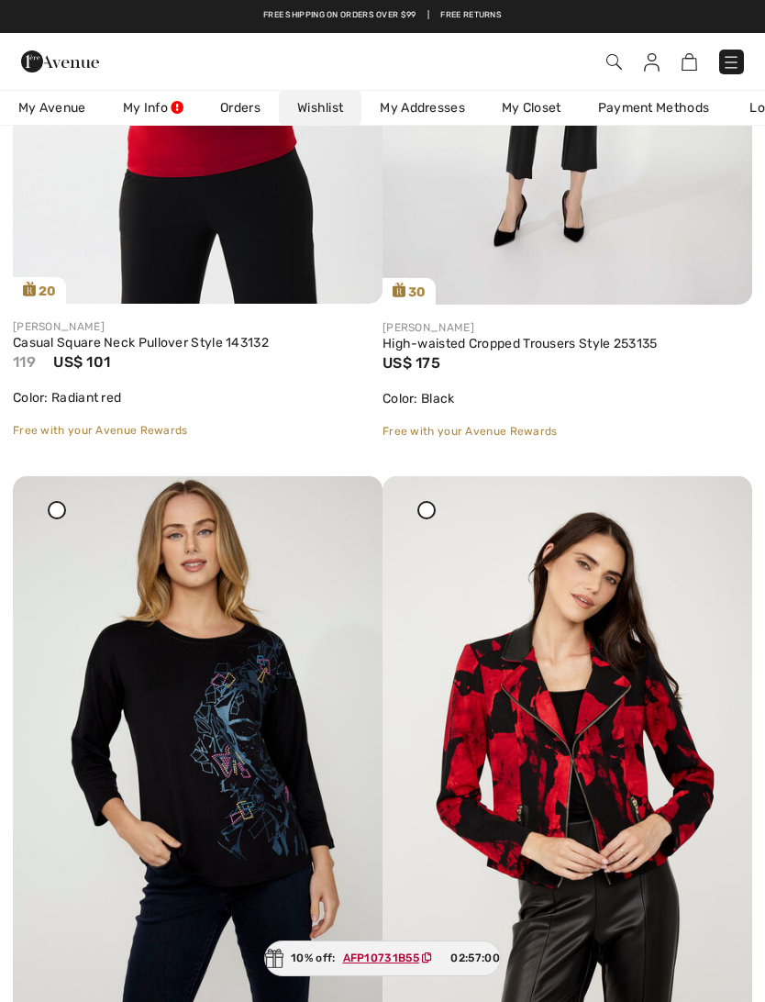
click at [231, 776] on img at bounding box center [198, 753] width 370 height 555
click at [225, 712] on img at bounding box center [198, 753] width 370 height 555
click at [232, 700] on img at bounding box center [198, 753] width 370 height 555
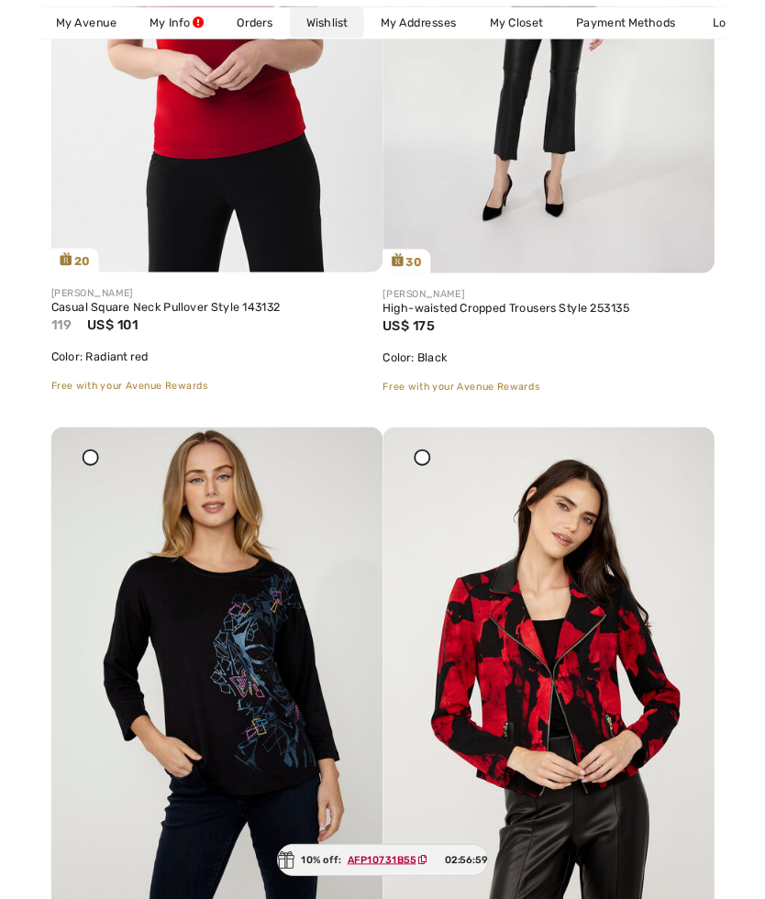
scroll to position [626, 0]
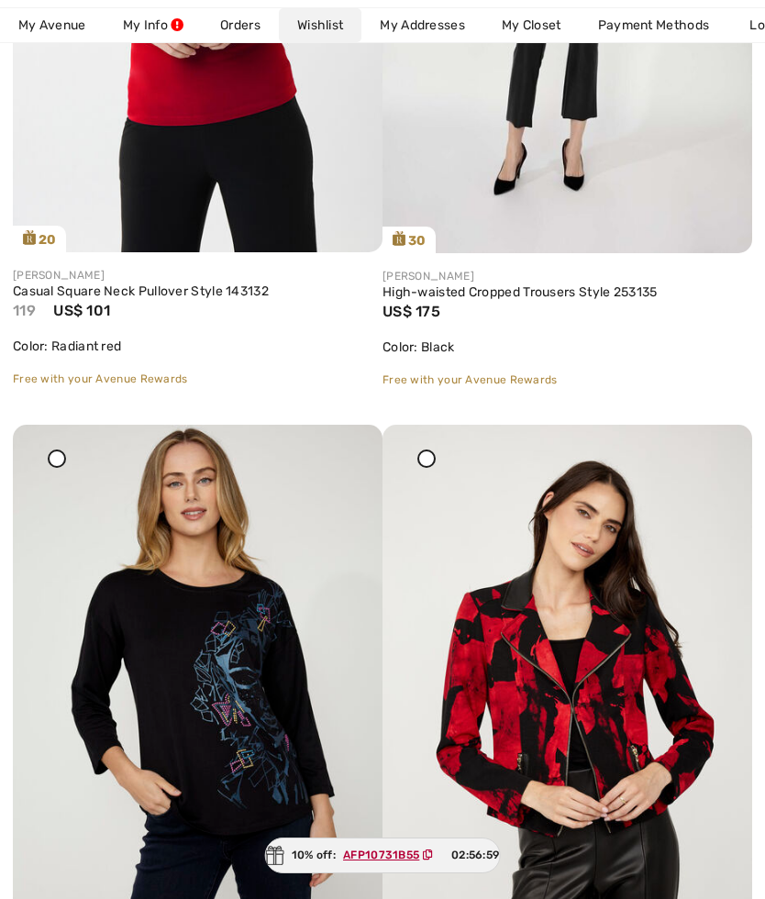
click at [222, 703] on img at bounding box center [198, 702] width 370 height 555
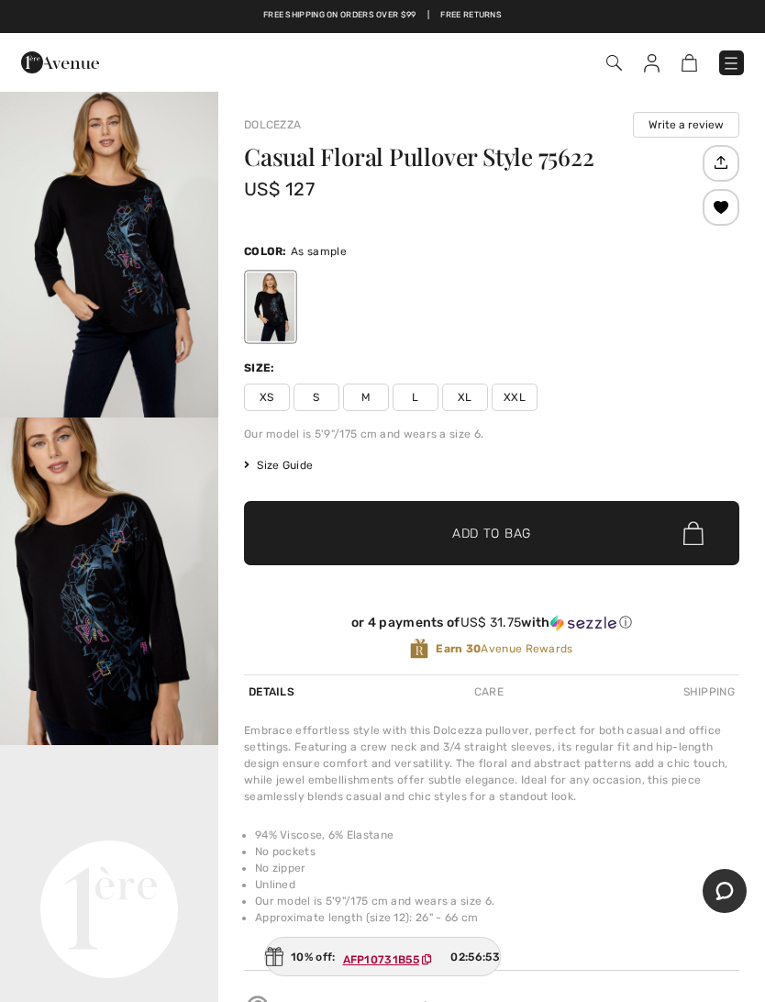
click at [514, 393] on span "XXL" at bounding box center [515, 397] width 46 height 28
click at [486, 534] on span "Add to Bag" at bounding box center [491, 533] width 79 height 19
click at [682, 70] on img at bounding box center [679, 62] width 16 height 17
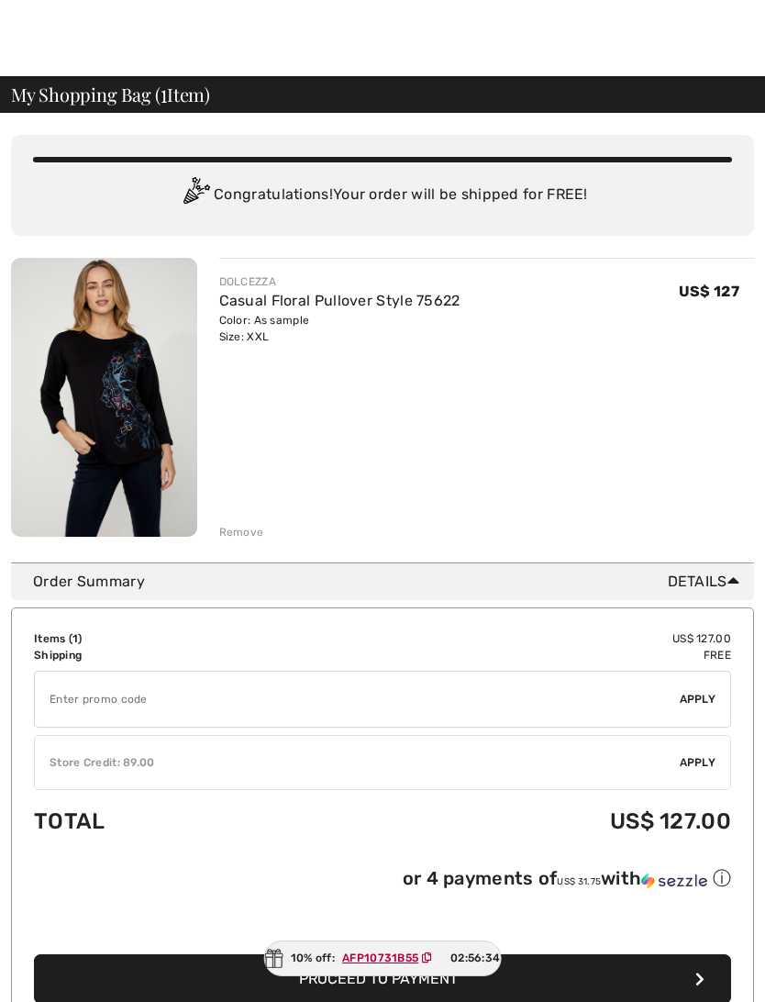
scroll to position [15, 0]
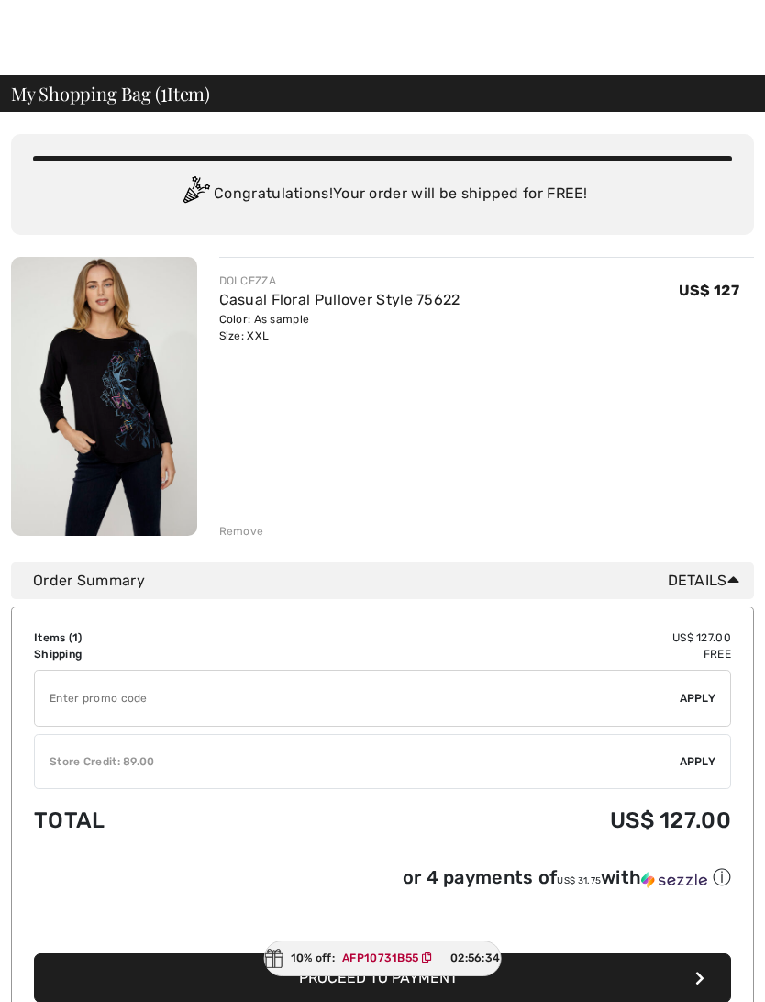
click at [371, 898] on ins "AFP10731B55" at bounding box center [380, 957] width 76 height 13
click at [696, 753] on span "Apply" at bounding box center [698, 761] width 37 height 17
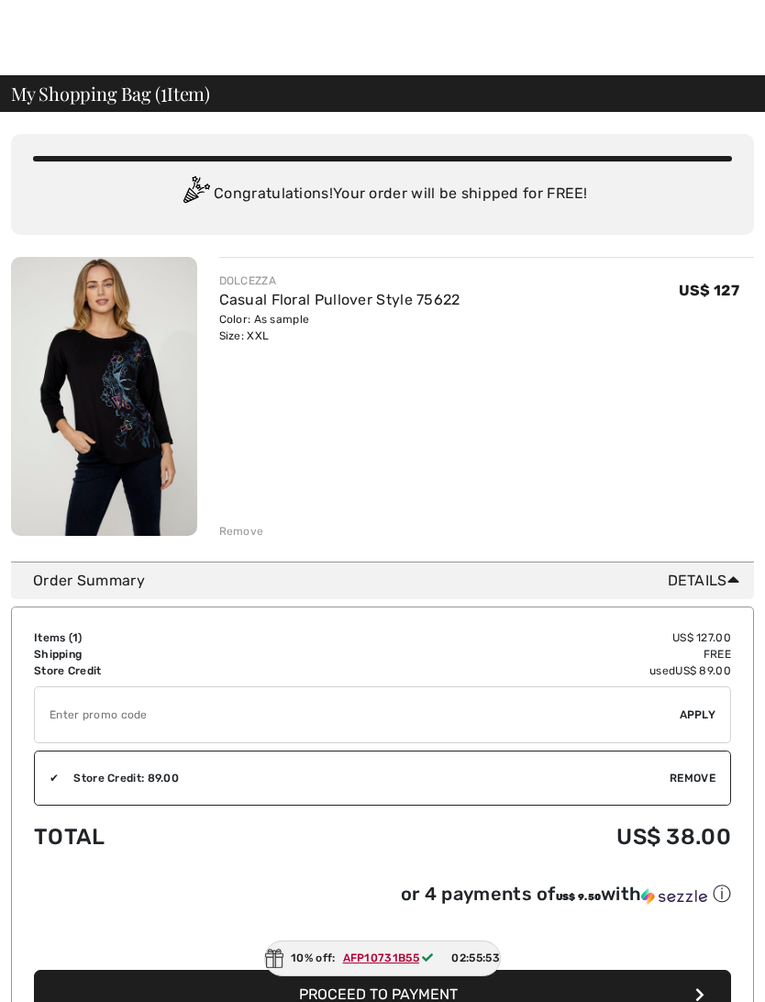
click at [336, 898] on span "Proceed to Payment" at bounding box center [378, 993] width 159 height 17
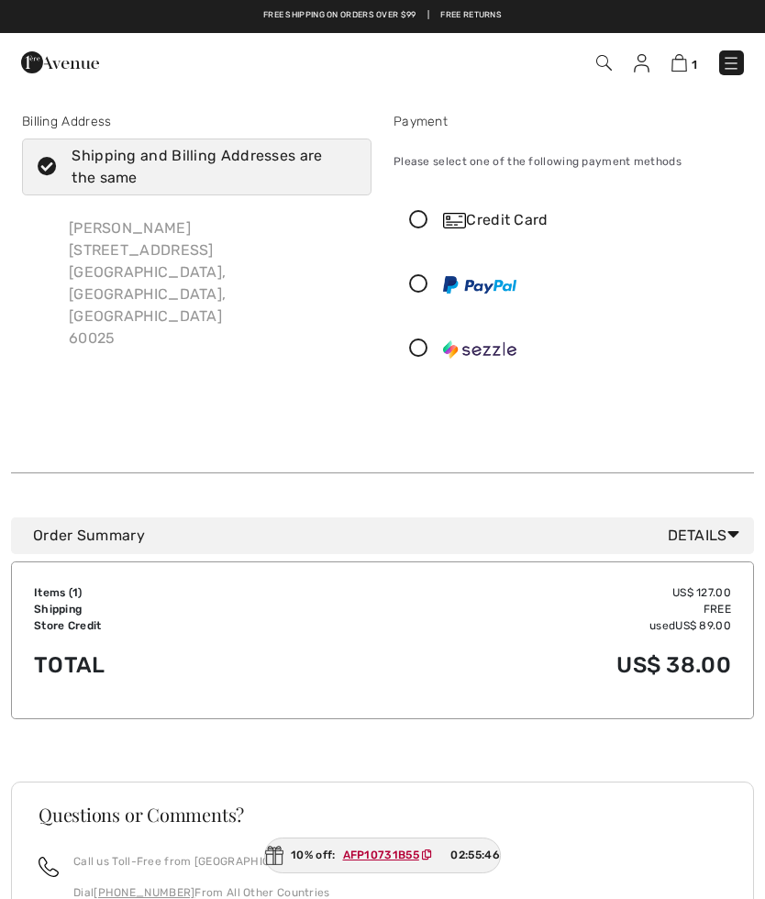
click at [328, 849] on div "10% off: AFP10731B55 02:55:46" at bounding box center [382, 855] width 237 height 36
click at [428, 277] on icon at bounding box center [418, 284] width 49 height 19
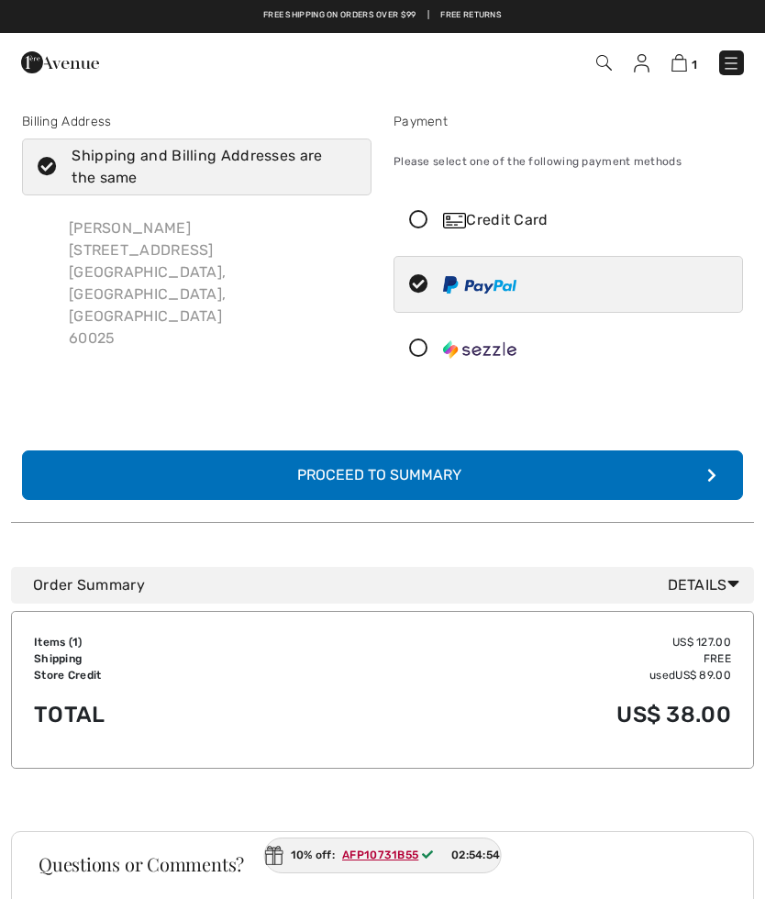
click at [406, 472] on div "Proceed to Summary" at bounding box center [383, 475] width 201 height 22
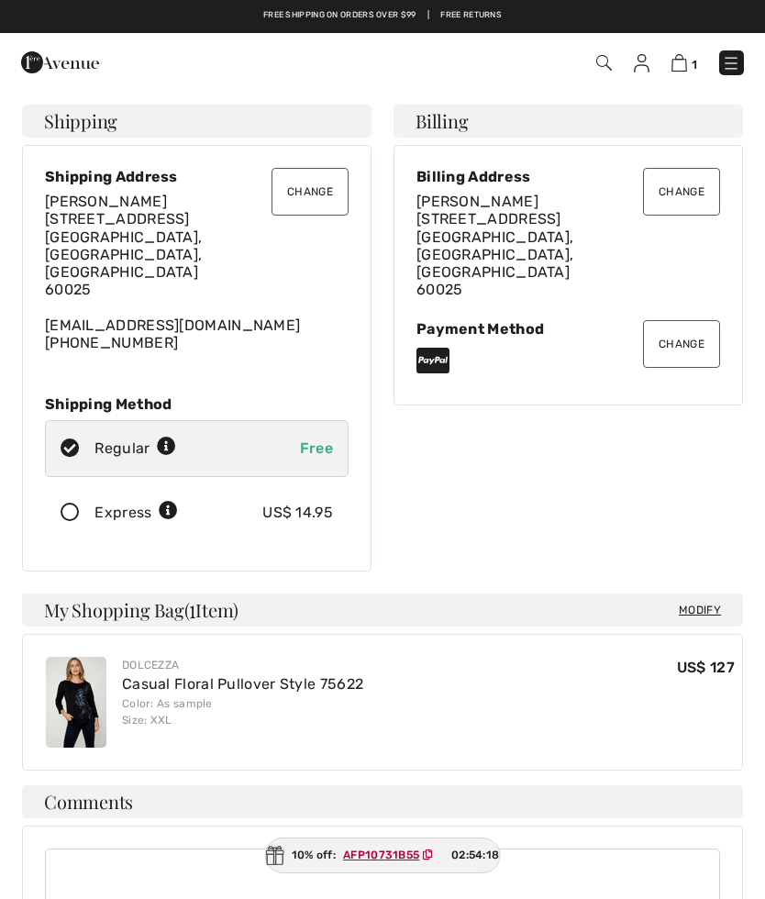
click at [674, 332] on button "Change" at bounding box center [681, 344] width 77 height 48
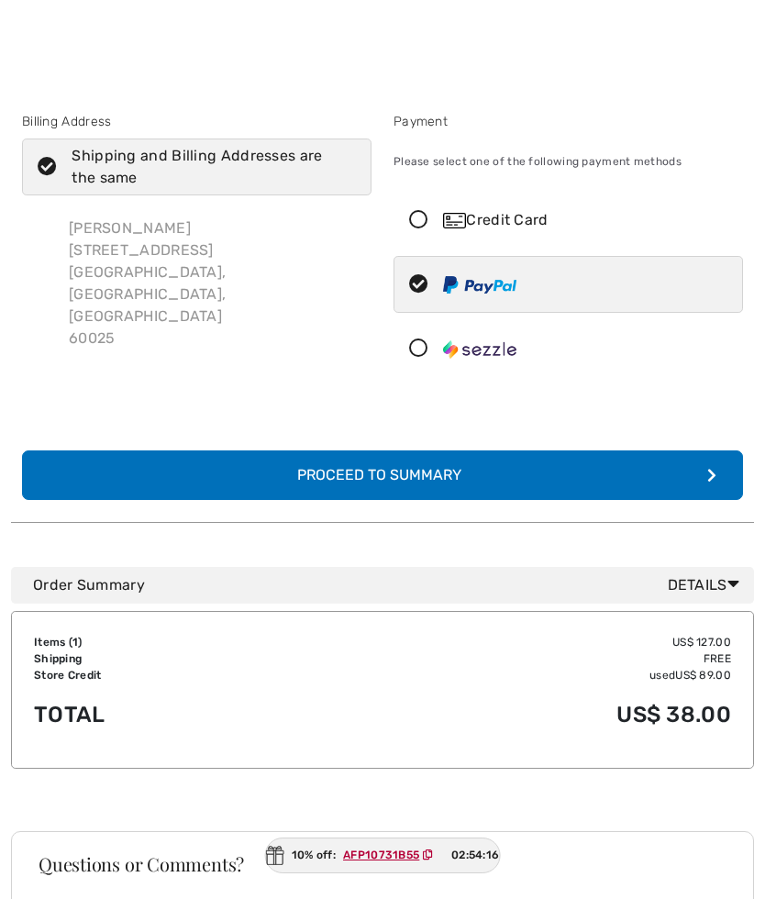
scroll to position [34, 0]
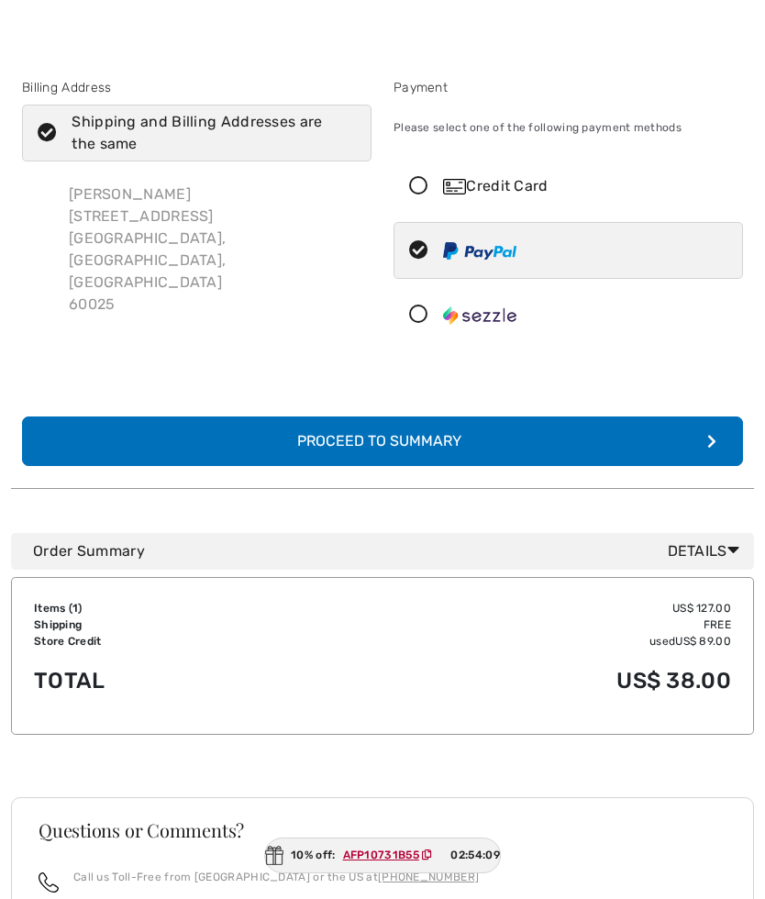
click at [422, 310] on icon at bounding box center [418, 314] width 49 height 19
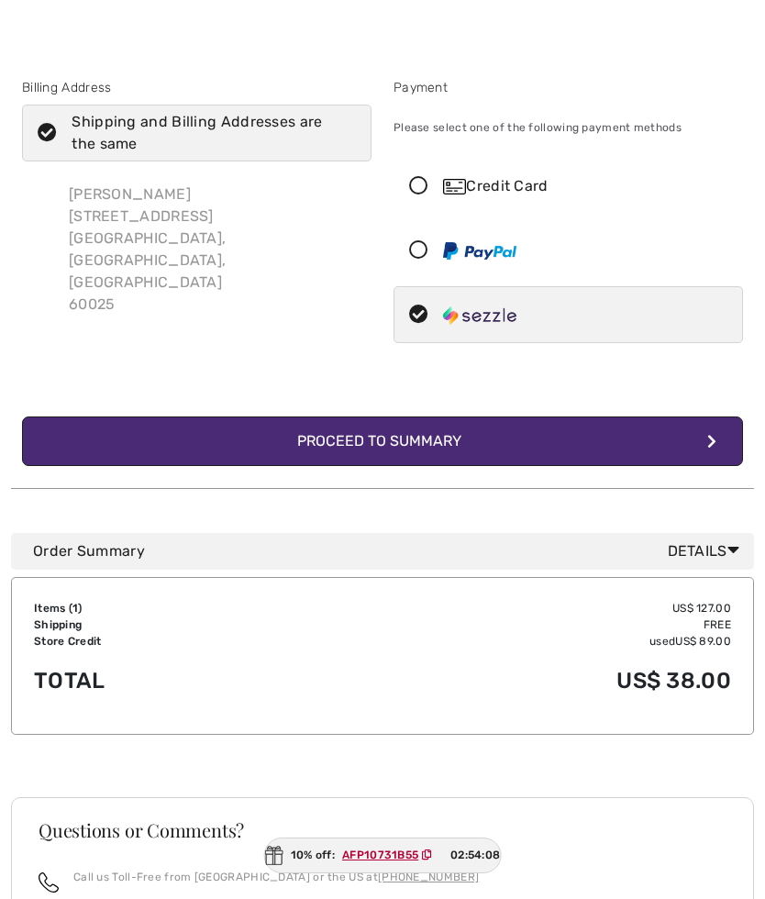
click at [422, 446] on div "Proceed to Summary" at bounding box center [383, 441] width 201 height 22
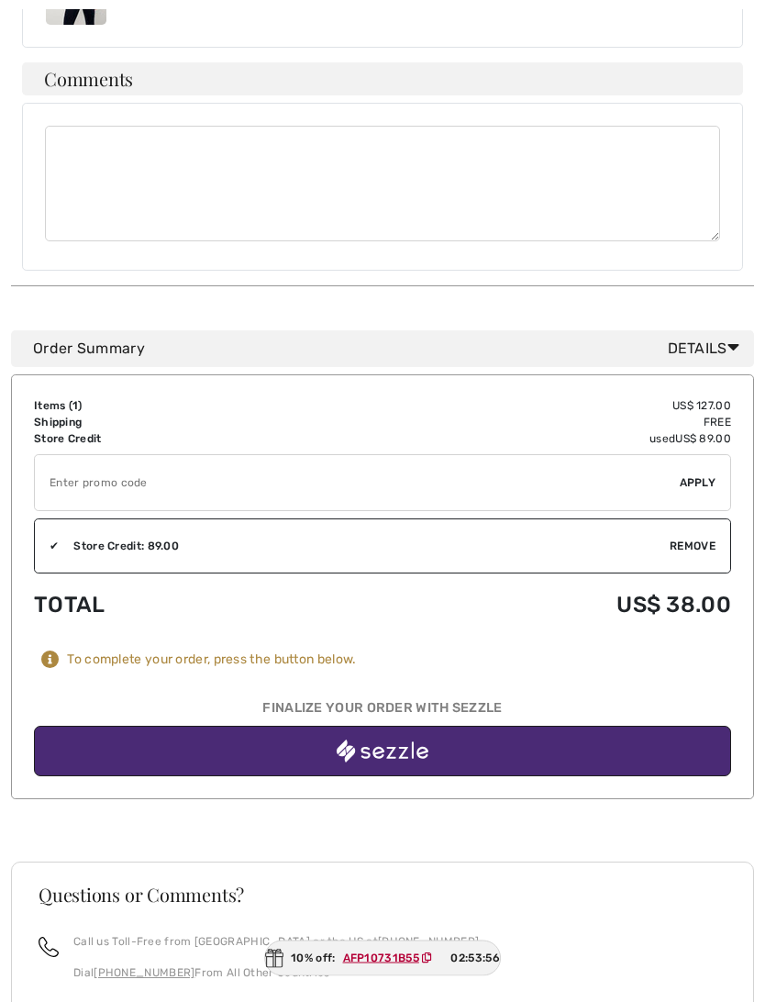
scroll to position [723, 0]
click at [406, 739] on img "button" at bounding box center [383, 750] width 92 height 23
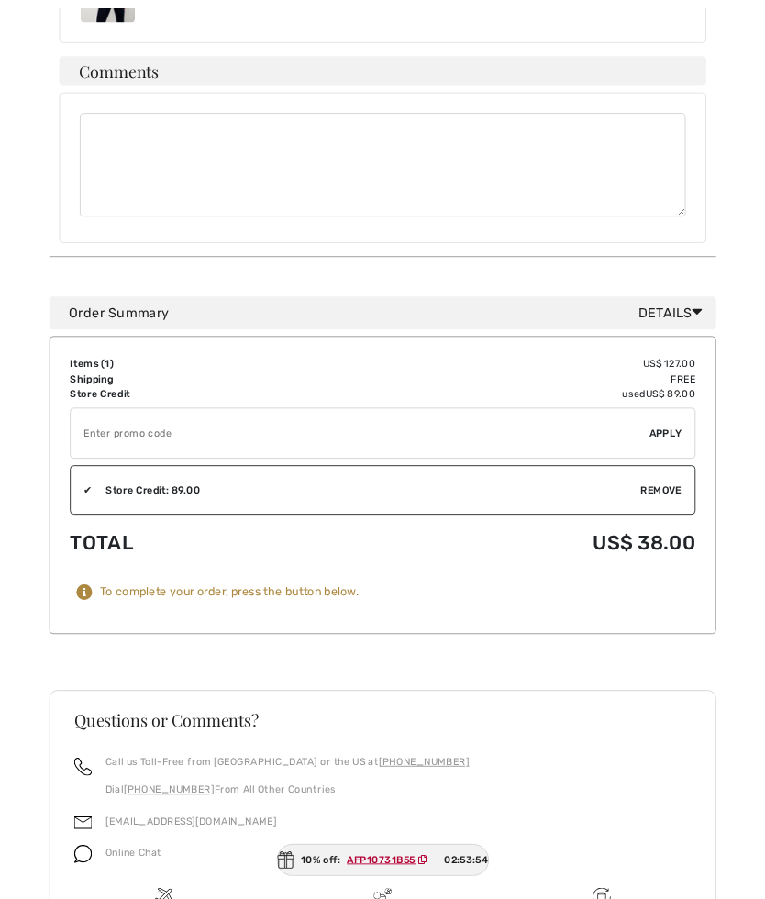
scroll to position [774, 0]
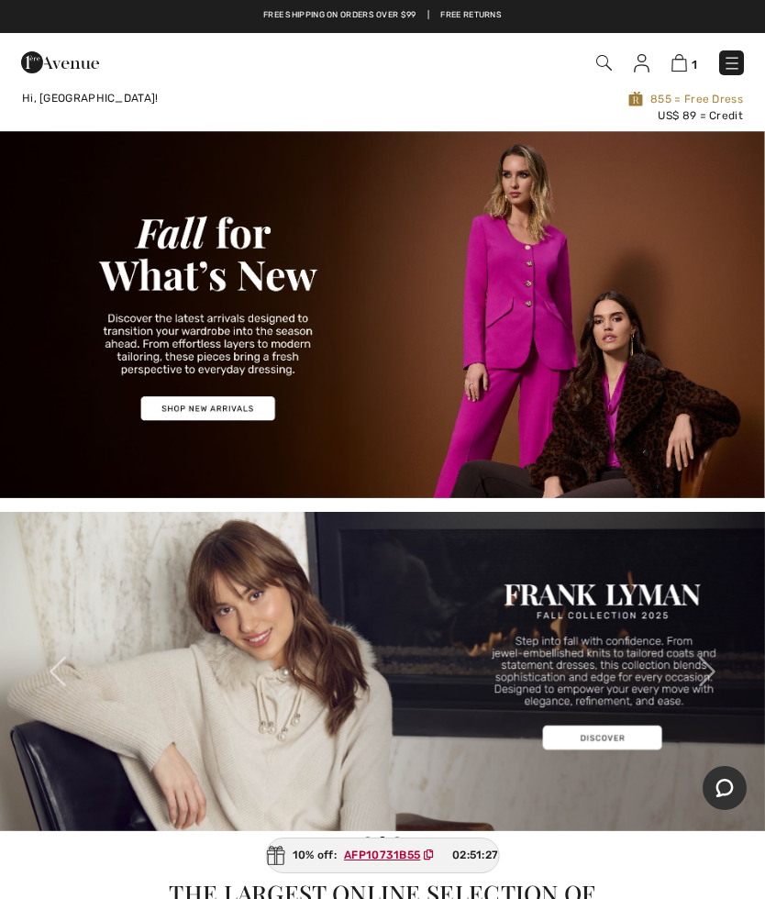
click at [686, 68] on img at bounding box center [679, 62] width 16 height 17
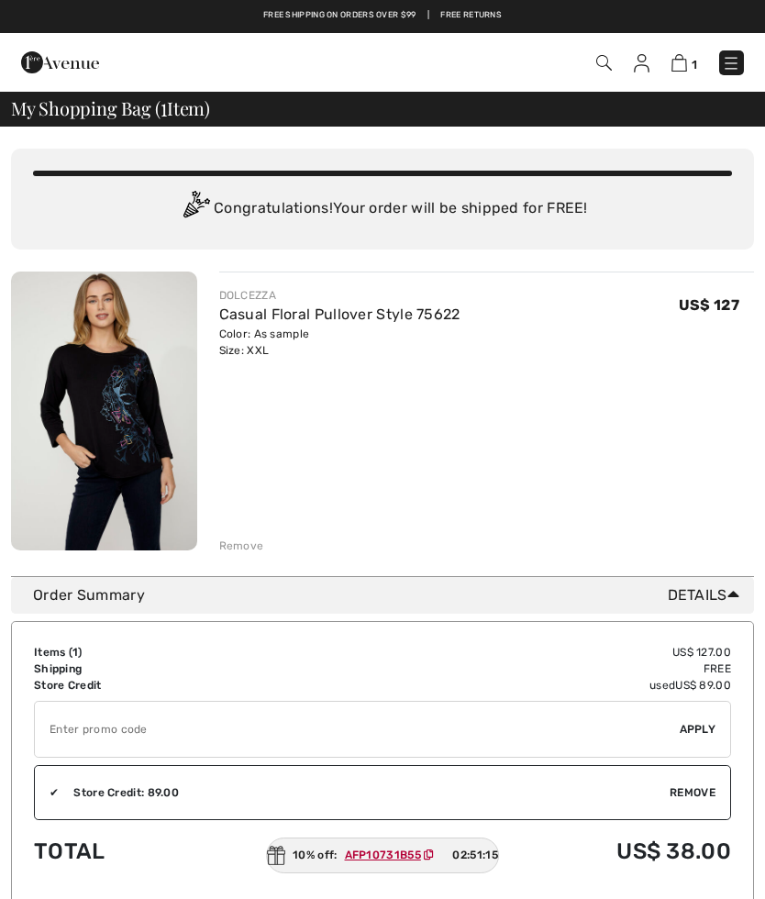
click at [85, 719] on input "TEXT" at bounding box center [357, 729] width 645 height 55
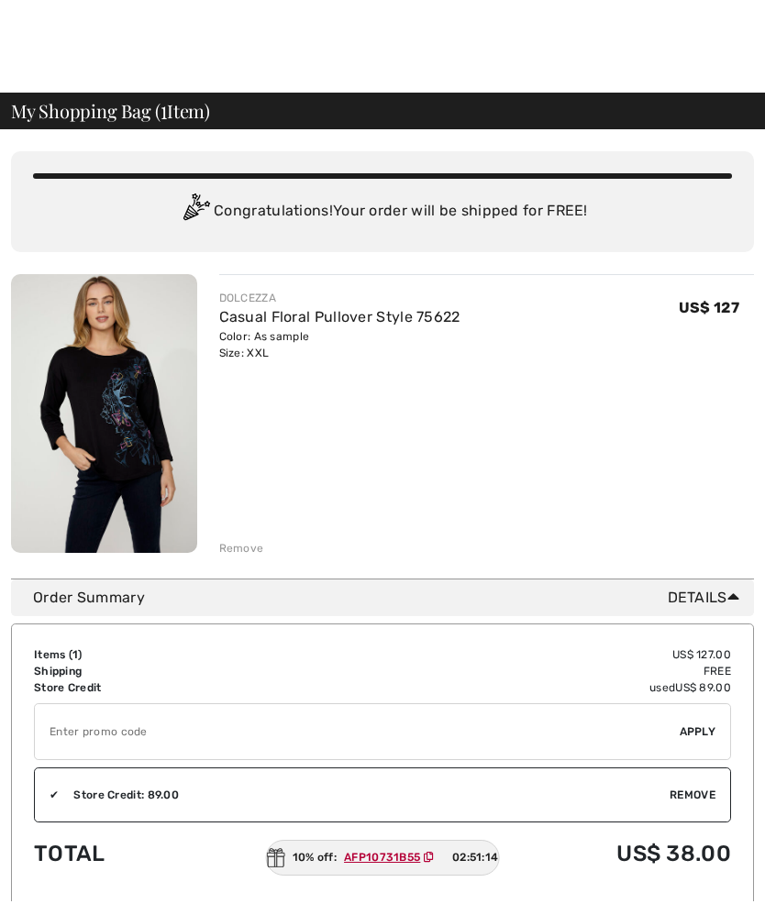
scroll to position [153, 0]
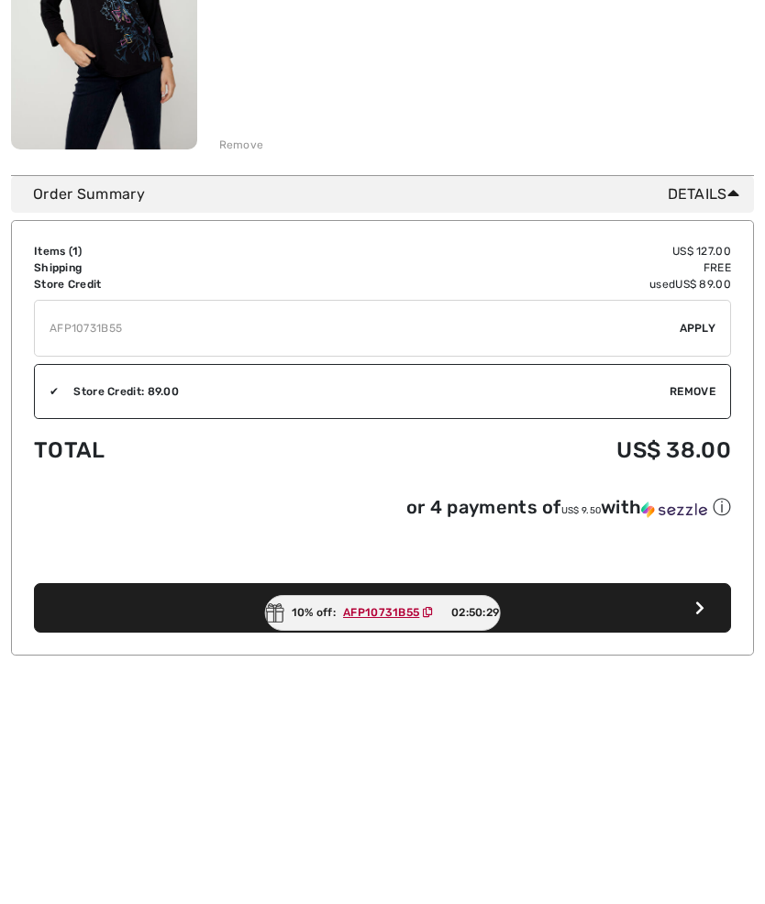
type input "AFP10731B55"
click at [709, 568] on span "Apply" at bounding box center [698, 576] width 37 height 17
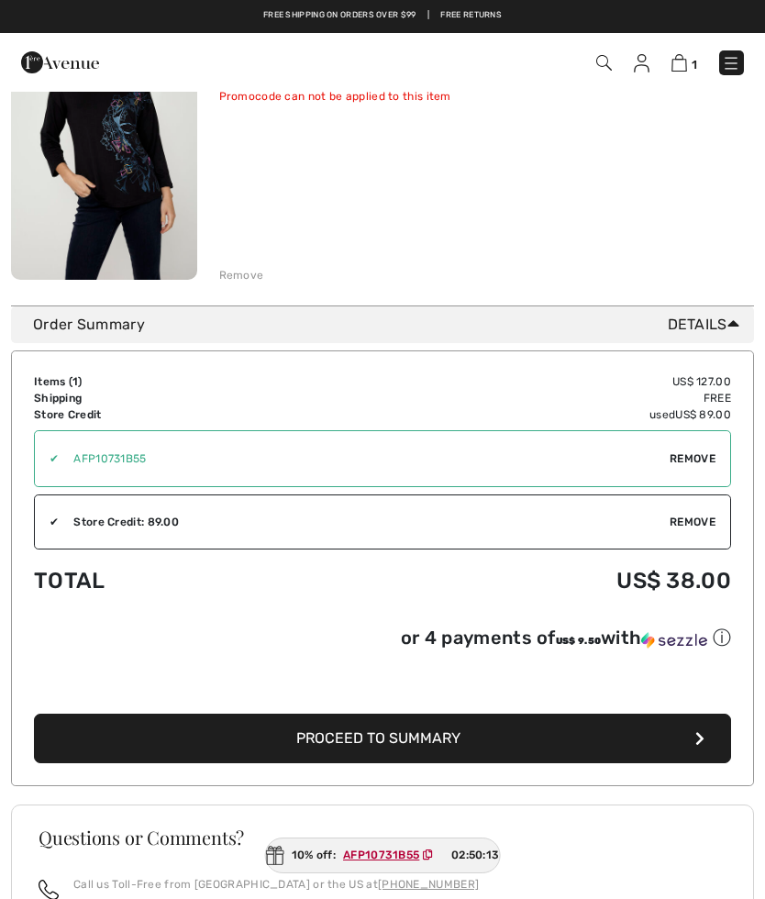
scroll to position [269, 0]
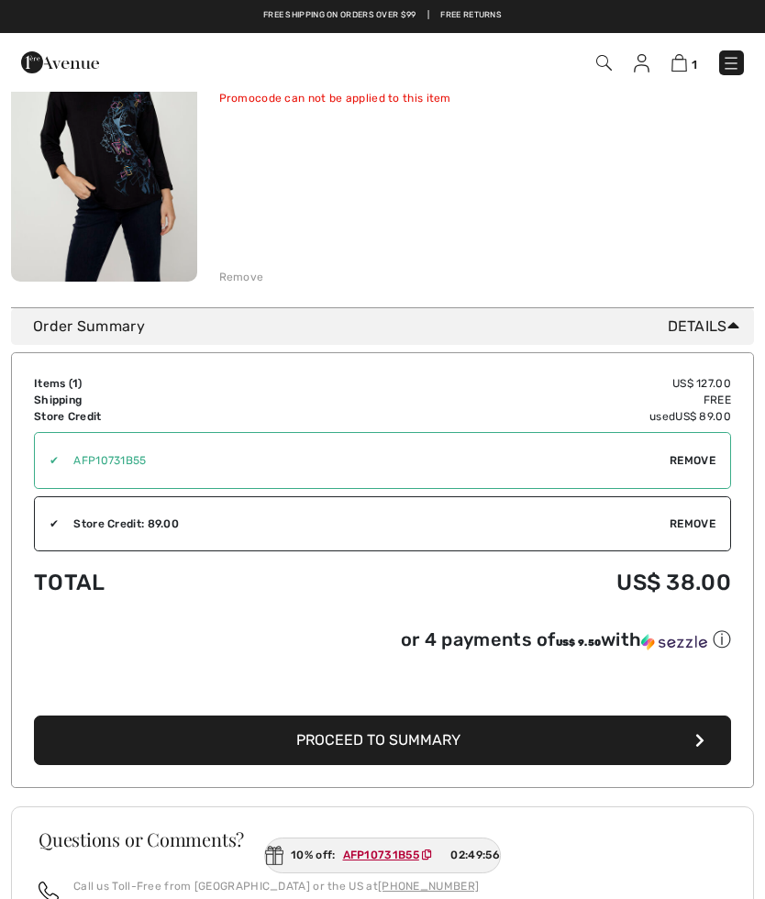
click at [710, 450] on div "✔ Apply Remove" at bounding box center [382, 460] width 697 height 57
click at [702, 457] on span "Remove" at bounding box center [693, 460] width 46 height 17
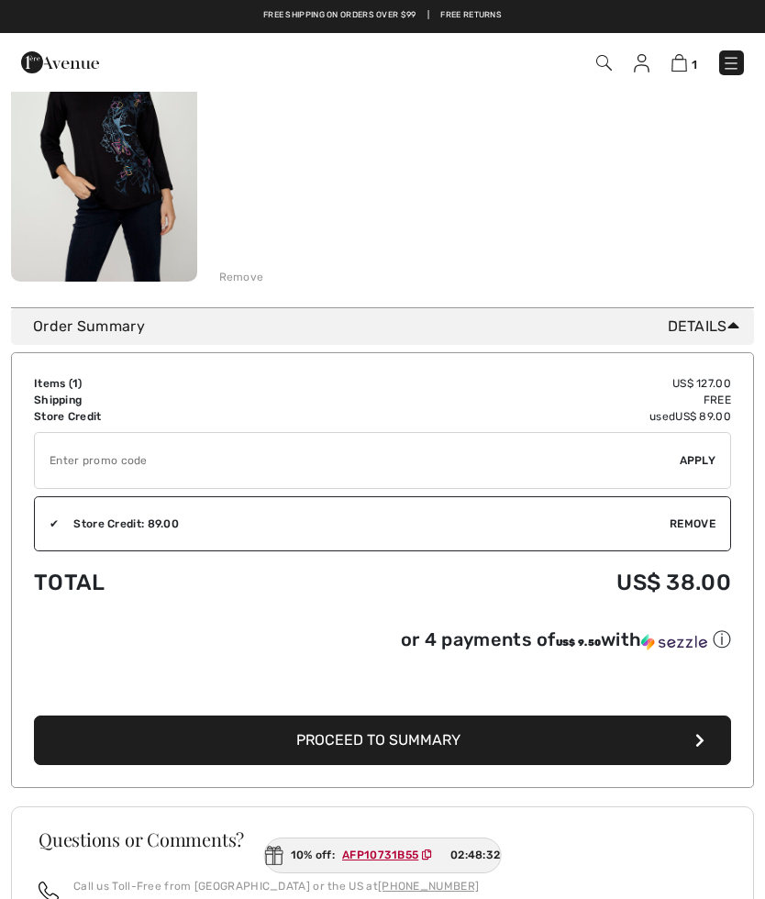
click at [120, 183] on img at bounding box center [104, 142] width 186 height 279
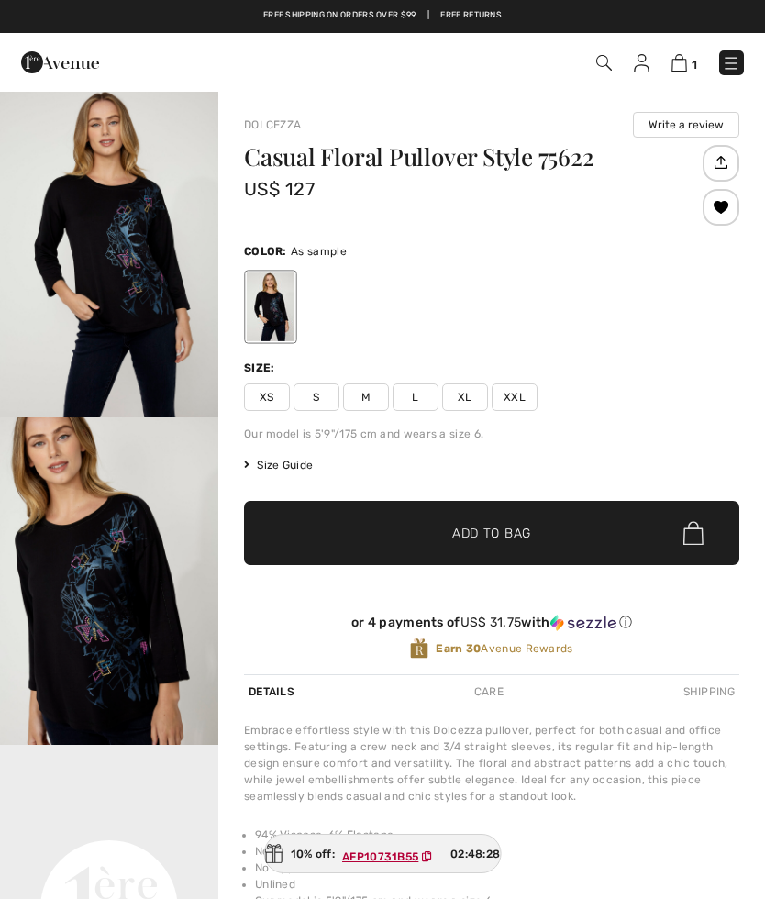
checkbox input "true"
click at [108, 634] on img "2 / 4" at bounding box center [109, 580] width 218 height 327
